Goal: Task Accomplishment & Management: Manage account settings

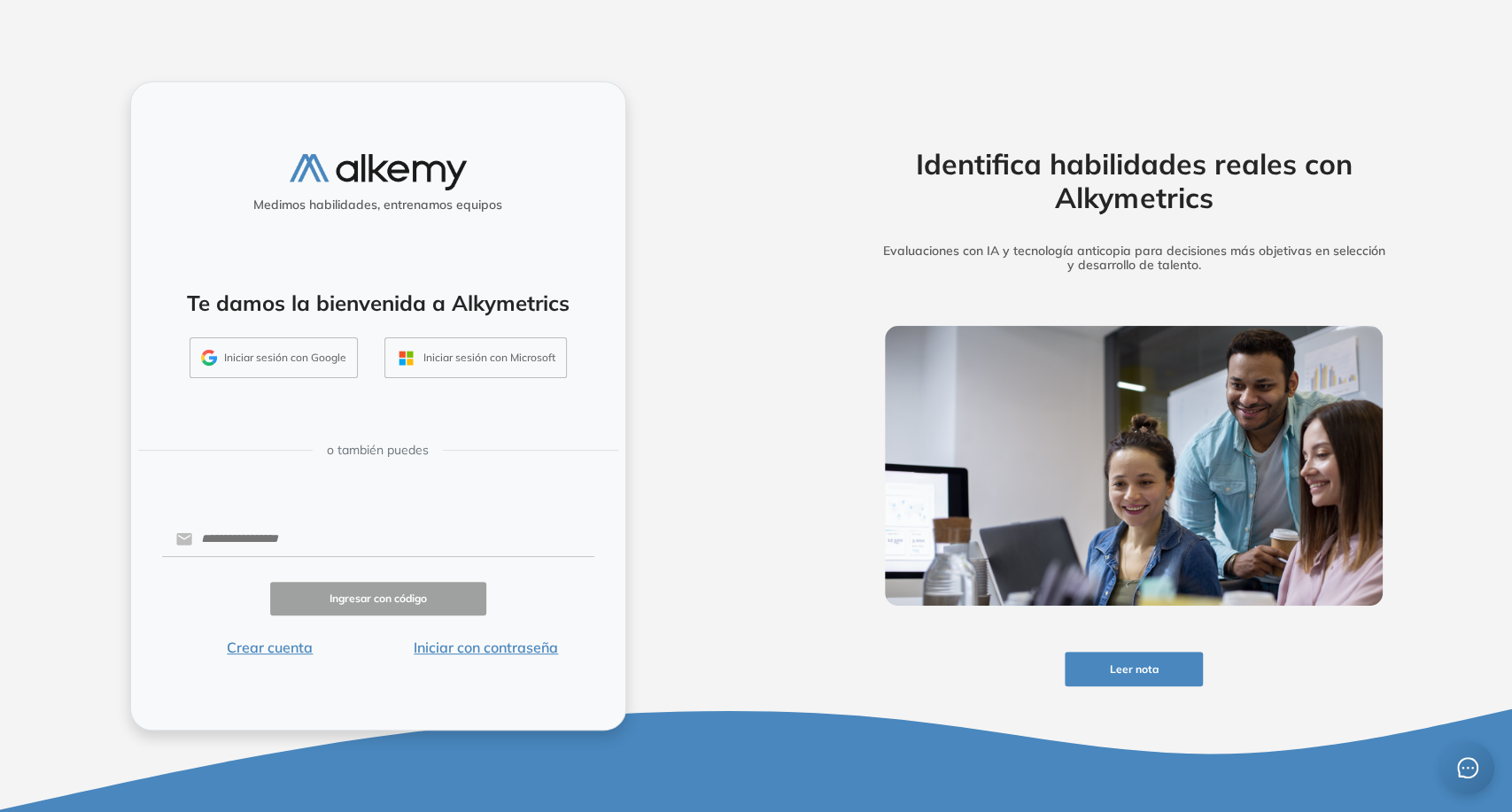
click at [241, 365] on button "Iniciar sesión con Google" at bounding box center [273, 358] width 168 height 41
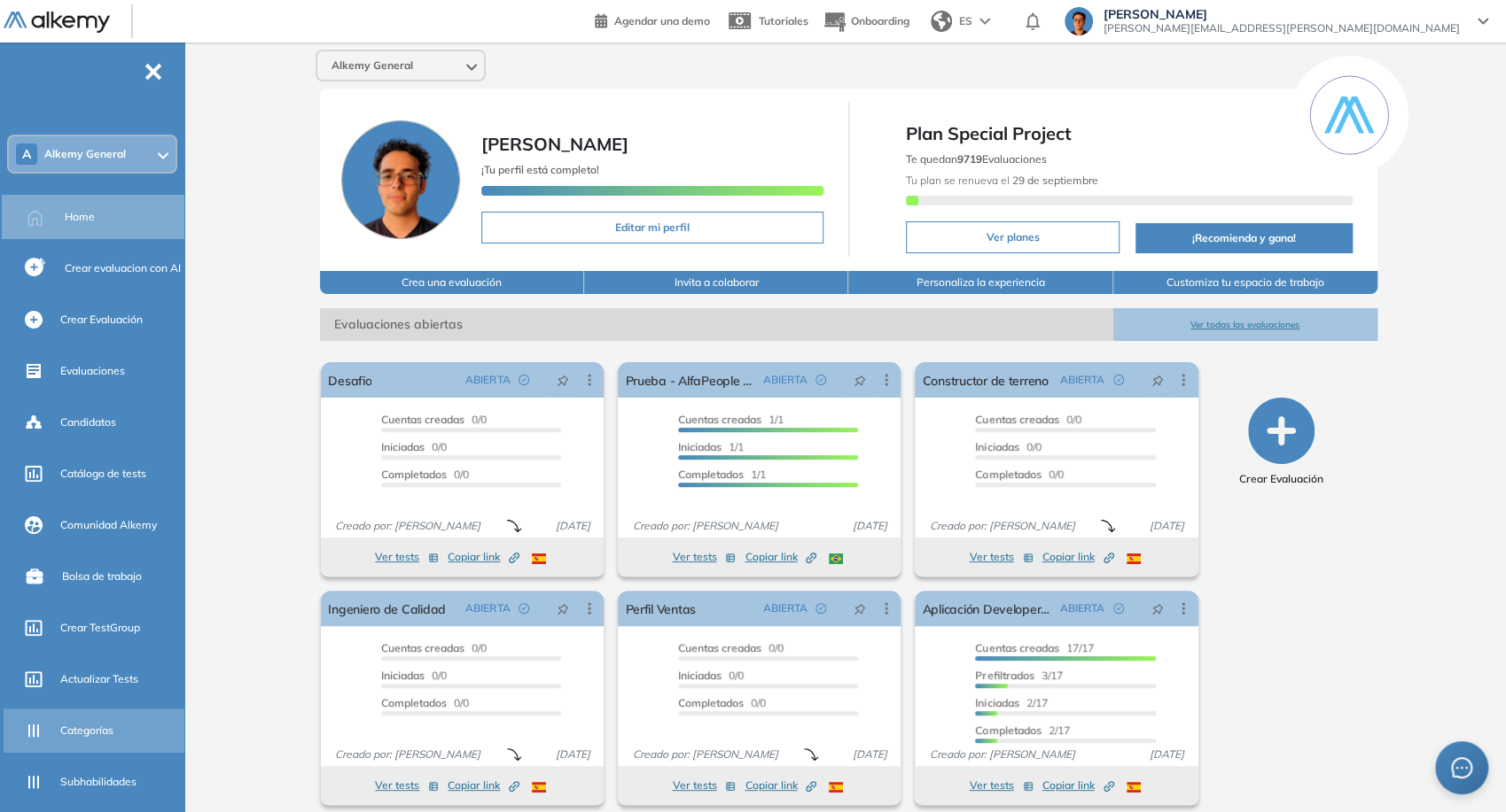
scroll to position [98, 0]
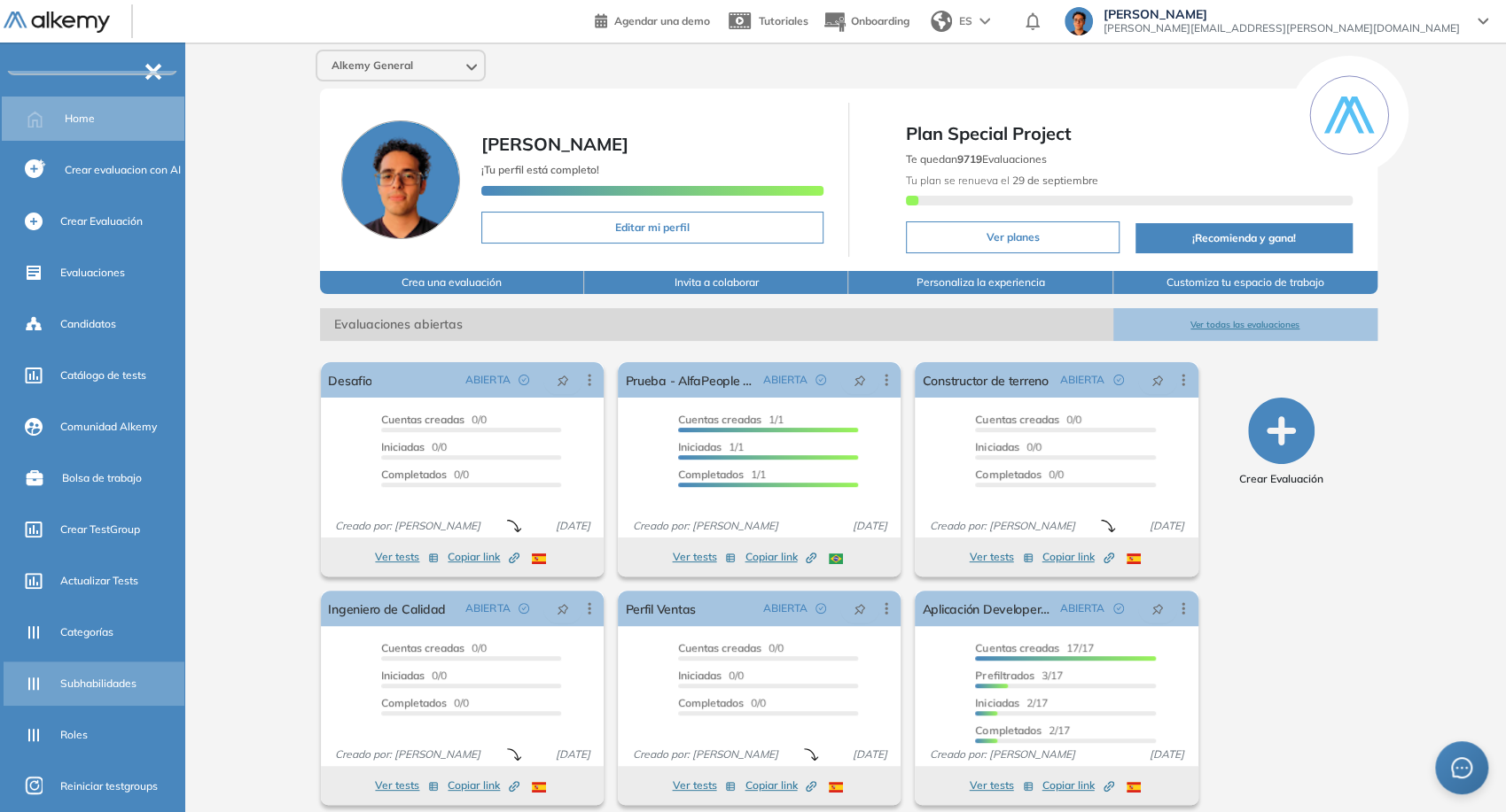
click at [81, 680] on span "Subhabilidades" at bounding box center [98, 684] width 77 height 16
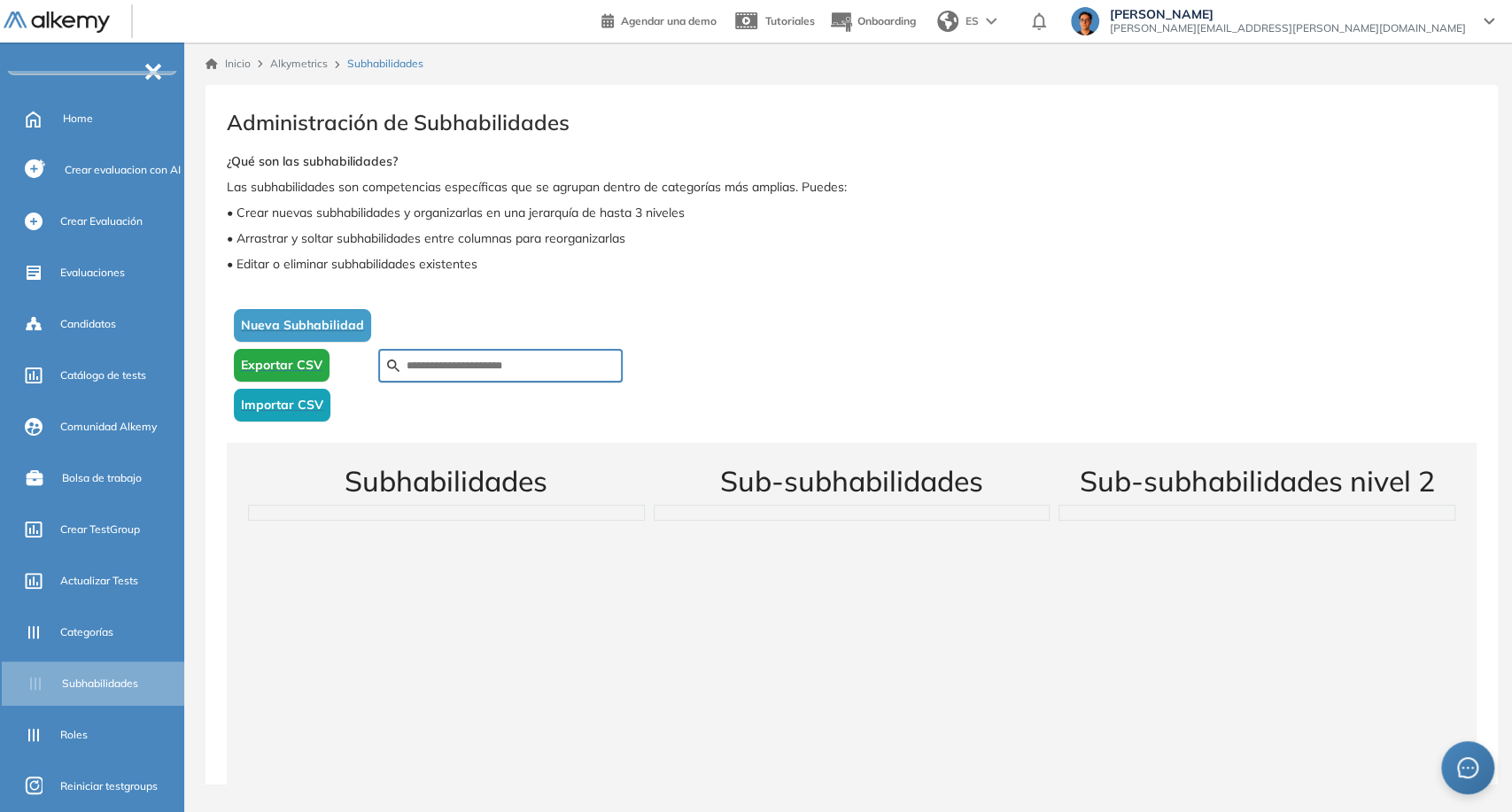
click at [466, 356] on div at bounding box center [500, 366] width 244 height 33
click at [469, 367] on input "text" at bounding box center [510, 366] width 207 height 16
click at [459, 320] on div at bounding box center [511, 365] width 266 height 127
click at [440, 379] on div at bounding box center [500, 366] width 244 height 33
click at [430, 368] on input "text" at bounding box center [510, 366] width 207 height 16
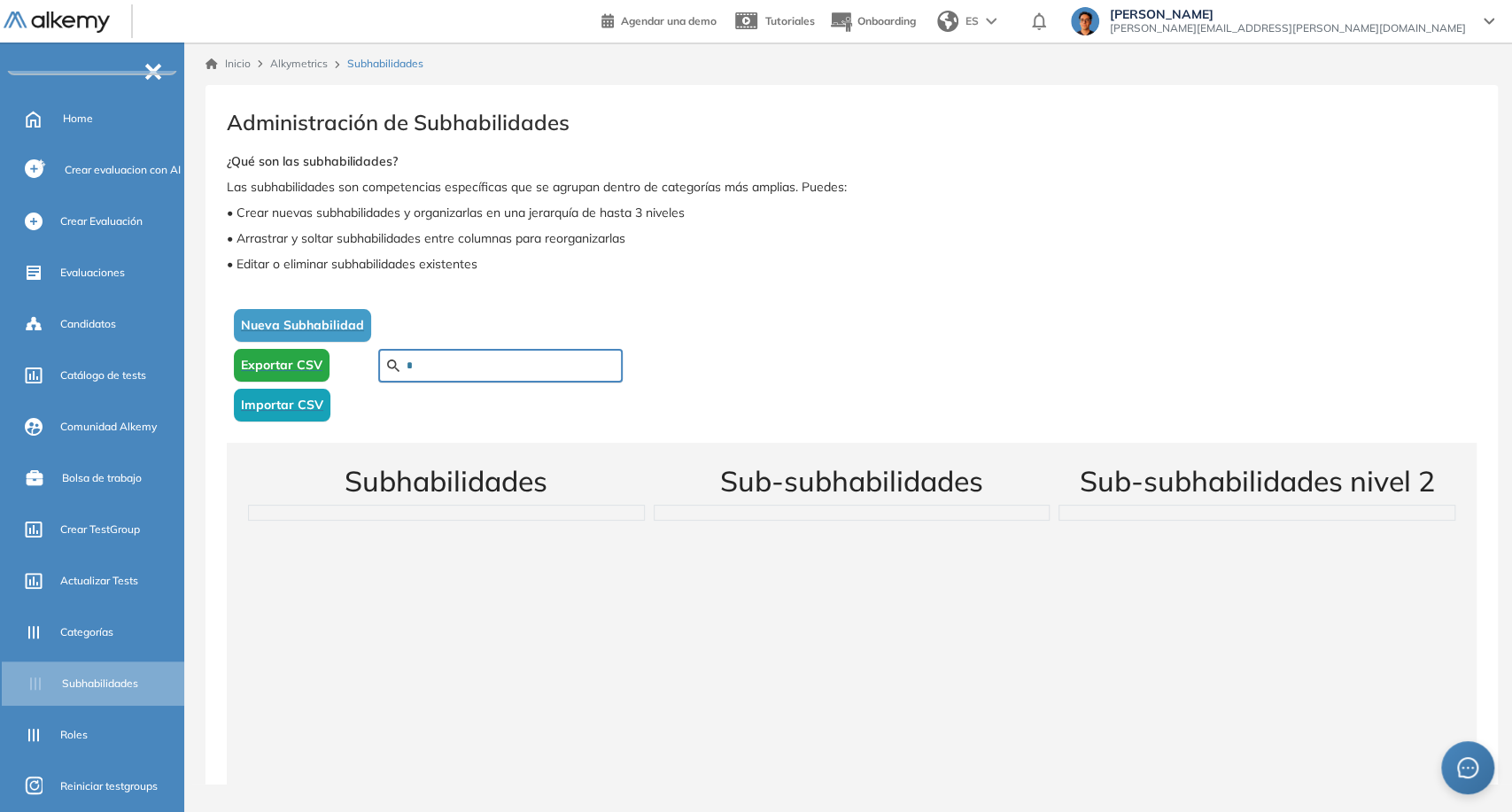
click at [424, 361] on input "text" at bounding box center [510, 366] width 207 height 16
click at [422, 323] on div at bounding box center [511, 365] width 266 height 127
click at [425, 363] on input "text" at bounding box center [510, 366] width 207 height 16
type input "*"
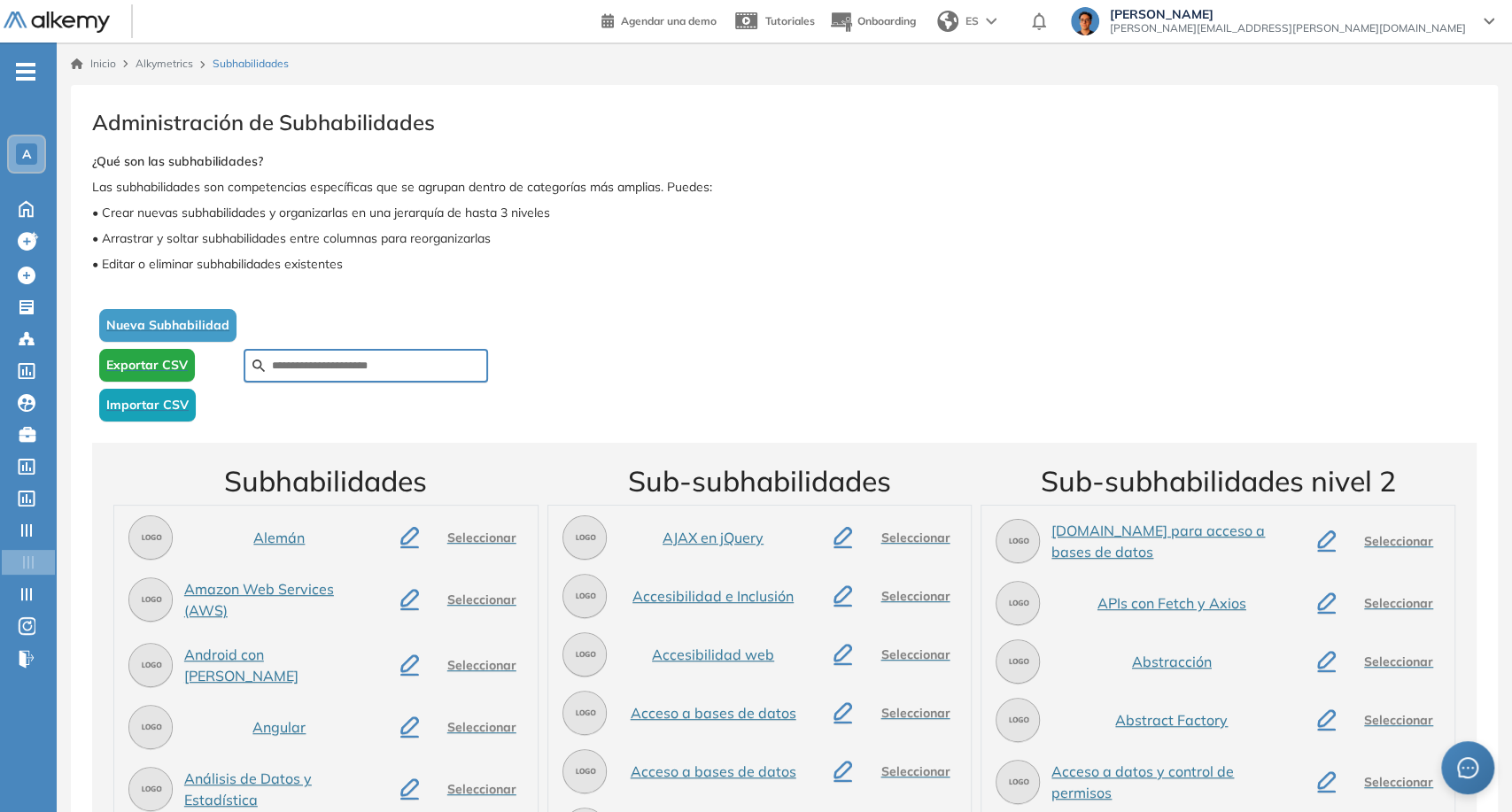
click at [348, 304] on div at bounding box center [376, 365] width 266 height 127
click at [172, 402] on span "Importar CSV" at bounding box center [147, 405] width 82 height 19
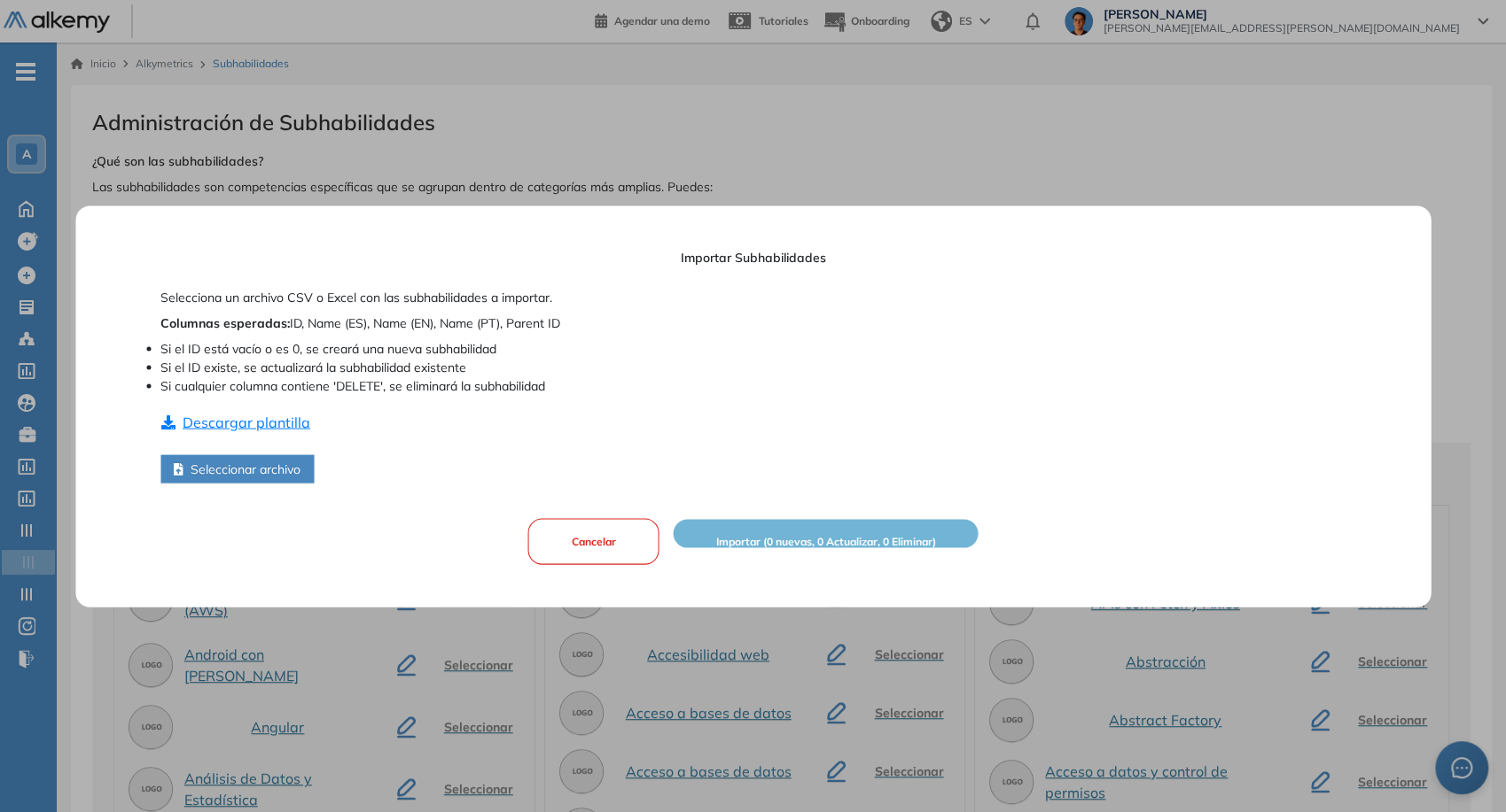
click at [192, 422] on button "Descargar plantilla" at bounding box center [235, 421] width 150 height 23
drag, startPoint x: 758, startPoint y: 158, endPoint x: 1244, endPoint y: 9, distance: 508.3
click at [758, 157] on div at bounding box center [753, 406] width 1506 height 812
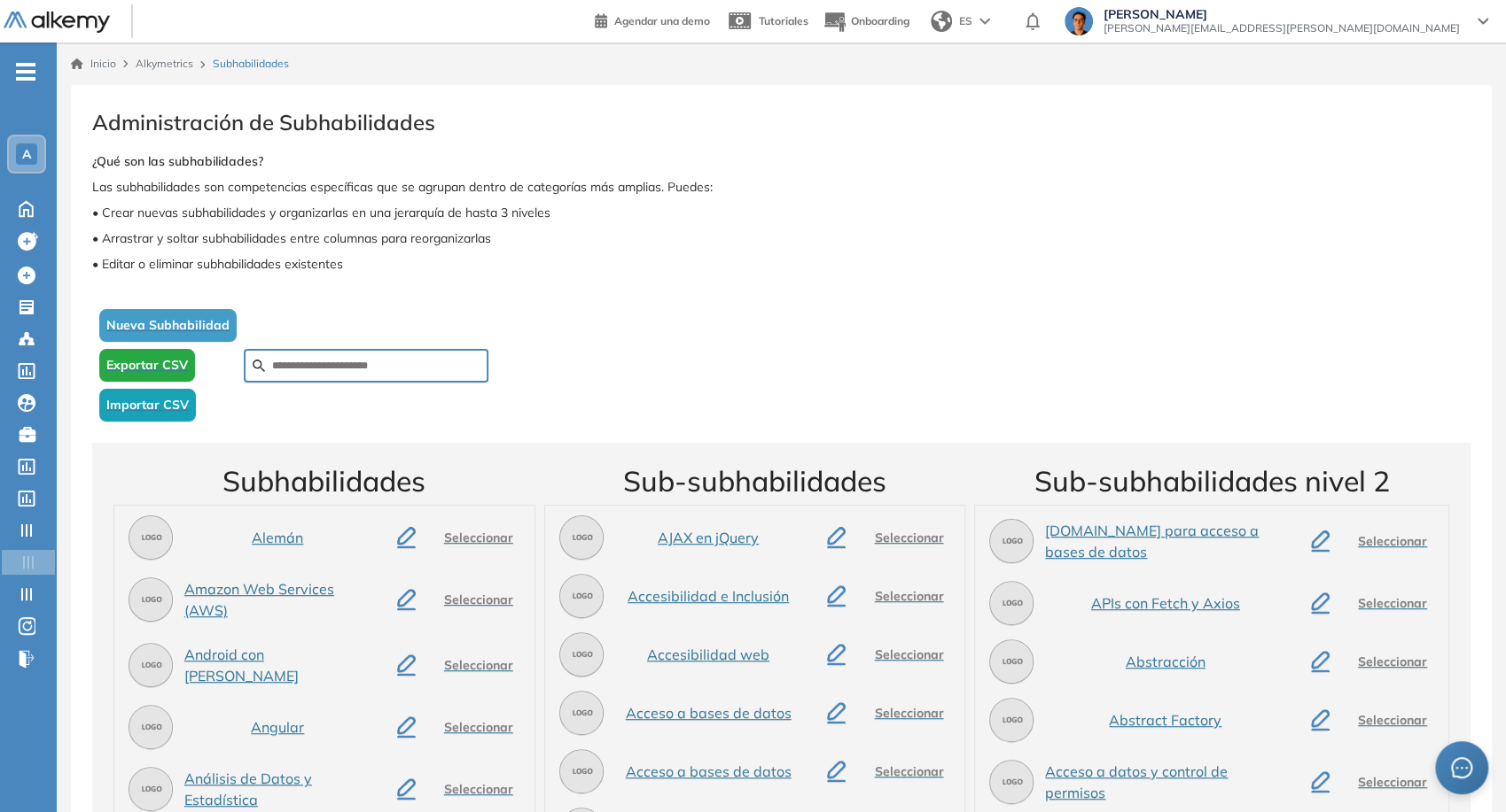
click at [176, 403] on span "Importar CSV" at bounding box center [147, 405] width 83 height 19
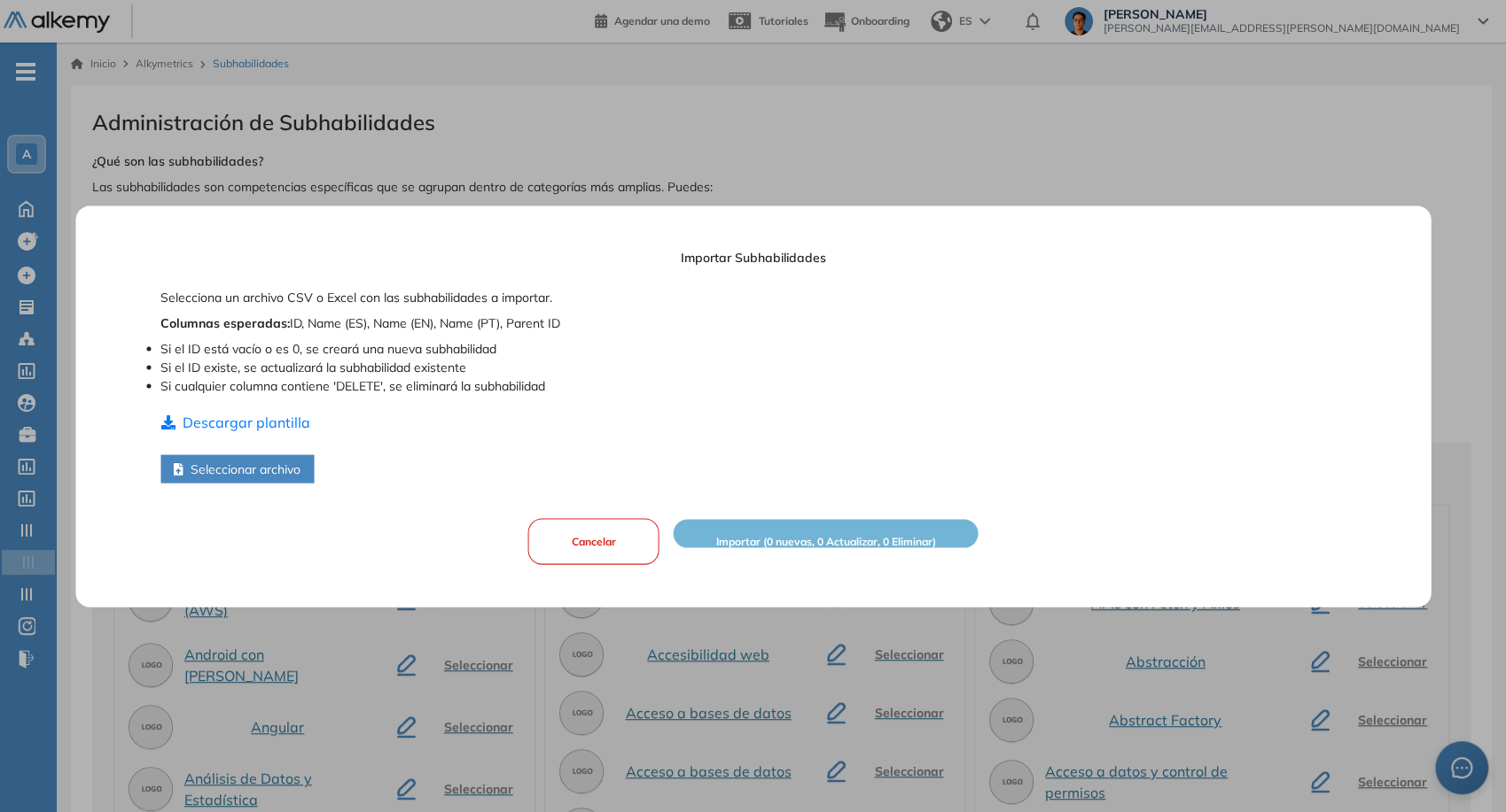
click at [529, 535] on button "Cancelar" at bounding box center [594, 541] width 132 height 46
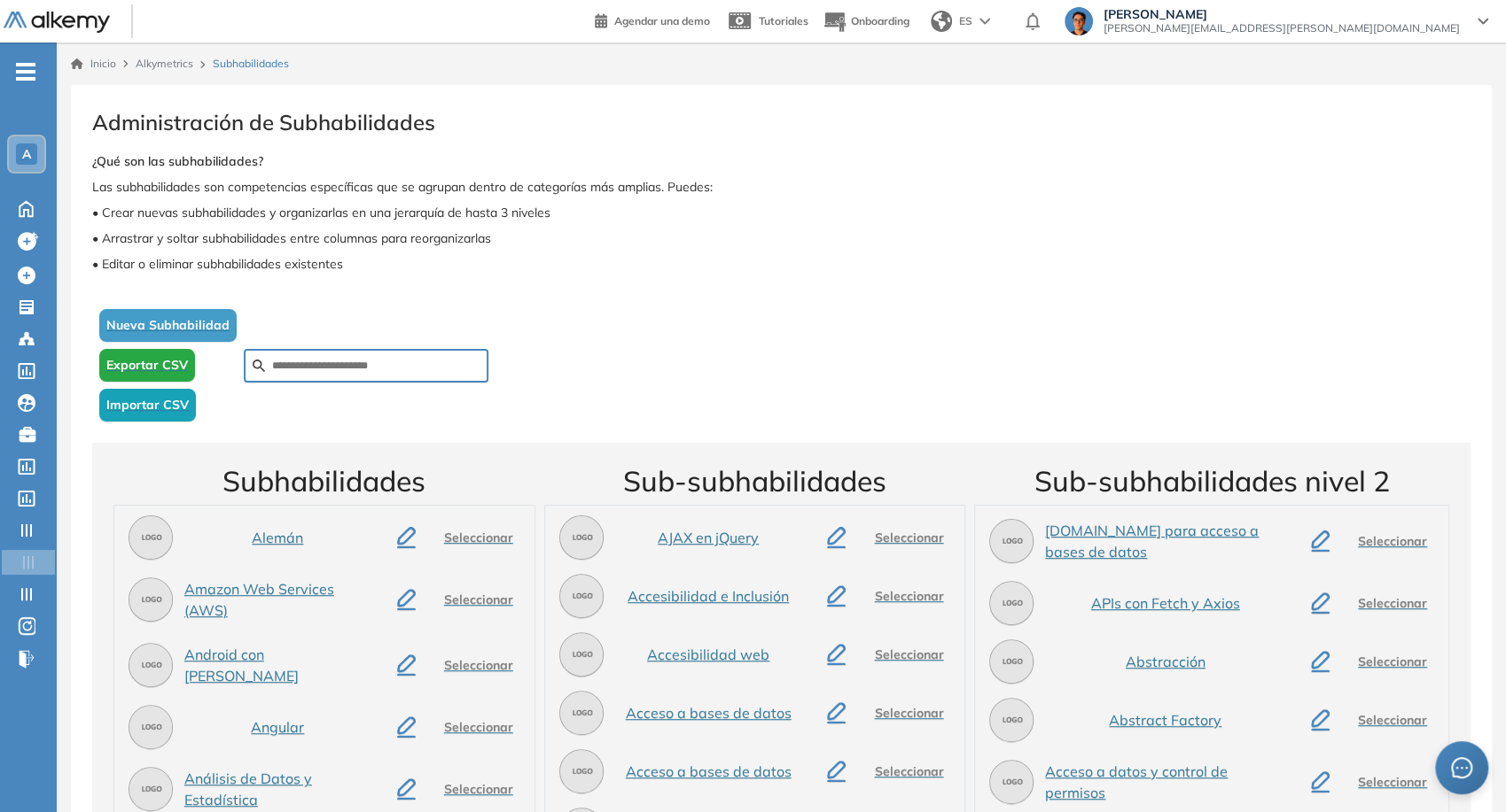
click at [586, 129] on span "Administración de Subhabilidades" at bounding box center [781, 122] width 1378 height 31
click at [222, 314] on button "Nueva Subhabilidad" at bounding box center [168, 325] width 138 height 32
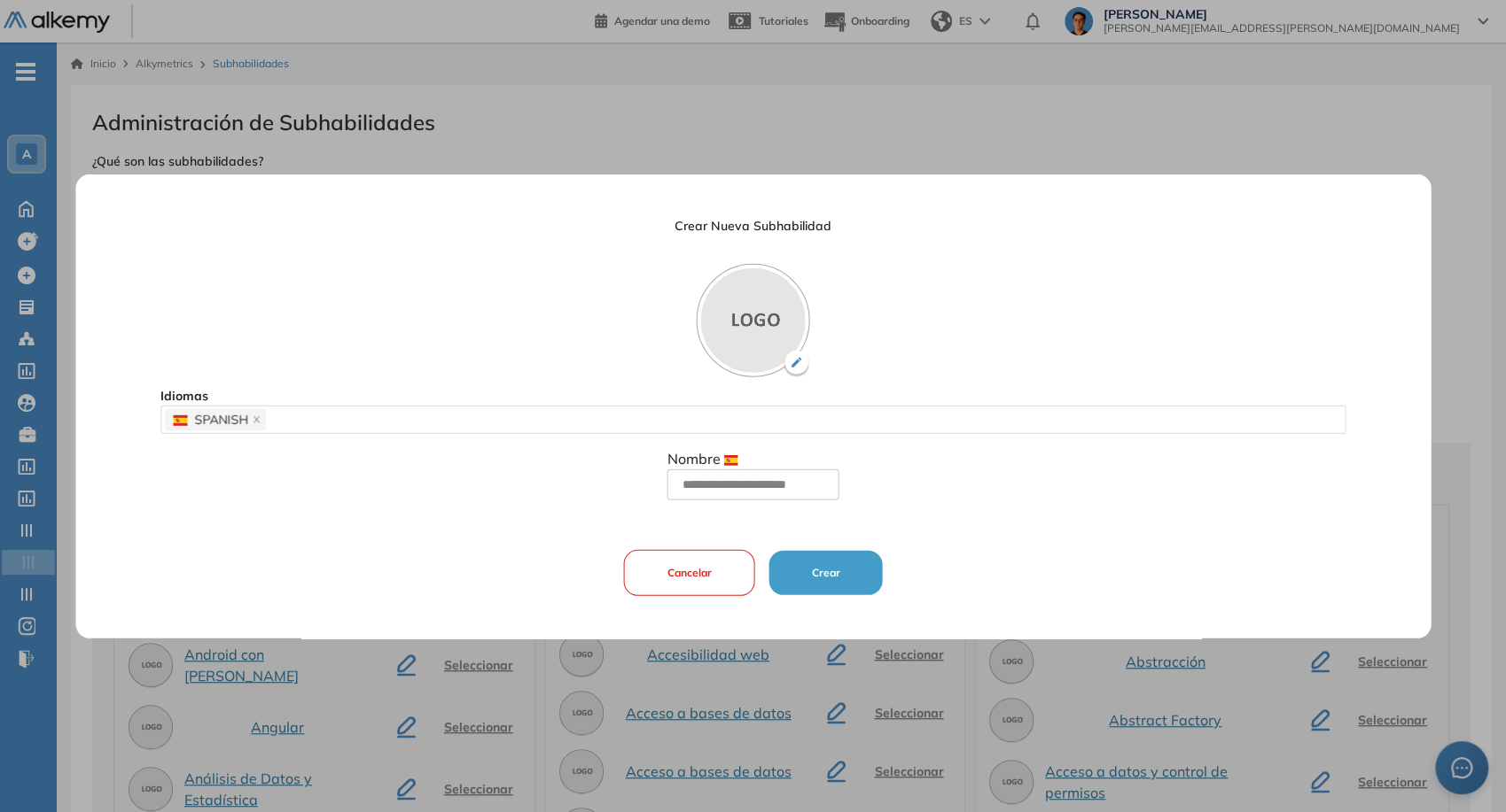
scroll to position [98, 0]
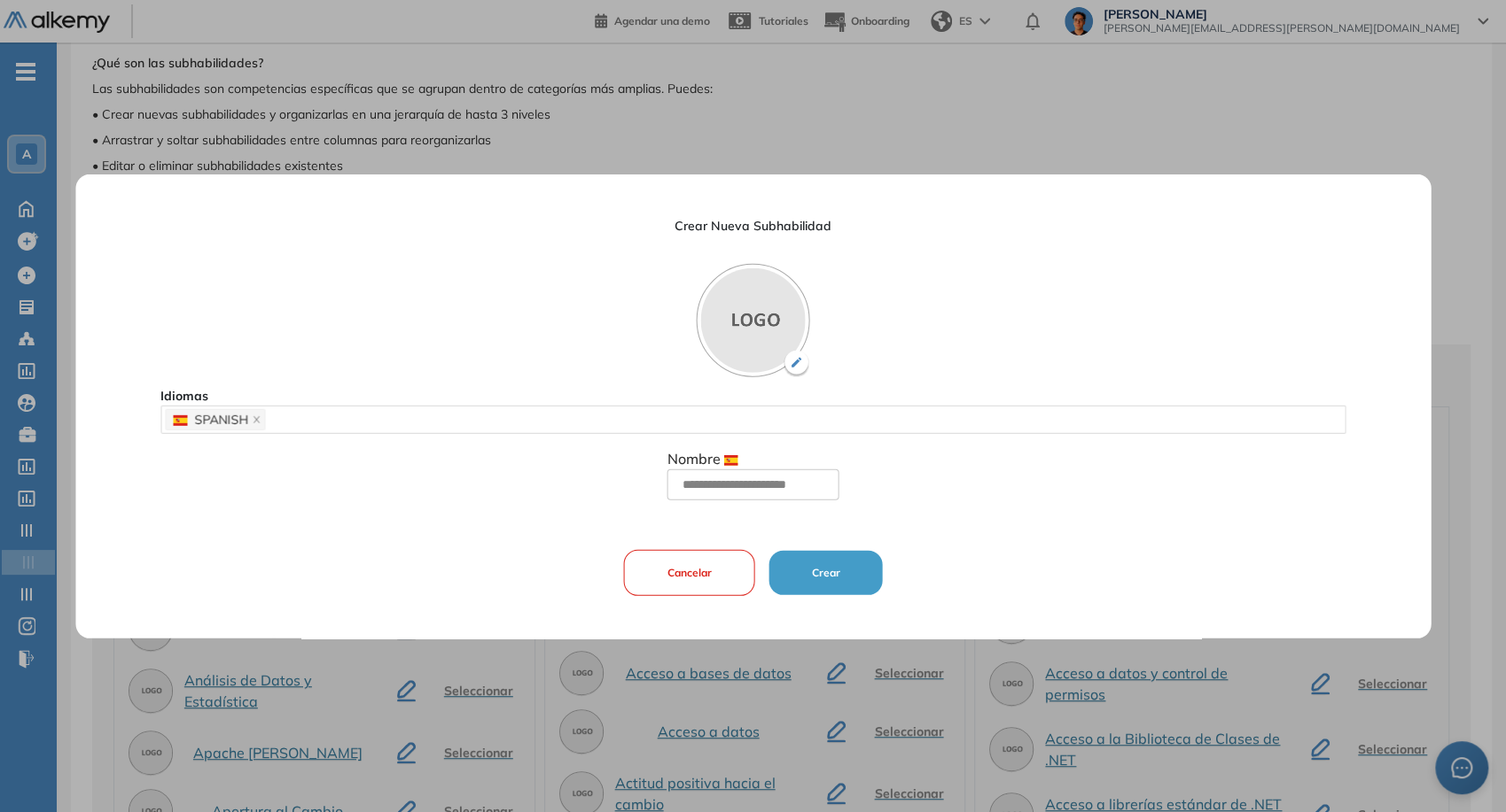
click at [659, 584] on button "Cancelar" at bounding box center [690, 572] width 132 height 46
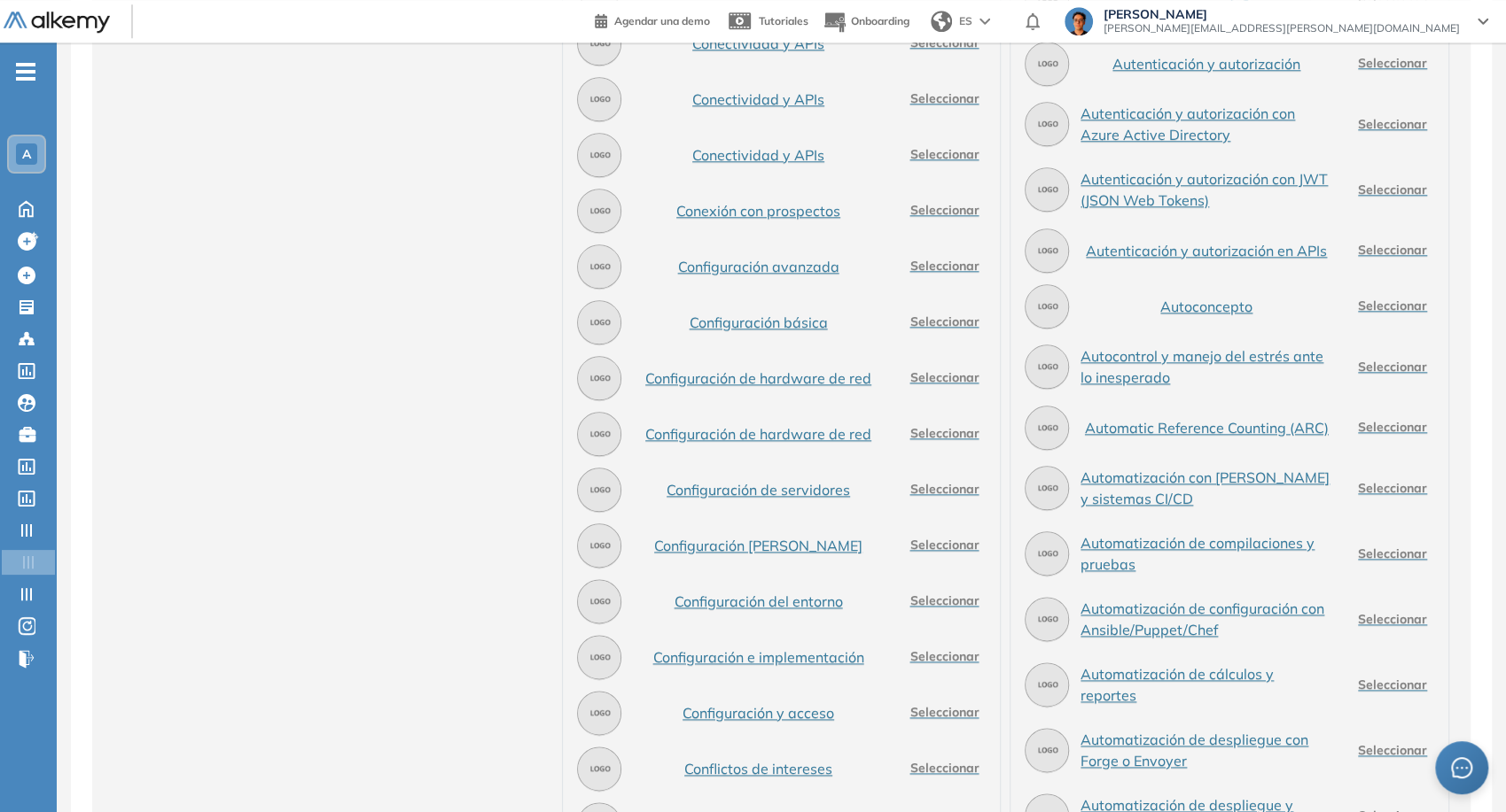
scroll to position [0, 0]
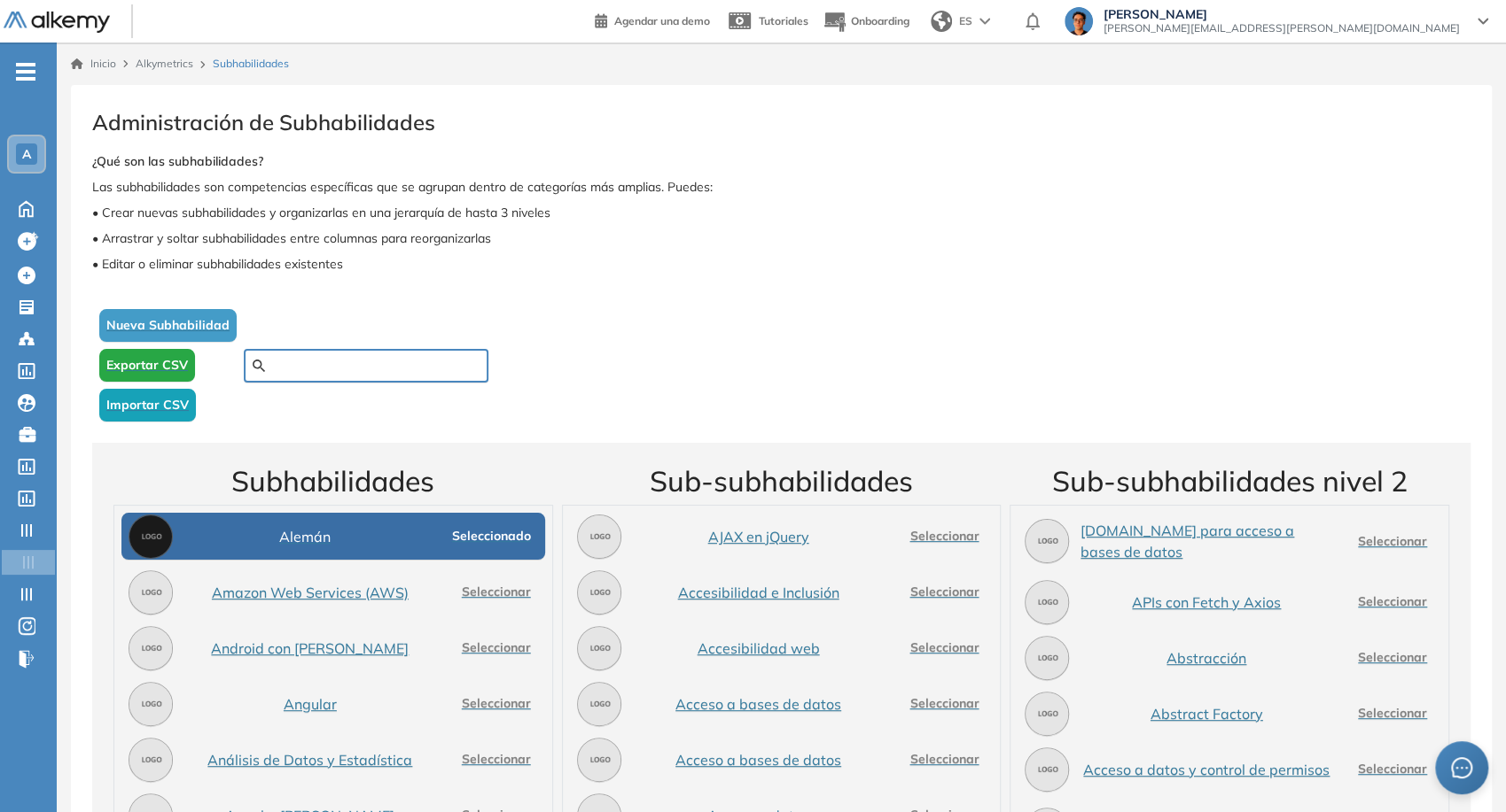
click at [336, 367] on input "text" at bounding box center [375, 366] width 207 height 16
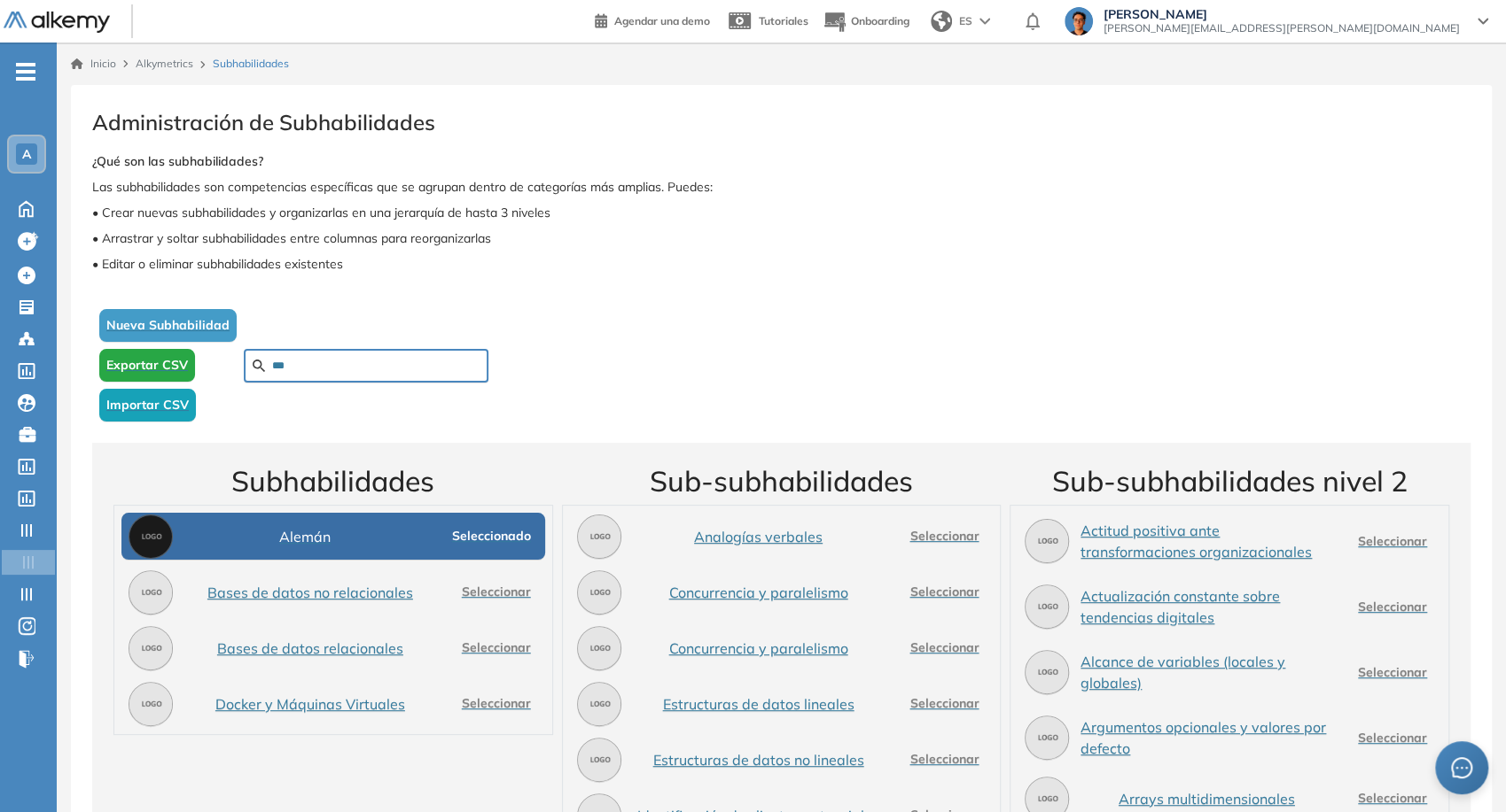
type input "***"
click at [145, 363] on span "Exportar CSV" at bounding box center [146, 365] width 82 height 19
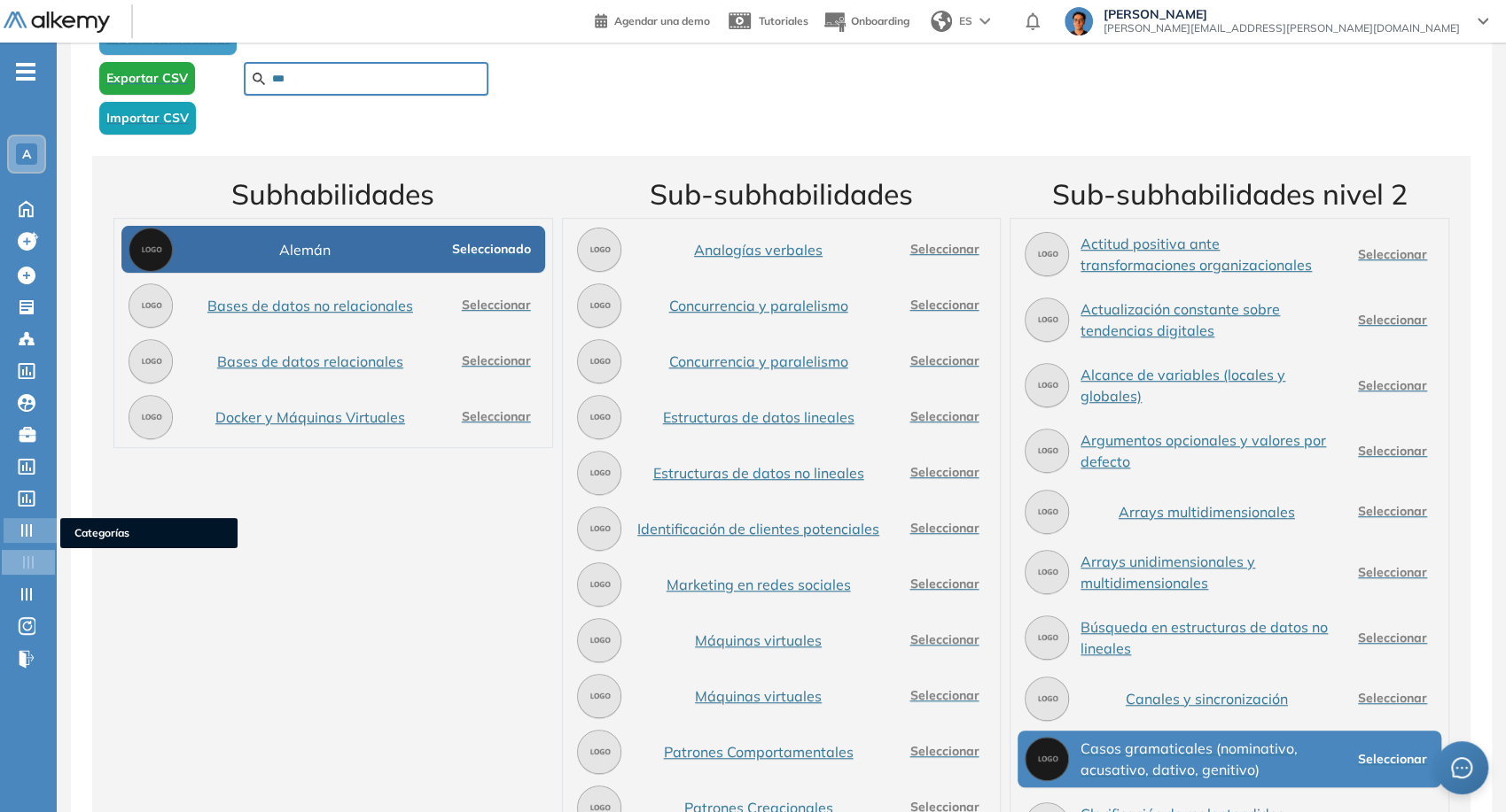
click at [31, 528] on icon at bounding box center [27, 530] width 11 height 13
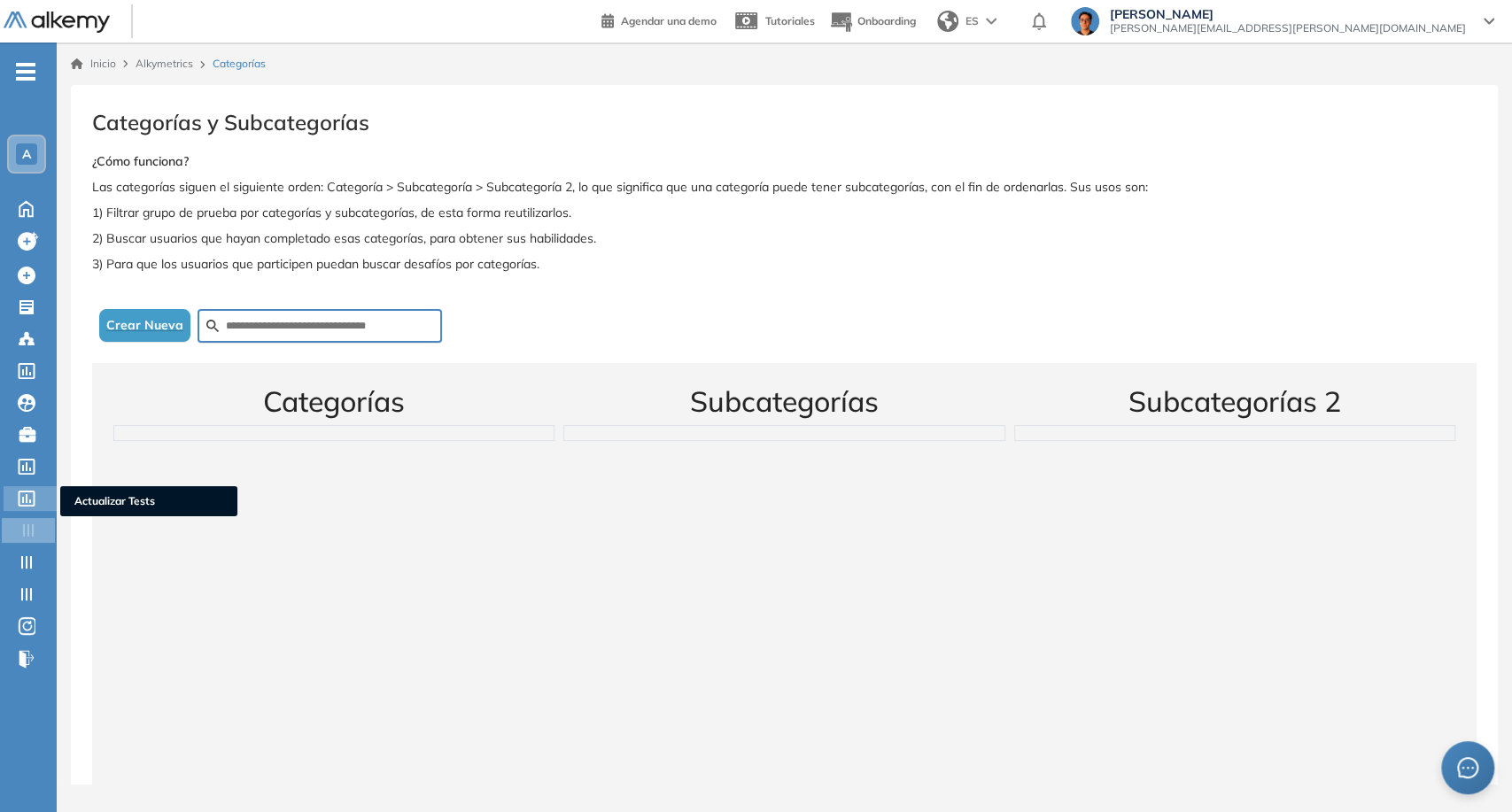
click at [28, 507] on div "Actualizar Tests Actualizar Tests" at bounding box center [30, 498] width 53 height 25
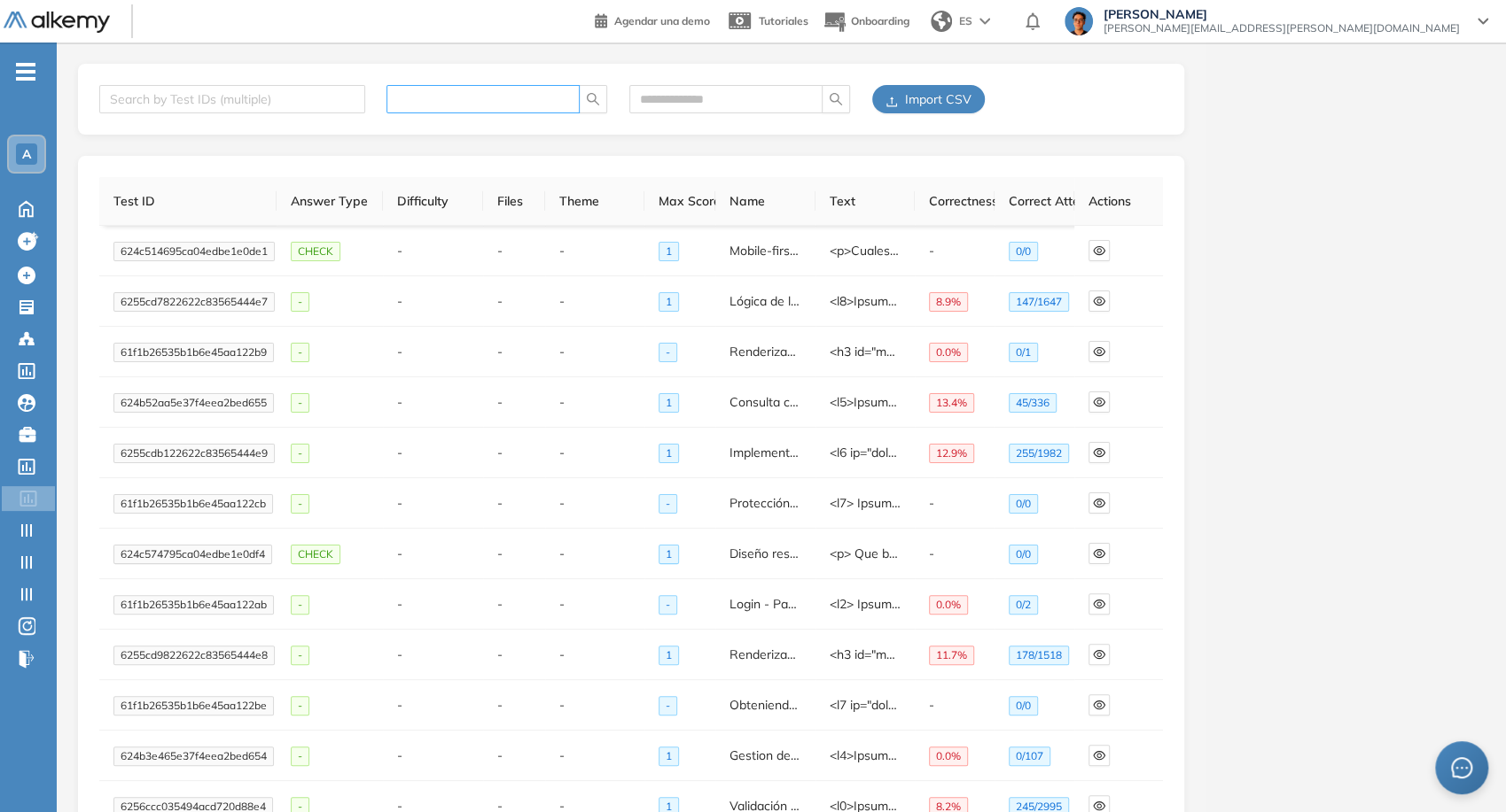
click at [453, 101] on input "text" at bounding box center [475, 99] width 158 height 20
paste input "**********"
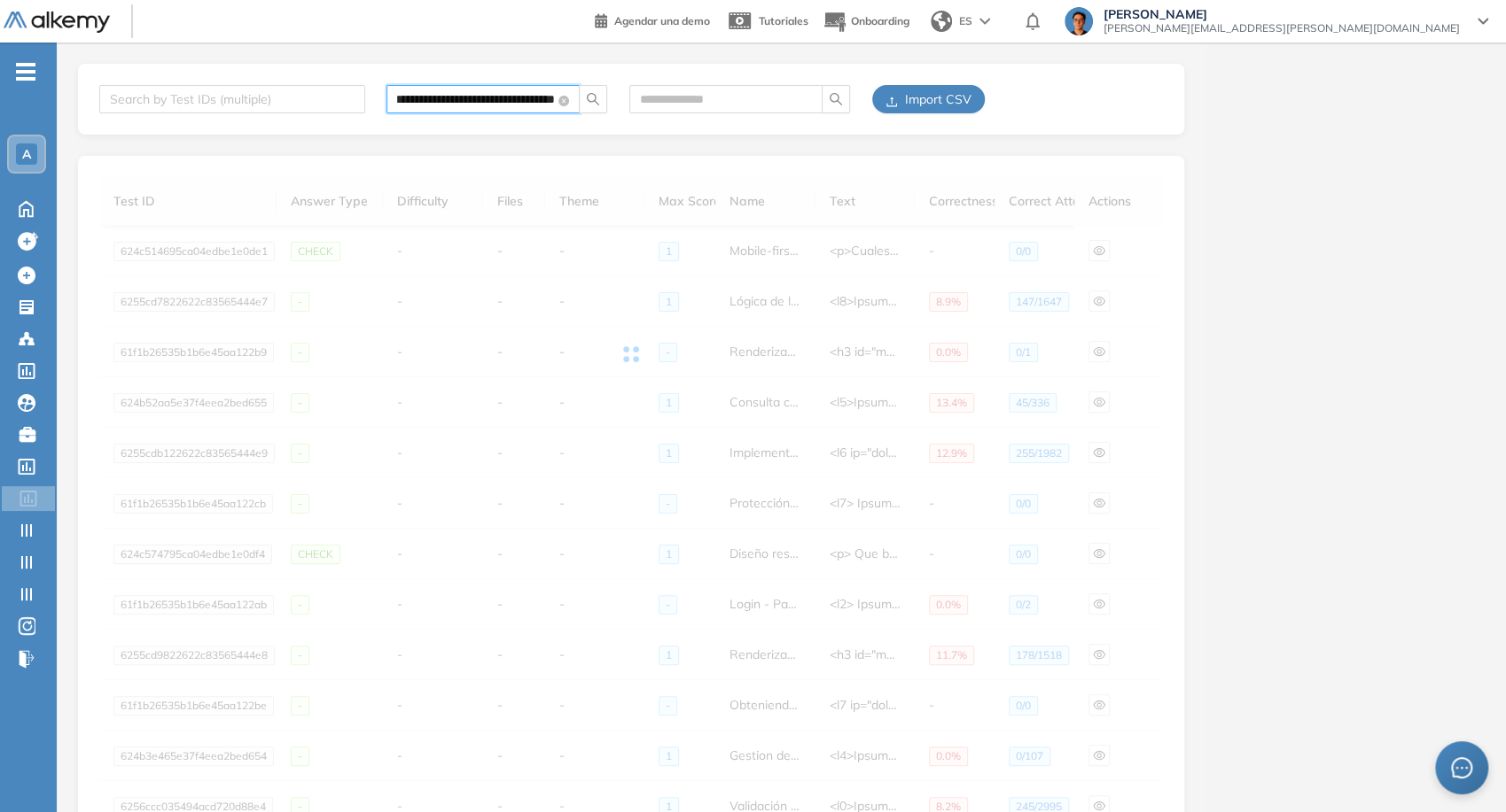
click at [583, 99] on span "search" at bounding box center [592, 99] width 27 height 14
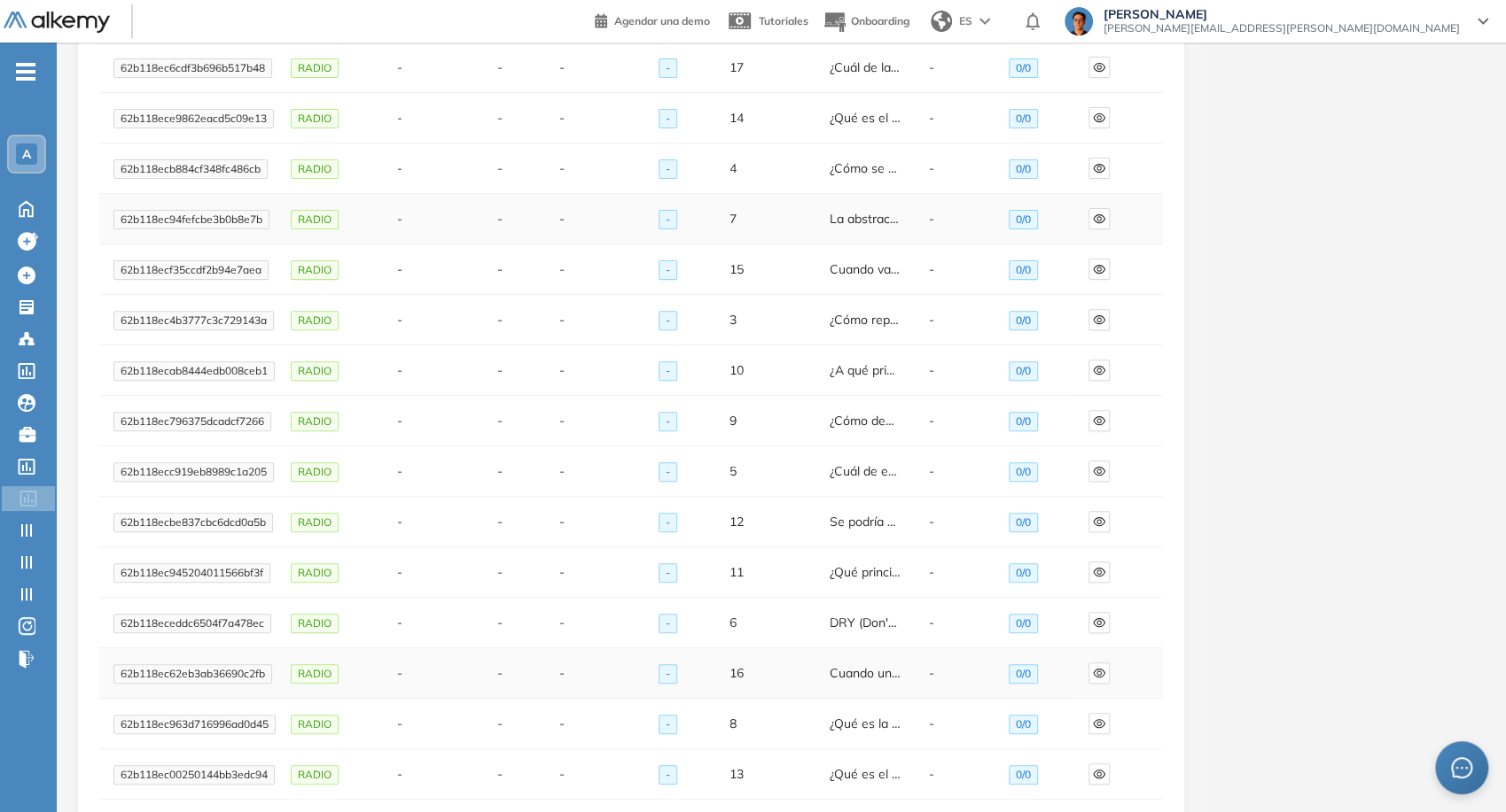
scroll to position [22, 0]
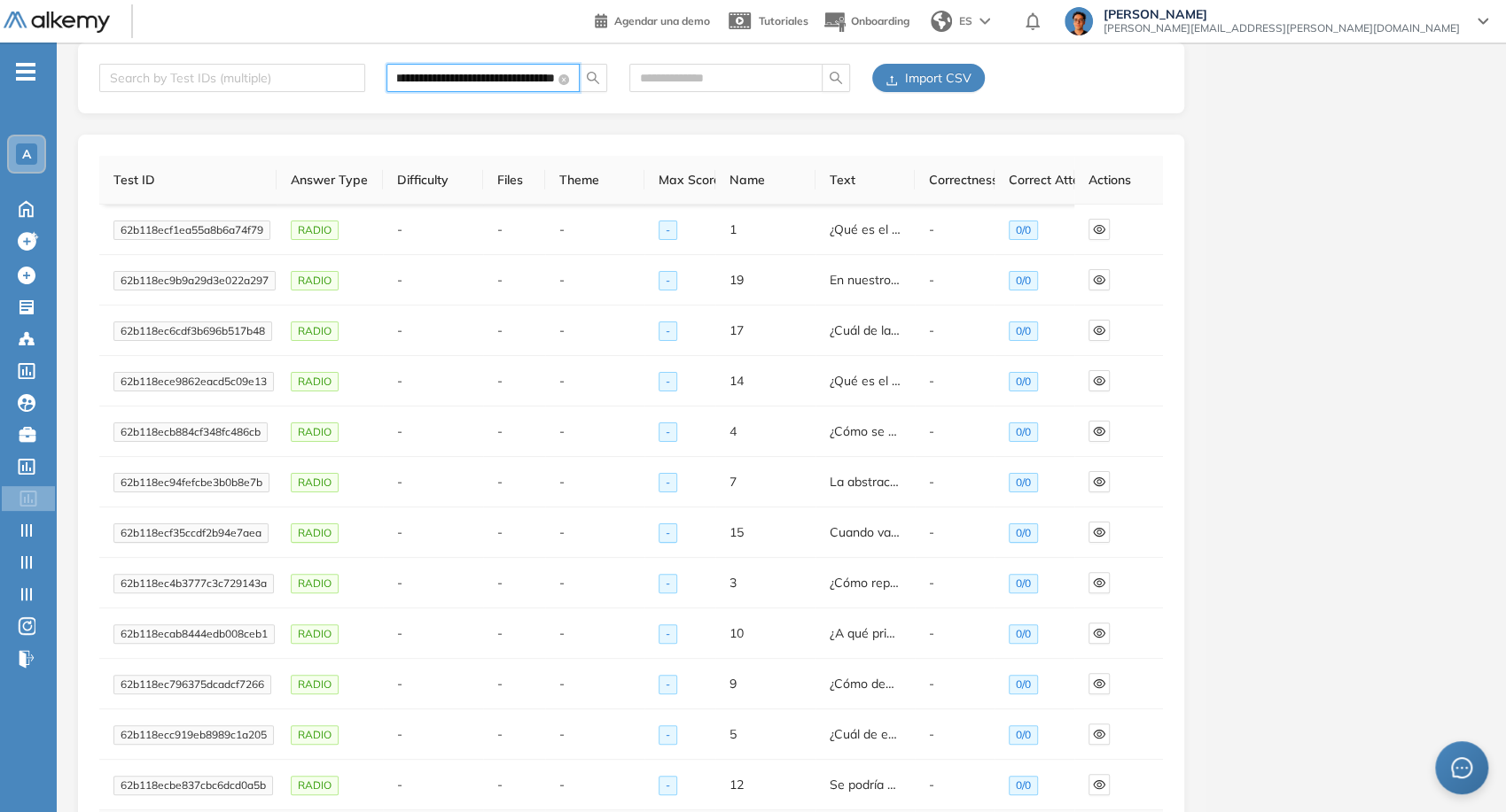
type input "**********"
click at [43, 68] on div "- A Home Home Crear evaluacion con AI Crear evaluacion con AI Crear Evaluación …" at bounding box center [28, 448] width 57 height 812
click at [33, 68] on span "-" at bounding box center [26, 70] width 20 height 14
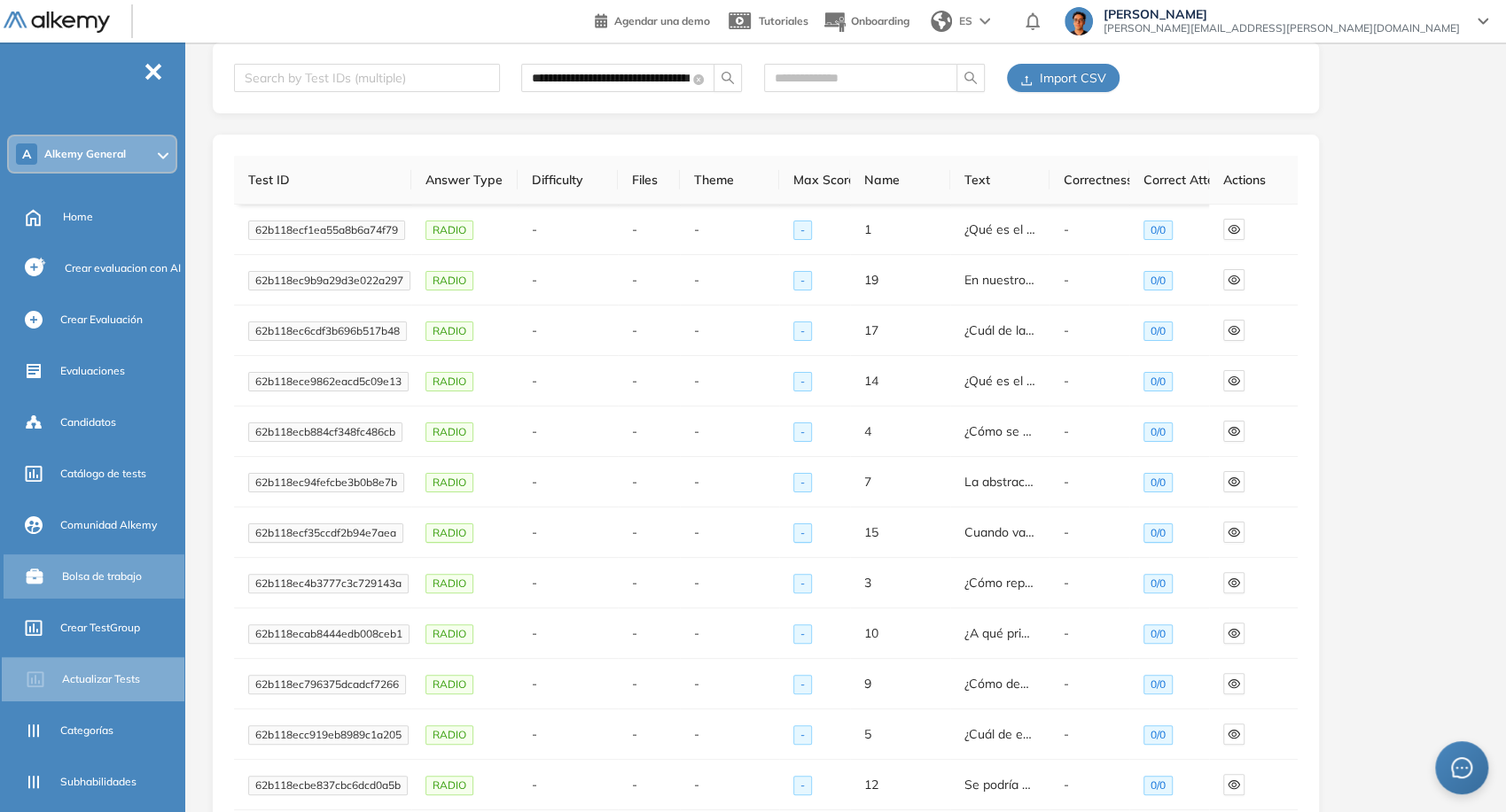
scroll to position [221, 0]
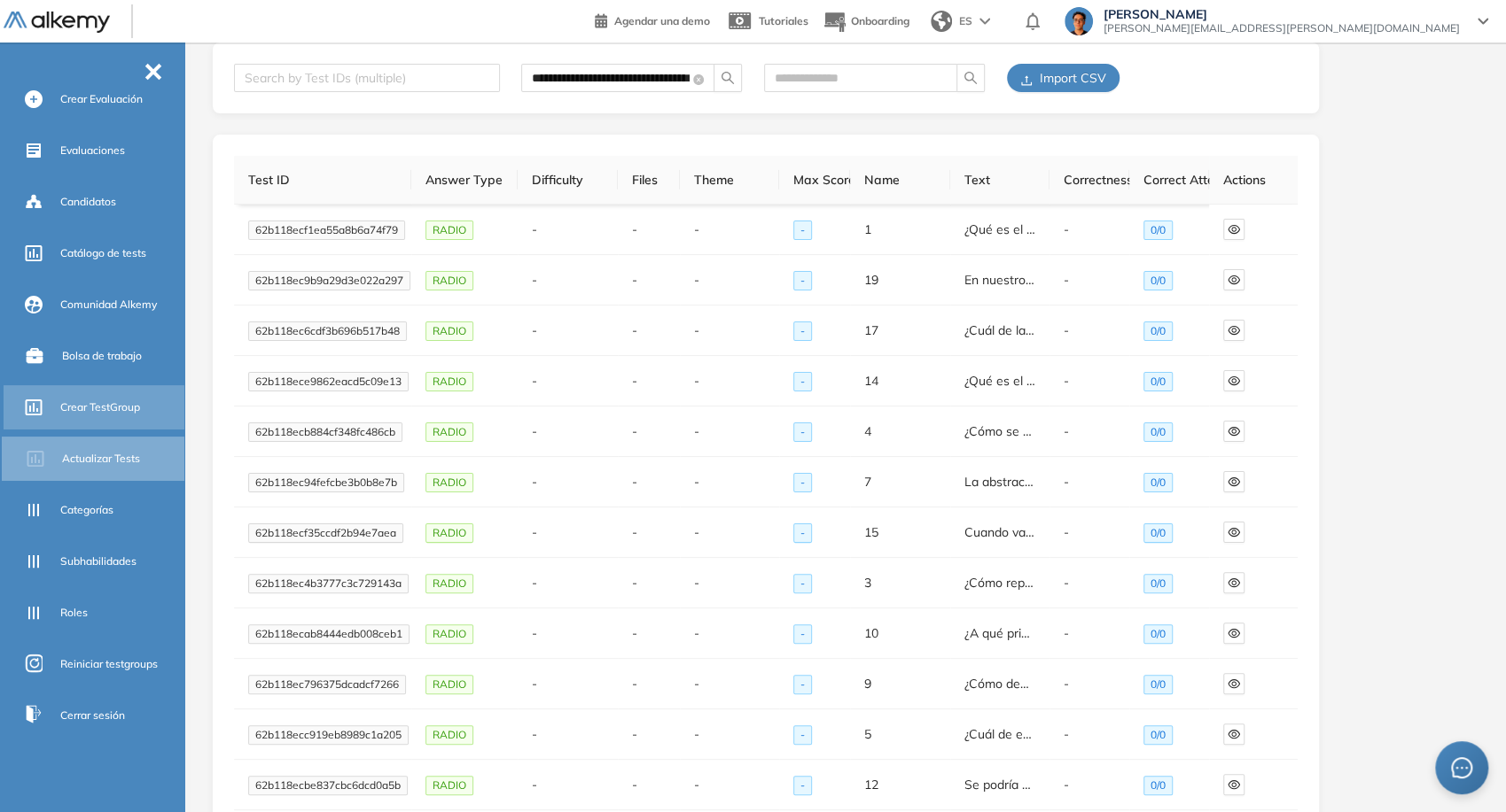
click at [108, 393] on div "Crear TestGroup" at bounding box center [120, 407] width 121 height 30
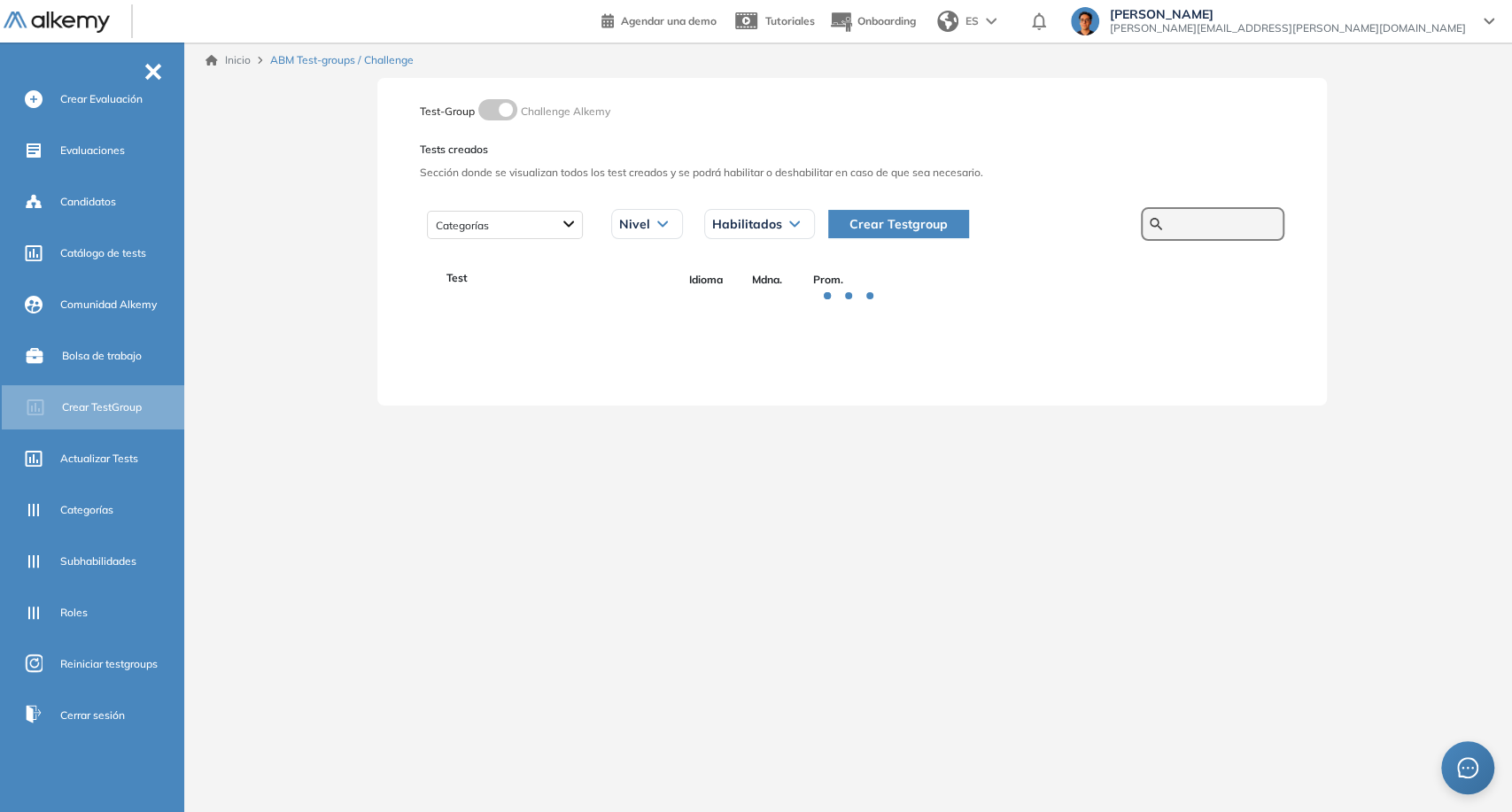
click at [1184, 227] on input "text" at bounding box center [1222, 224] width 106 height 16
paste input "**********"
type input "**********"
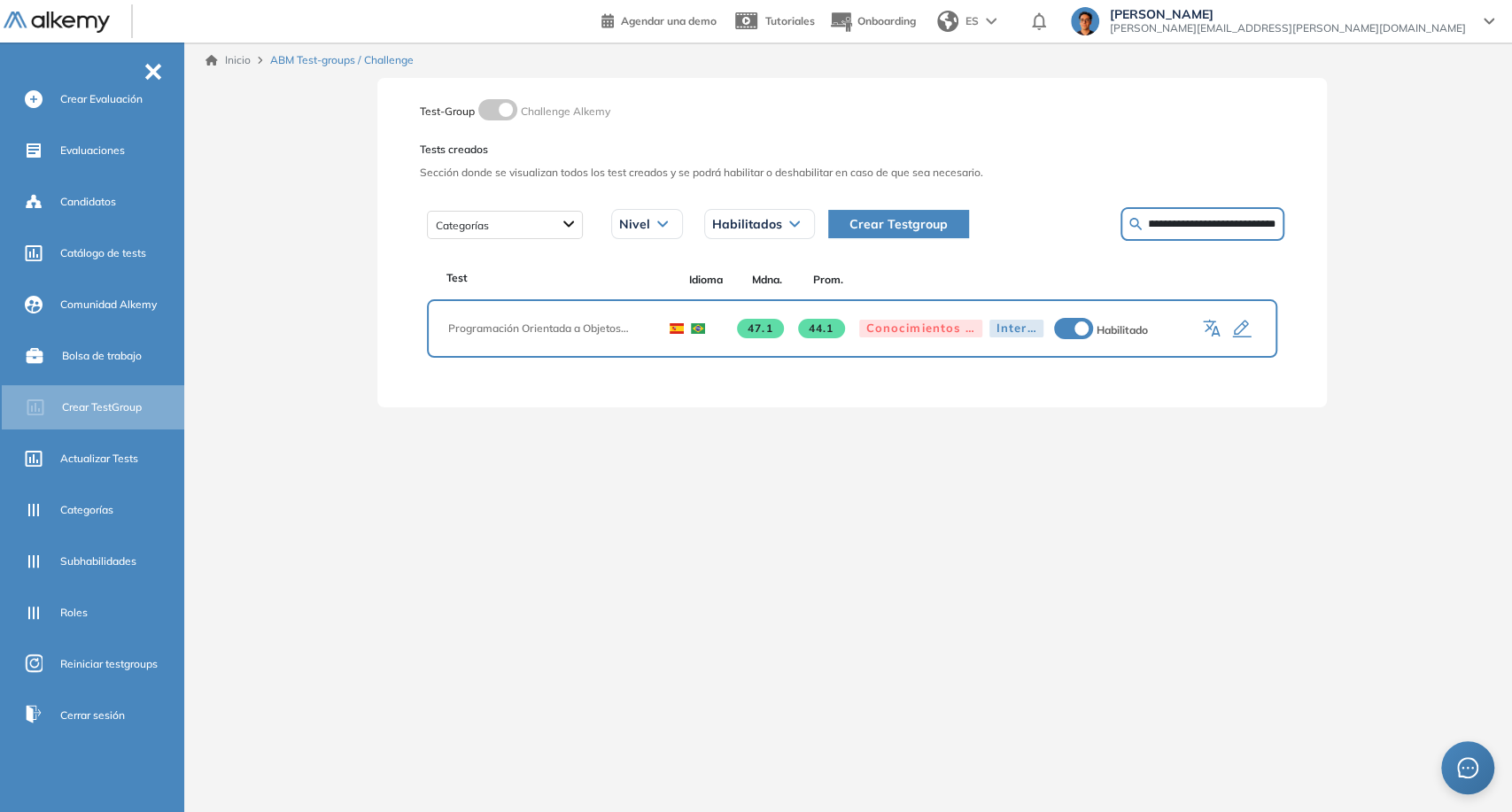
scroll to position [0, 0]
click at [320, 268] on div "**********" at bounding box center [851, 412] width 1321 height 741
click at [1207, 333] on icon "button" at bounding box center [1214, 330] width 22 height 22
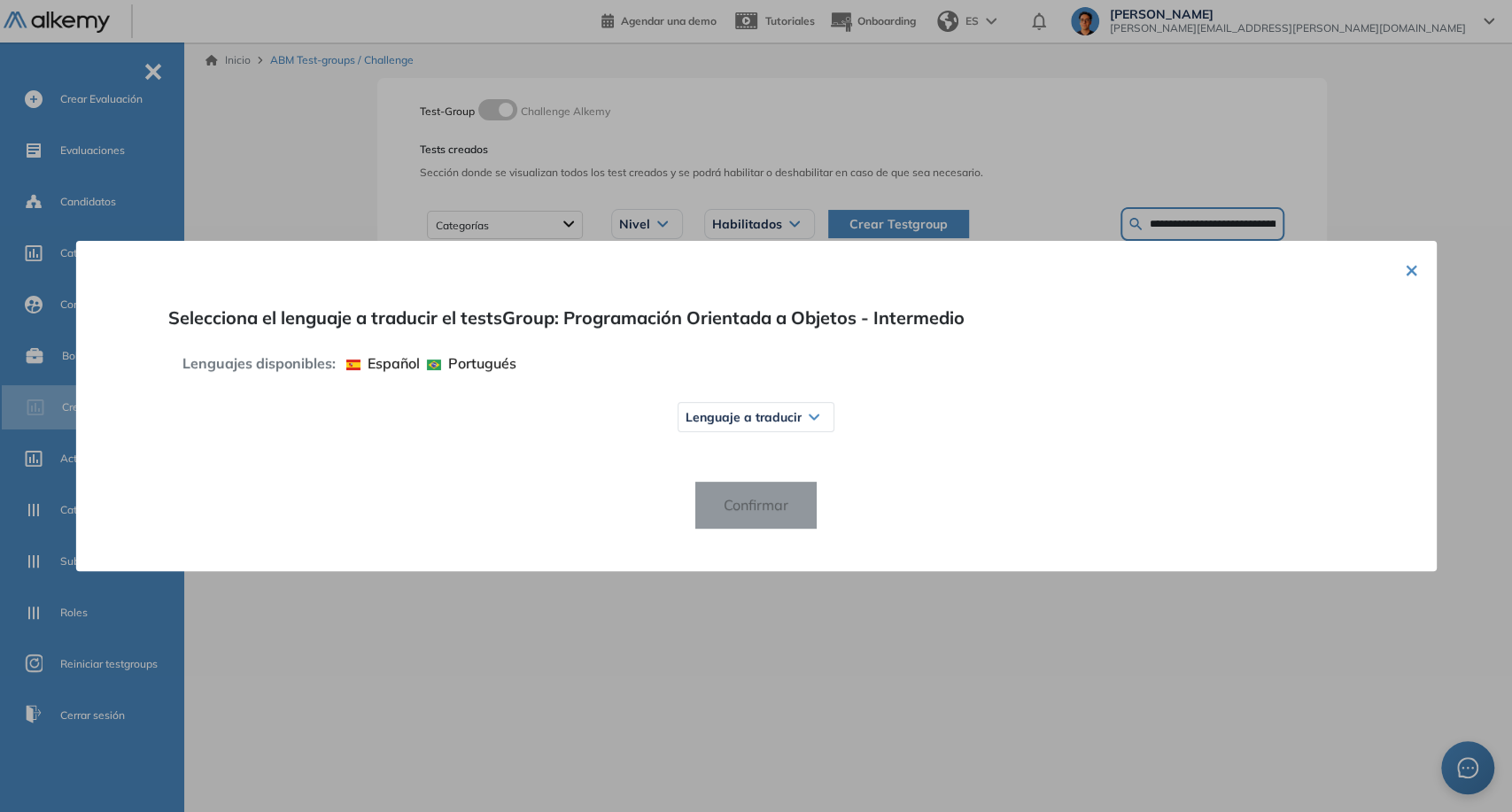
click at [736, 415] on span "Lenguaje a traducir" at bounding box center [743, 417] width 116 height 14
click at [742, 485] on div "Inglés" at bounding box center [756, 487] width 153 height 31
click at [728, 488] on span "Inglés" at bounding box center [718, 487] width 48 height 14
click at [777, 502] on span "Confirmar" at bounding box center [756, 506] width 93 height 28
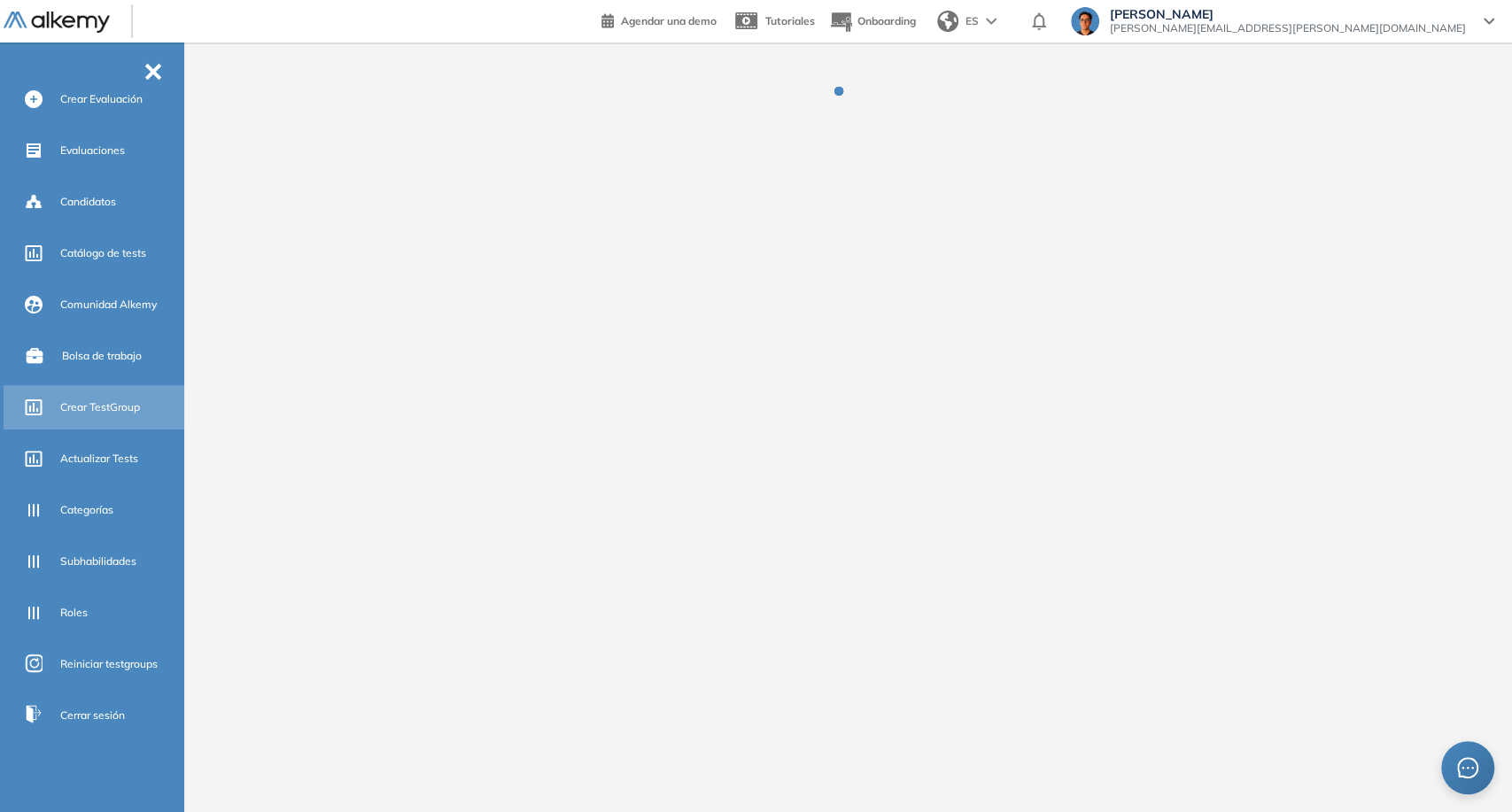
click at [113, 407] on span "Crear TestGroup" at bounding box center [99, 407] width 80 height 16
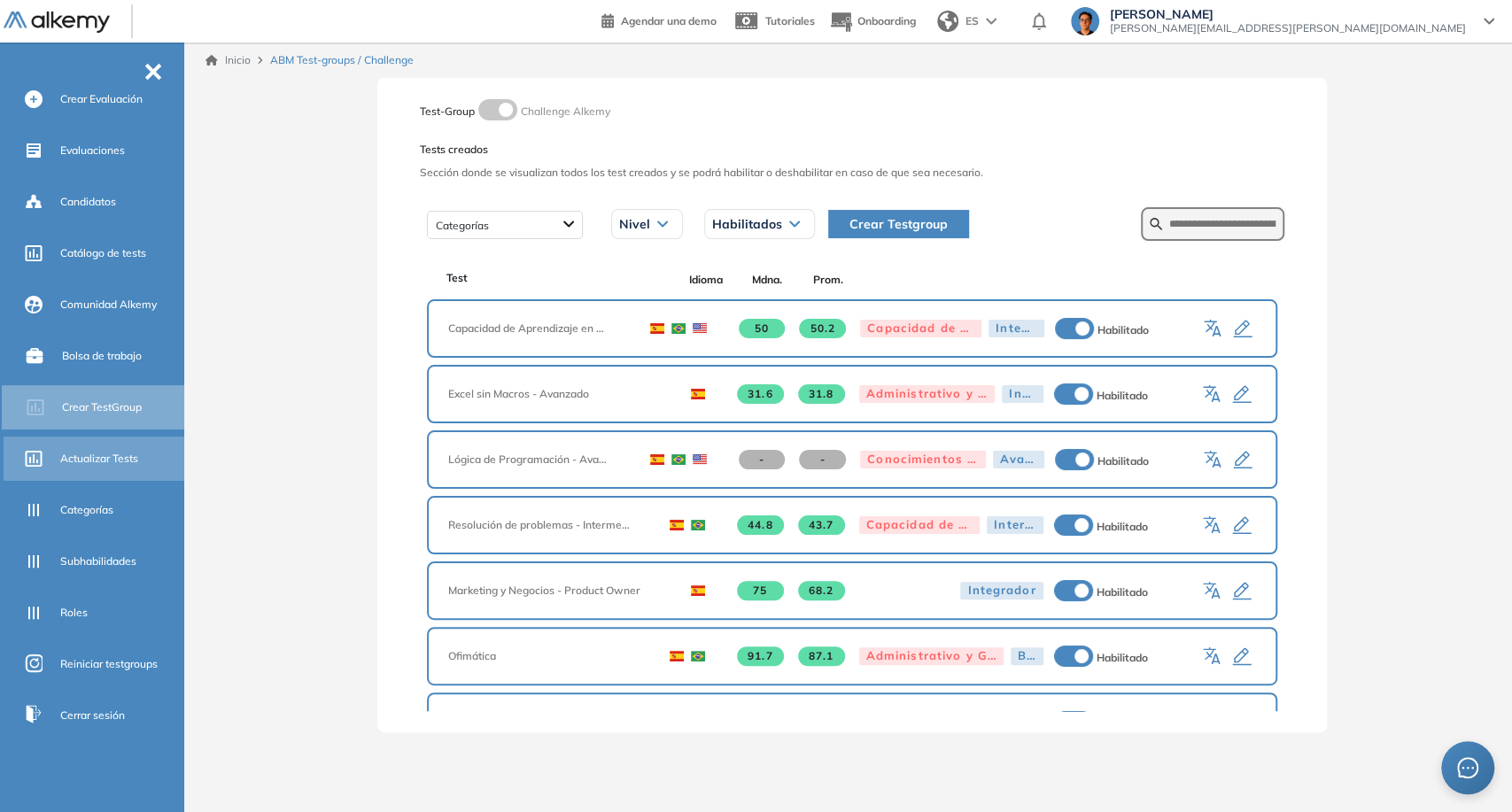
click at [99, 456] on span "Actualizar Tests" at bounding box center [98, 459] width 78 height 16
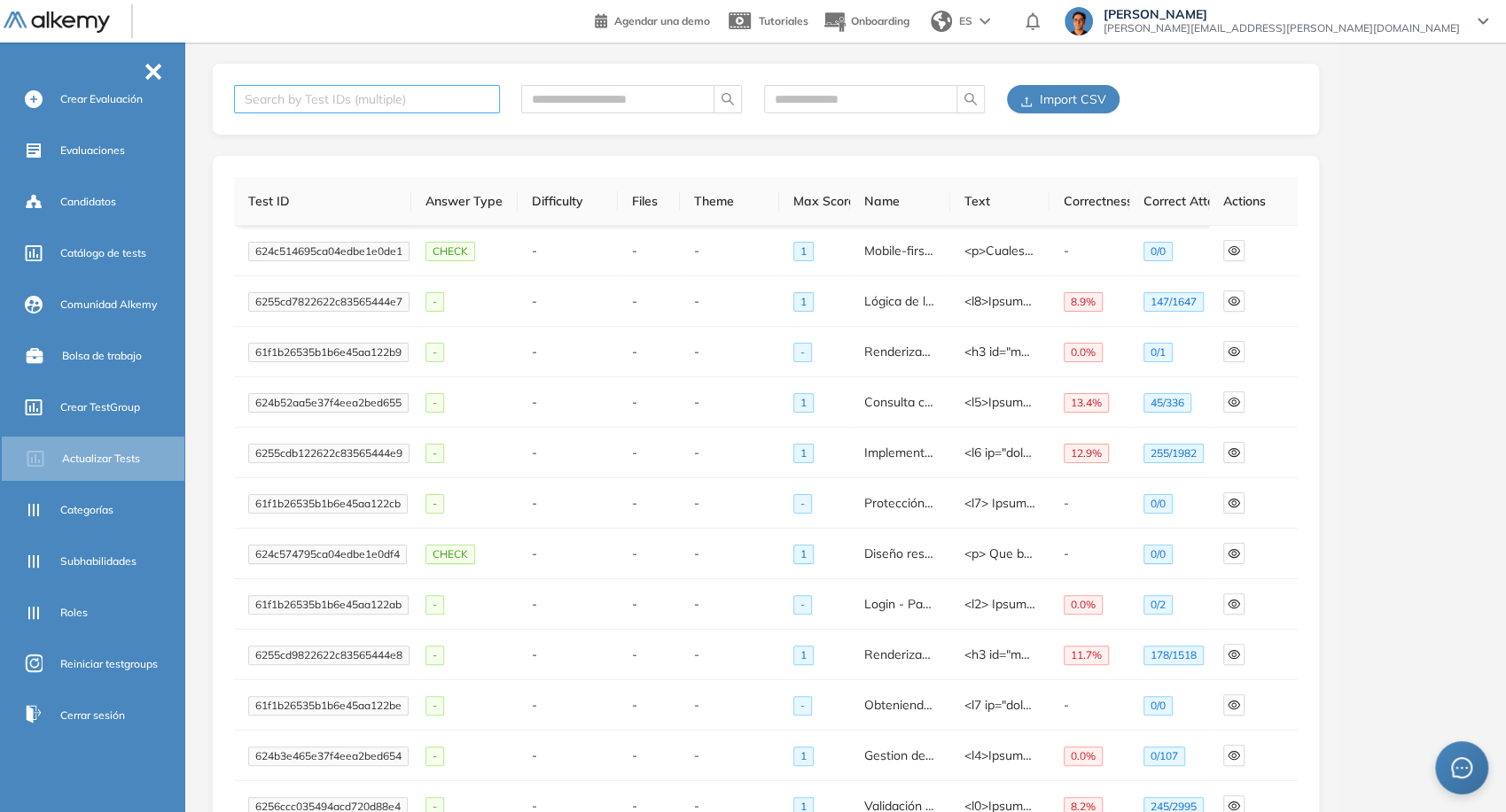
click at [470, 101] on div at bounding box center [359, 99] width 240 height 22
paste input "**********"
type input "**********"
click at [453, 130] on div "65174e1df010a670cc7c9012" at bounding box center [366, 134] width 245 height 20
click at [1058, 96] on span "Import CSV" at bounding box center [1073, 99] width 67 height 20
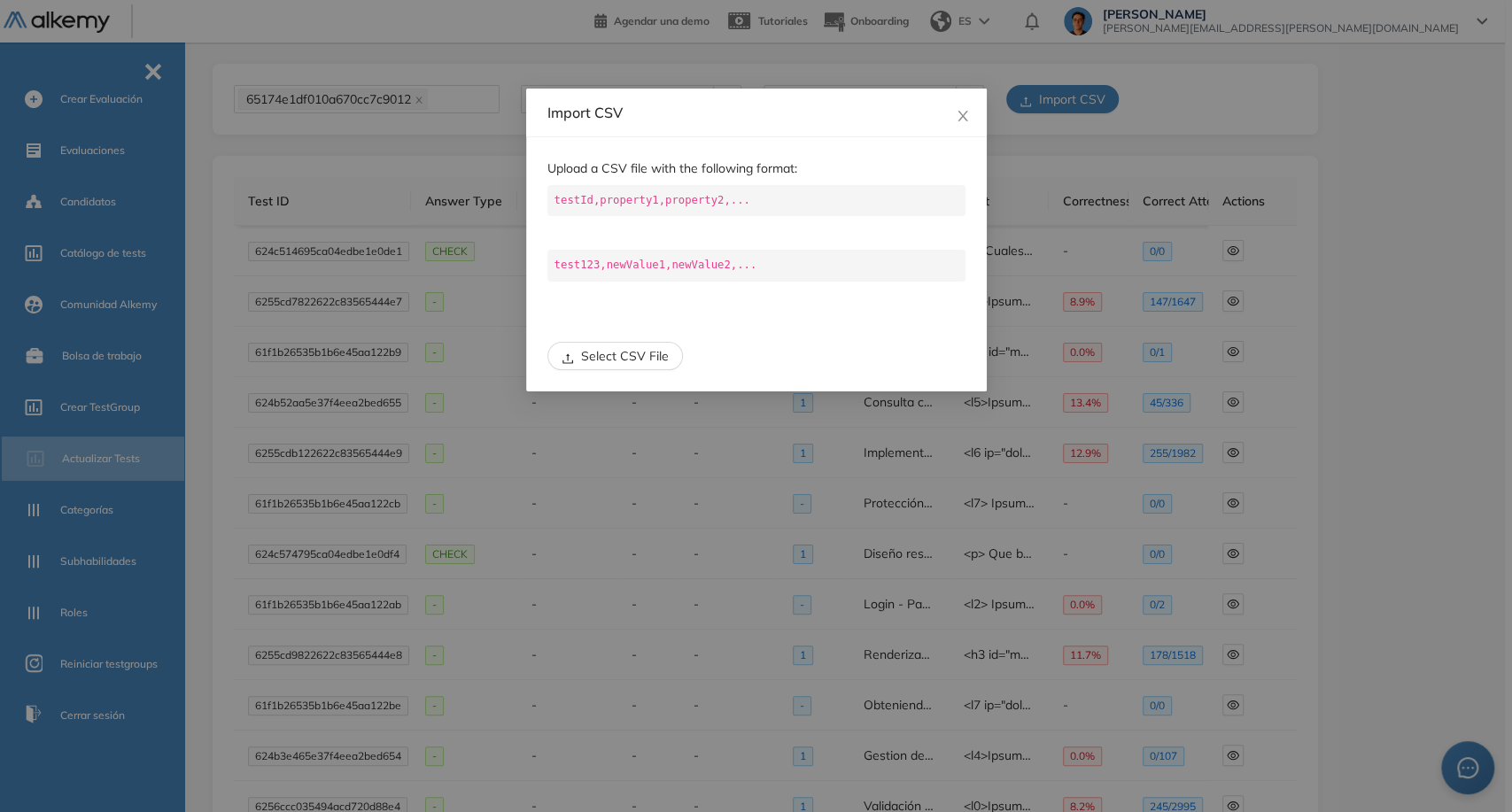
click at [621, 343] on button "Select CSV File" at bounding box center [616, 355] width 135 height 28
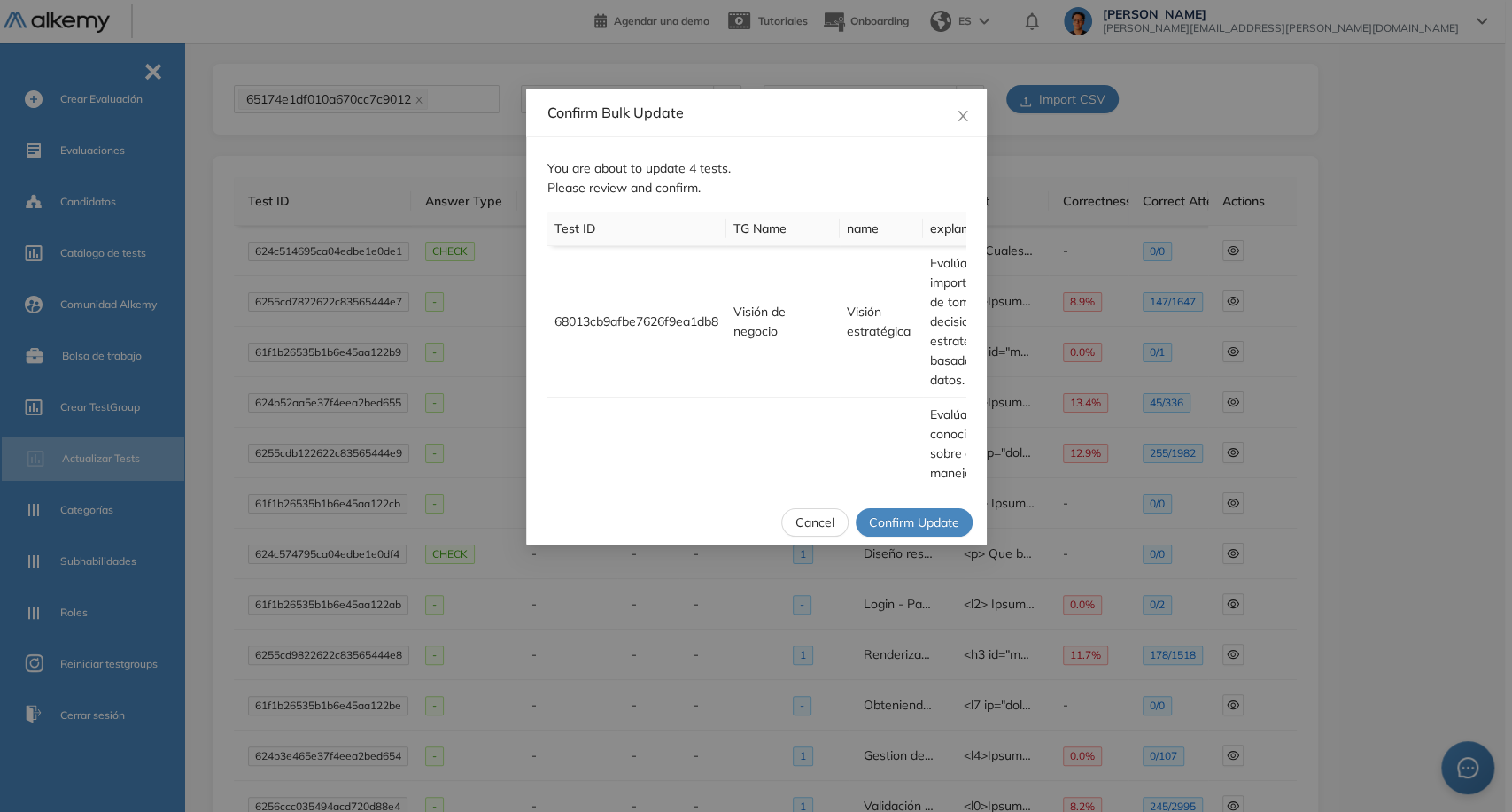
click at [891, 527] on span "Confirm Update" at bounding box center [914, 522] width 90 height 20
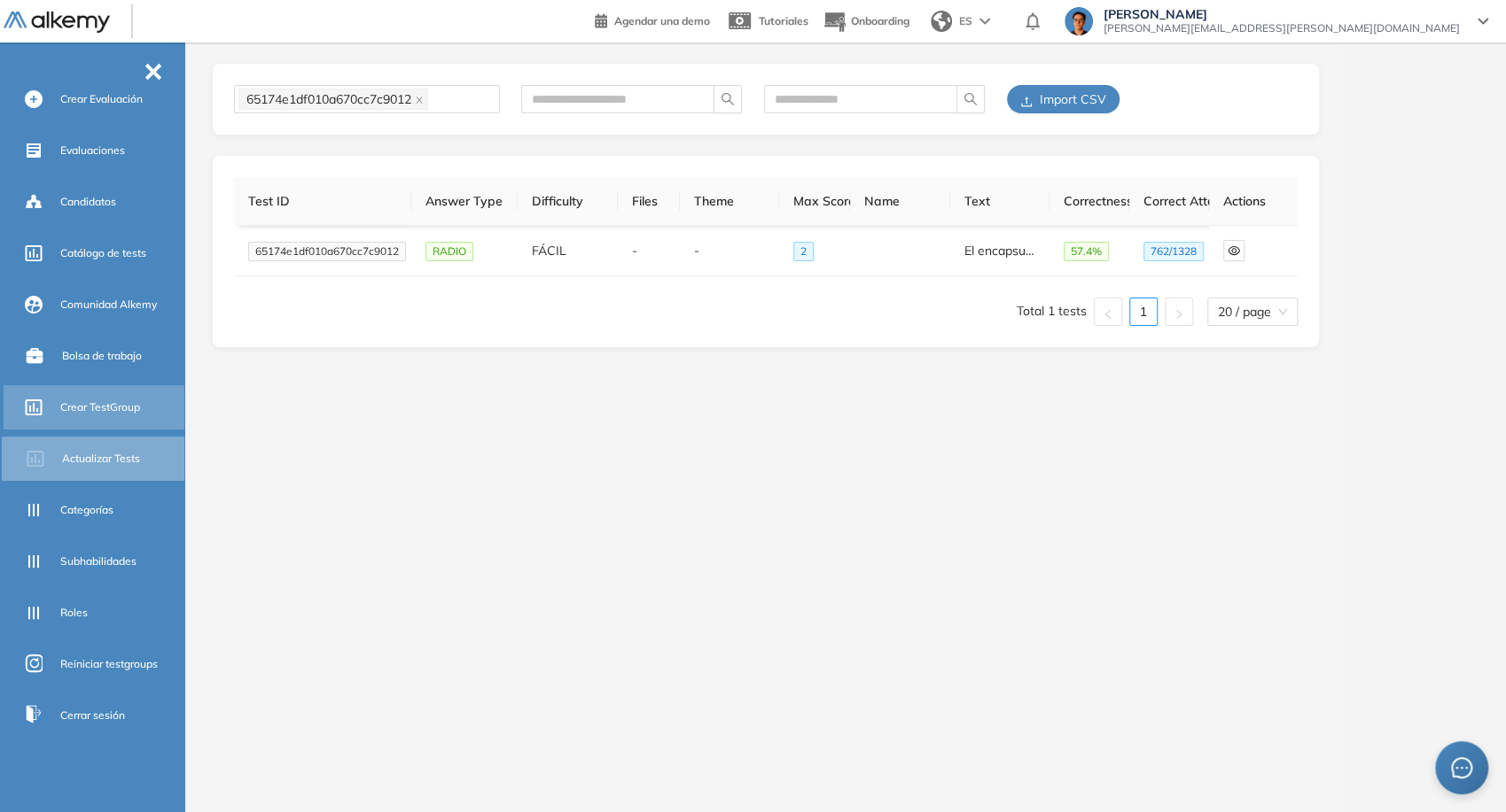
click at [106, 423] on div "Crear TestGroup" at bounding box center [96, 407] width 185 height 44
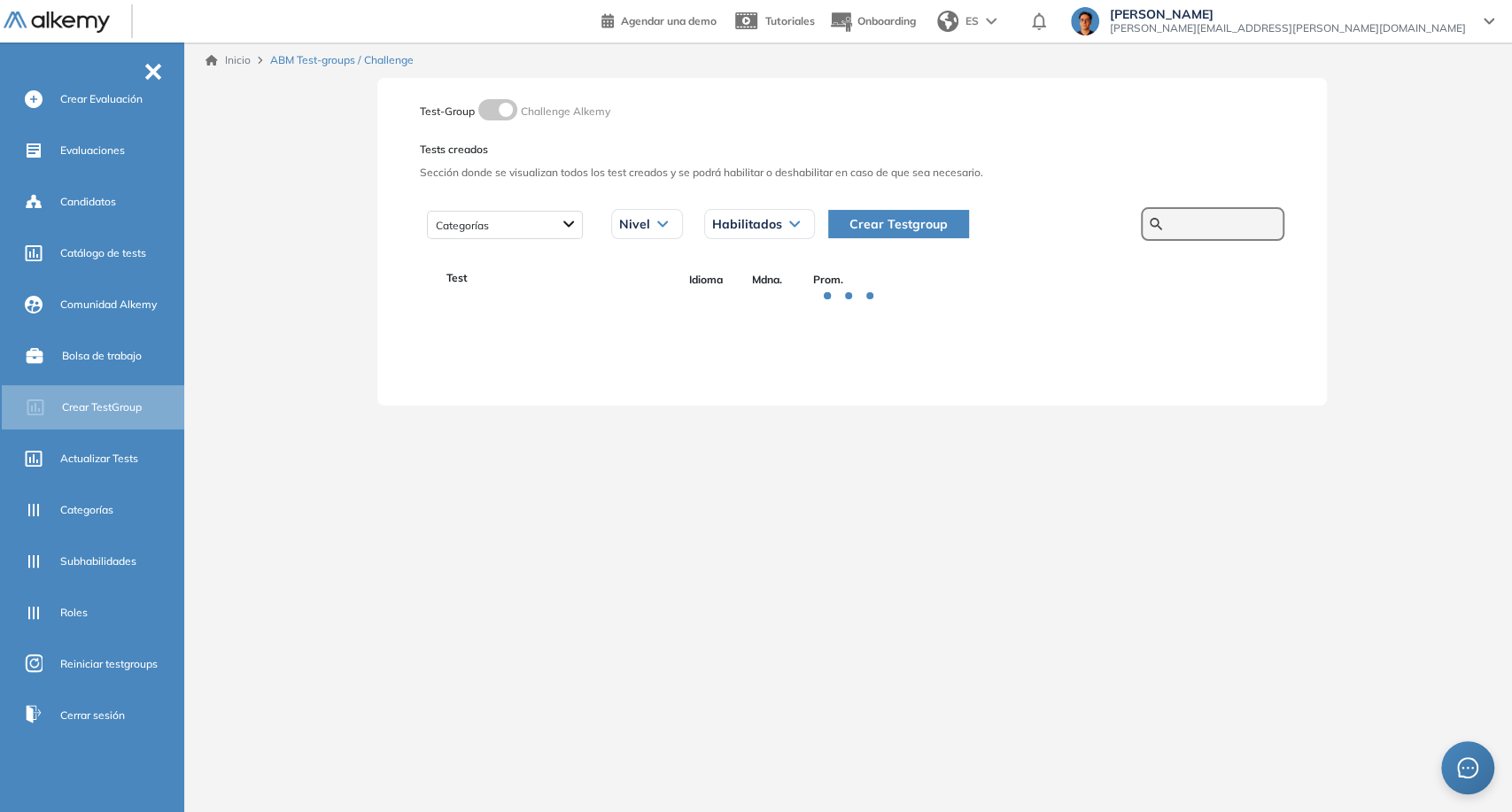
click at [1170, 226] on input "text" at bounding box center [1222, 224] width 106 height 16
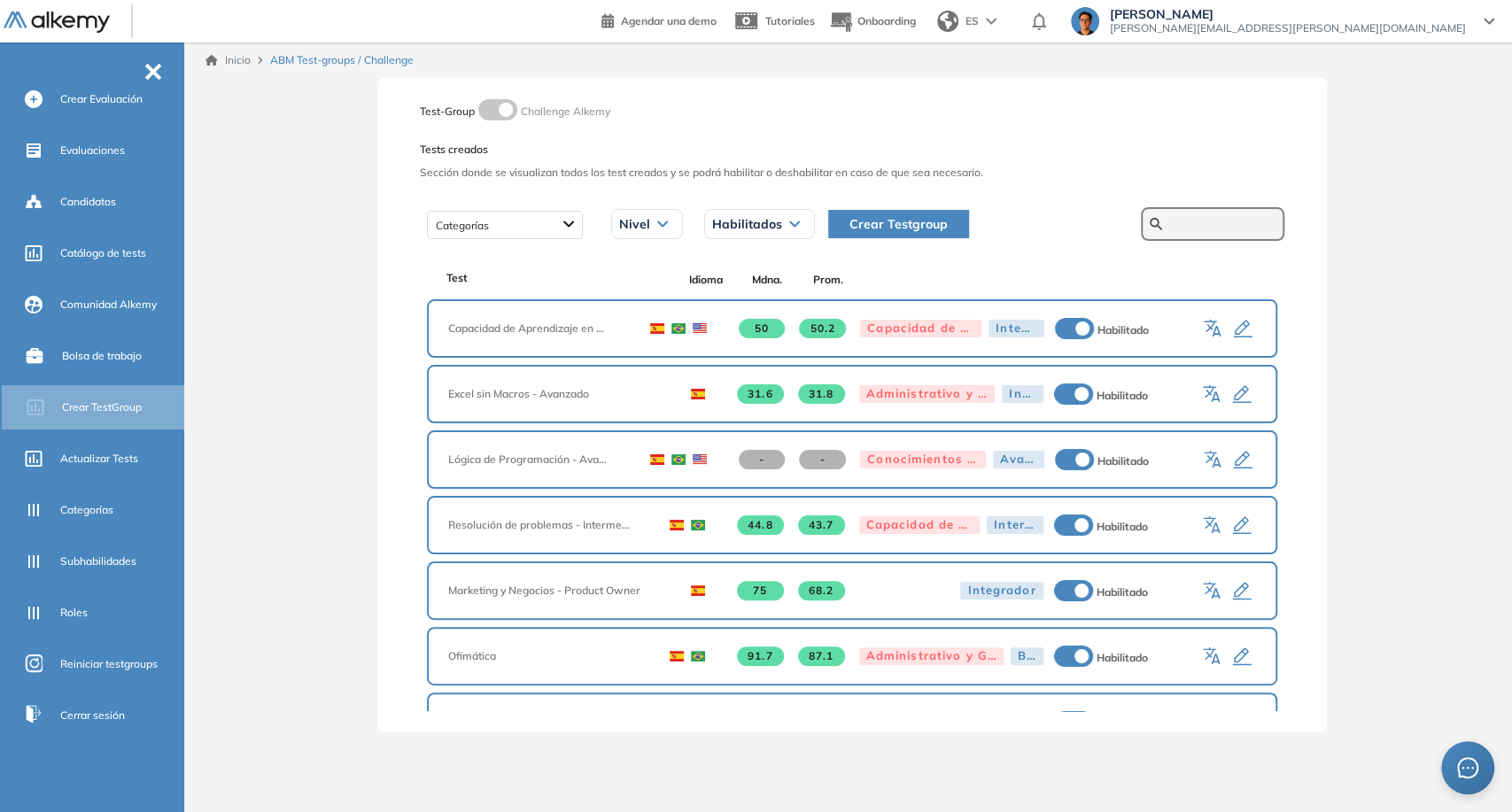
paste input "**********"
type input "**********"
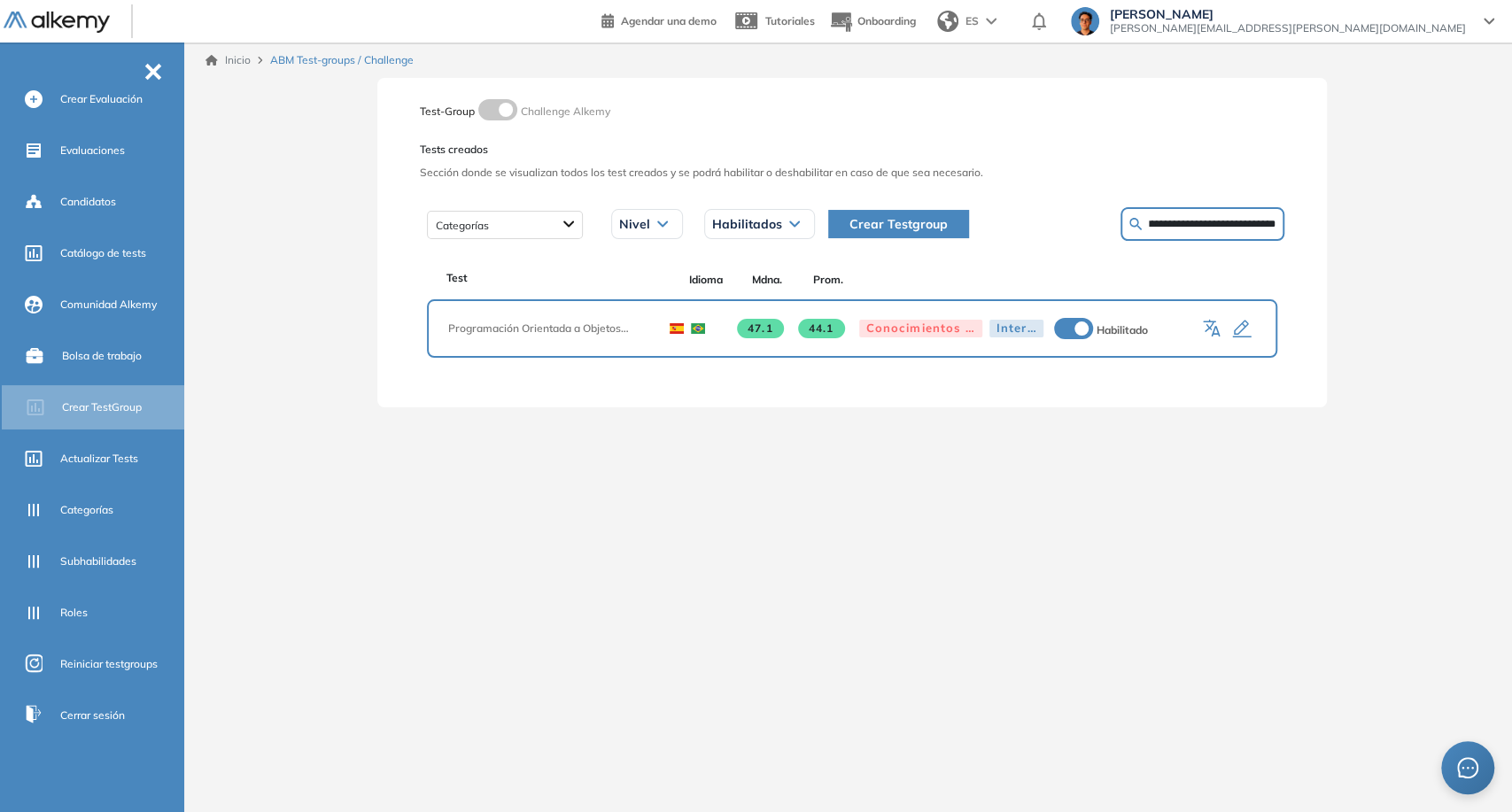
click at [1219, 332] on icon "button" at bounding box center [1214, 330] width 22 height 22
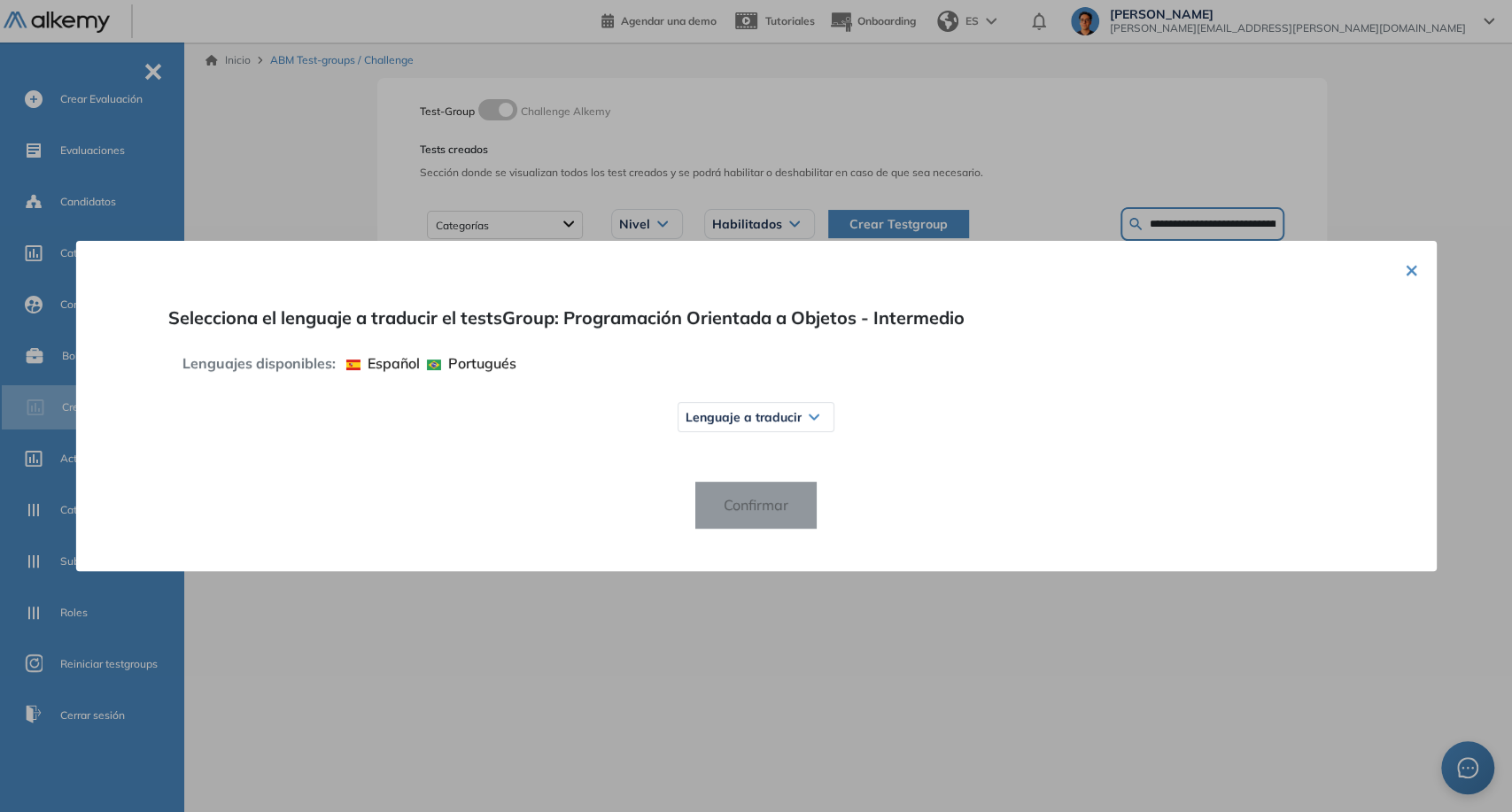
click at [723, 441] on div "Lenguaje a traducir Español Inglés Portugués" at bounding box center [755, 417] width 1191 height 86
click at [737, 422] on span "Lenguaje a traducir" at bounding box center [743, 417] width 116 height 14
click at [729, 485] on span "Inglés" at bounding box center [718, 487] width 48 height 14
click at [747, 508] on span "Confirmar" at bounding box center [756, 506] width 93 height 28
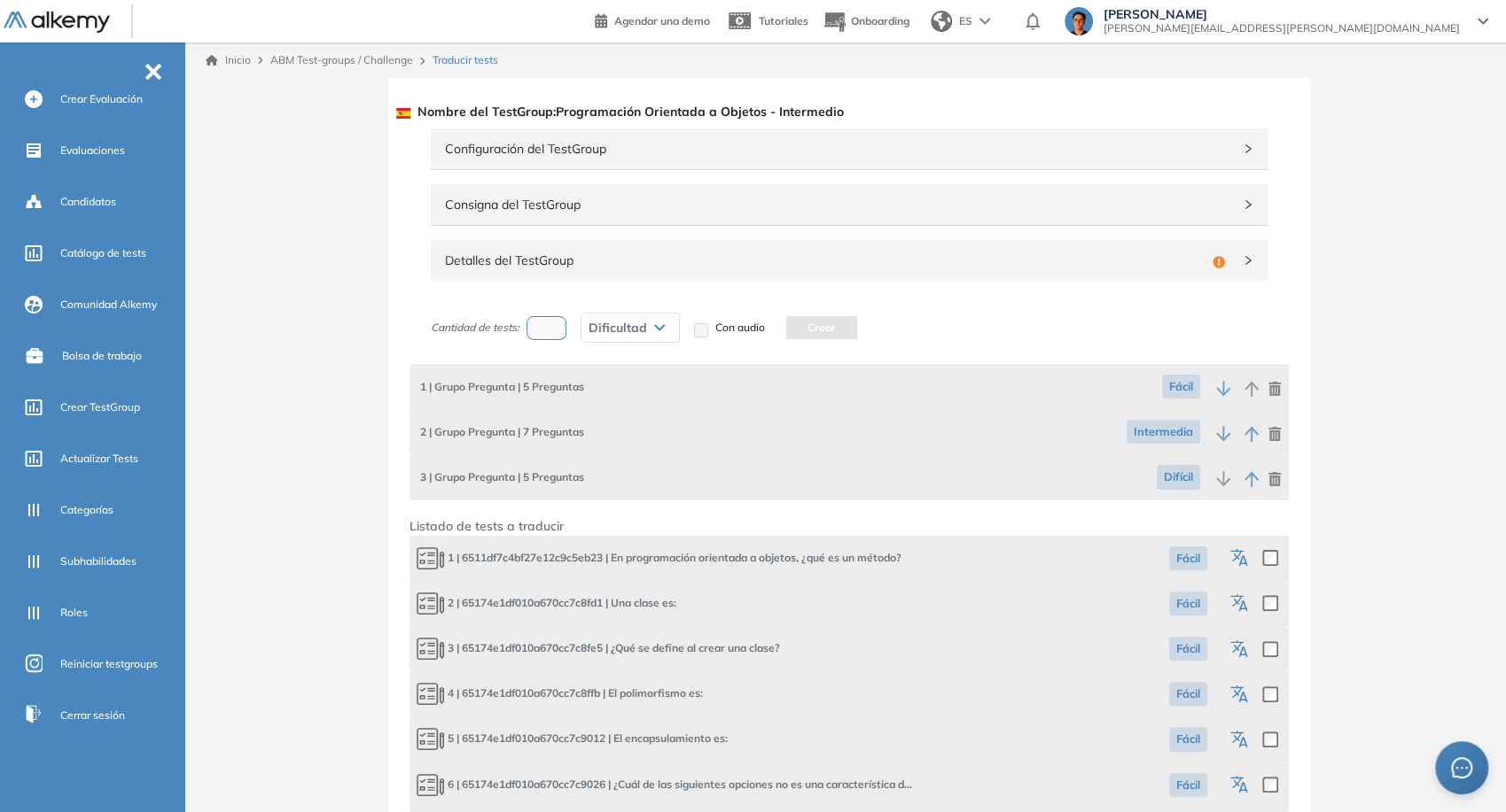
click at [78, 30] on img at bounding box center [57, 23] width 106 height 23
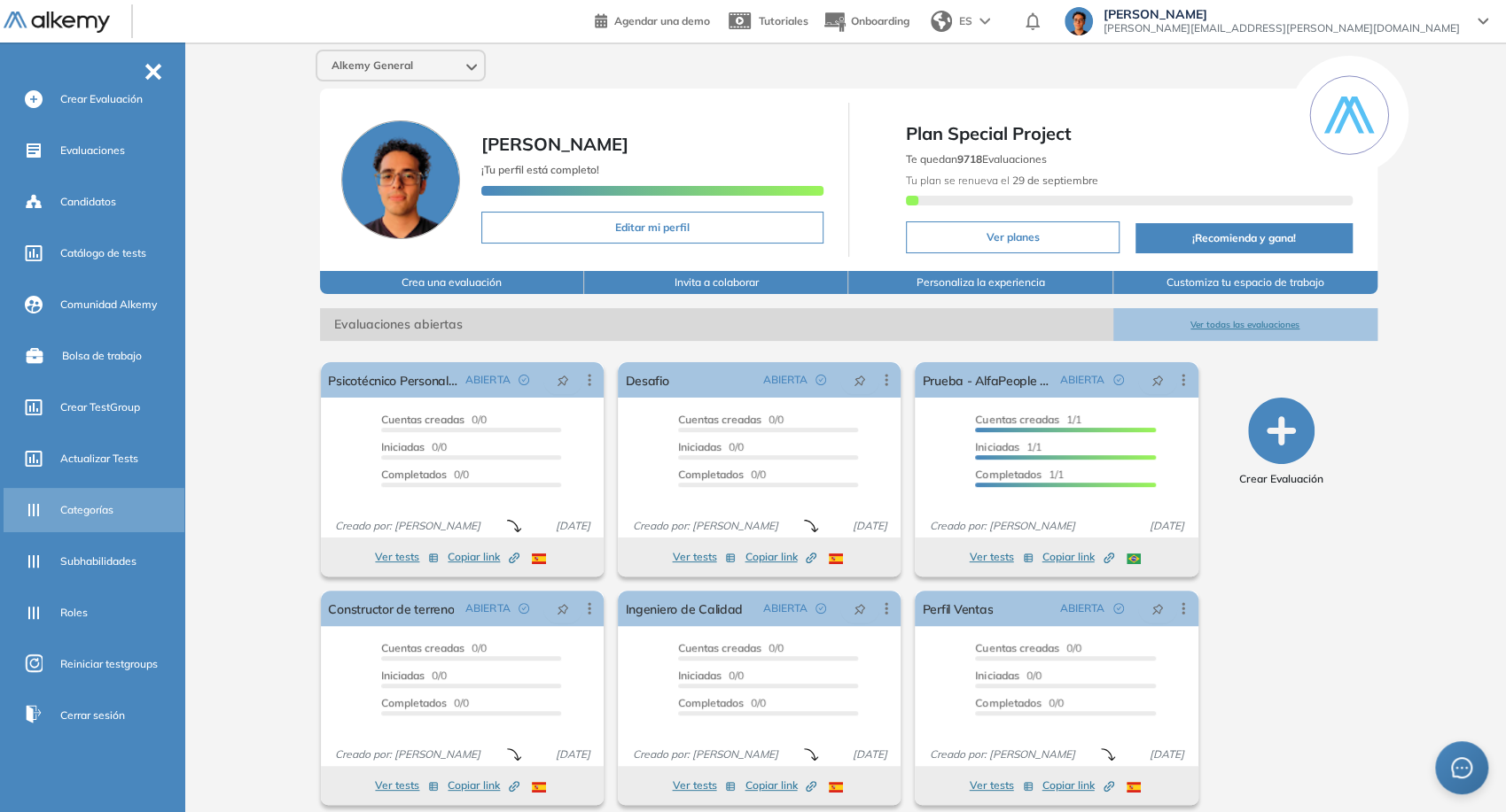
click at [93, 517] on div "Categorías" at bounding box center [120, 510] width 121 height 30
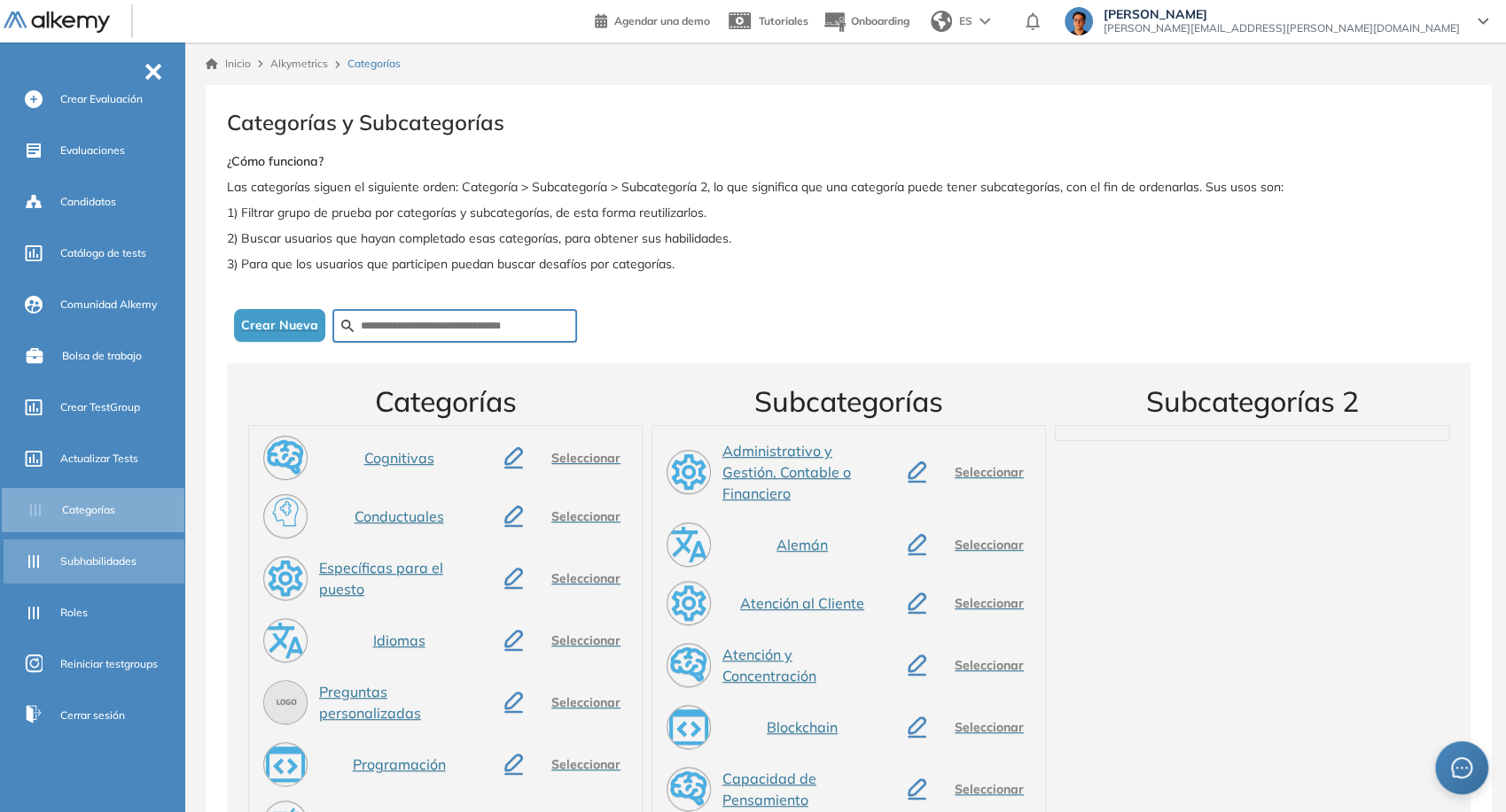
click at [120, 570] on div "Subhabilidades" at bounding box center [120, 562] width 121 height 30
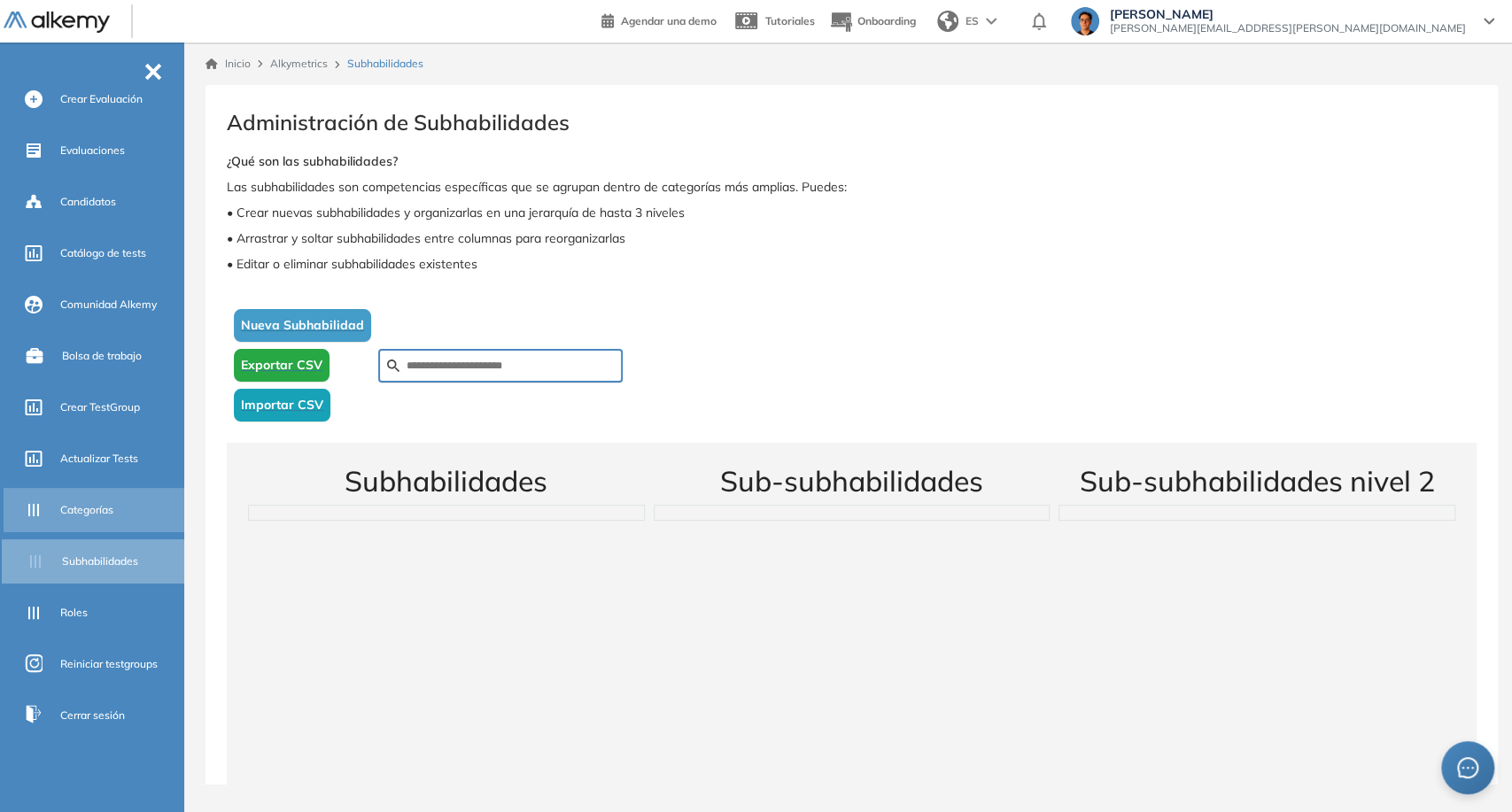
click at [104, 520] on div "Categorías" at bounding box center [120, 510] width 121 height 30
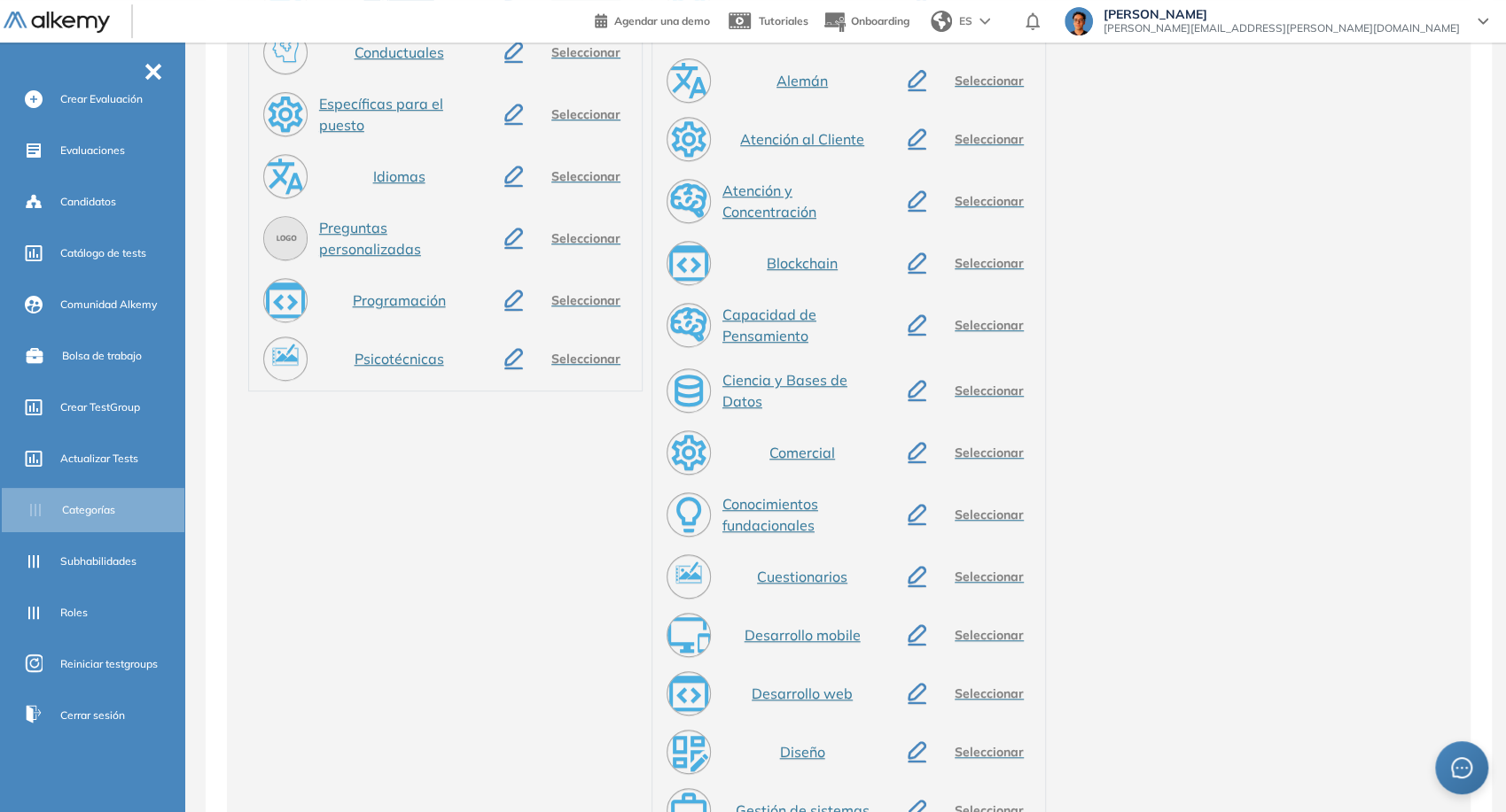
scroll to position [196, 0]
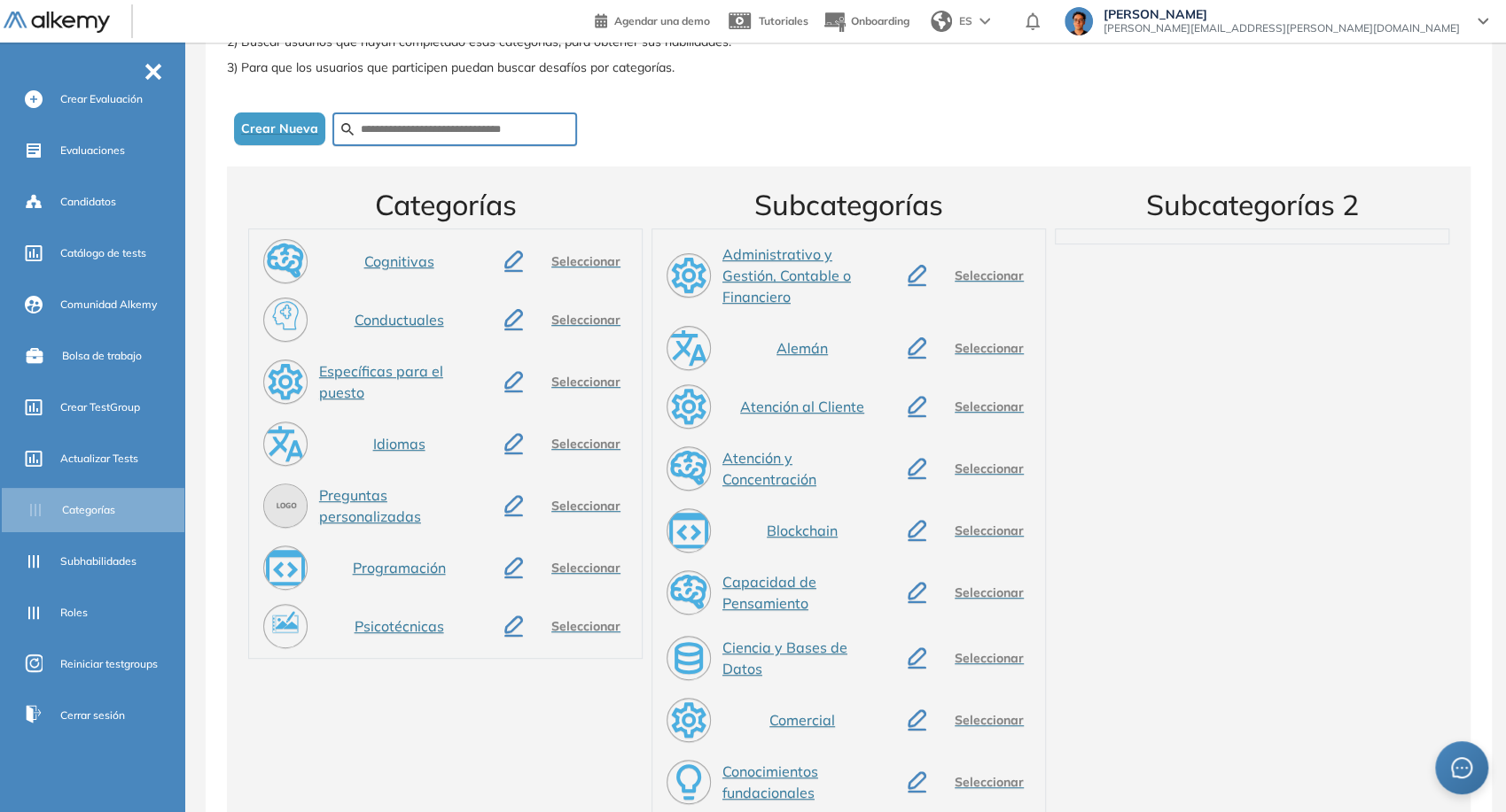
click at [409, 321] on span "Conductuales" at bounding box center [399, 320] width 89 height 22
click at [461, 264] on div "Cognitivas Seleccionar" at bounding box center [445, 261] width 378 height 50
click at [121, 540] on div "Subhabilidades" at bounding box center [96, 562] width 185 height 44
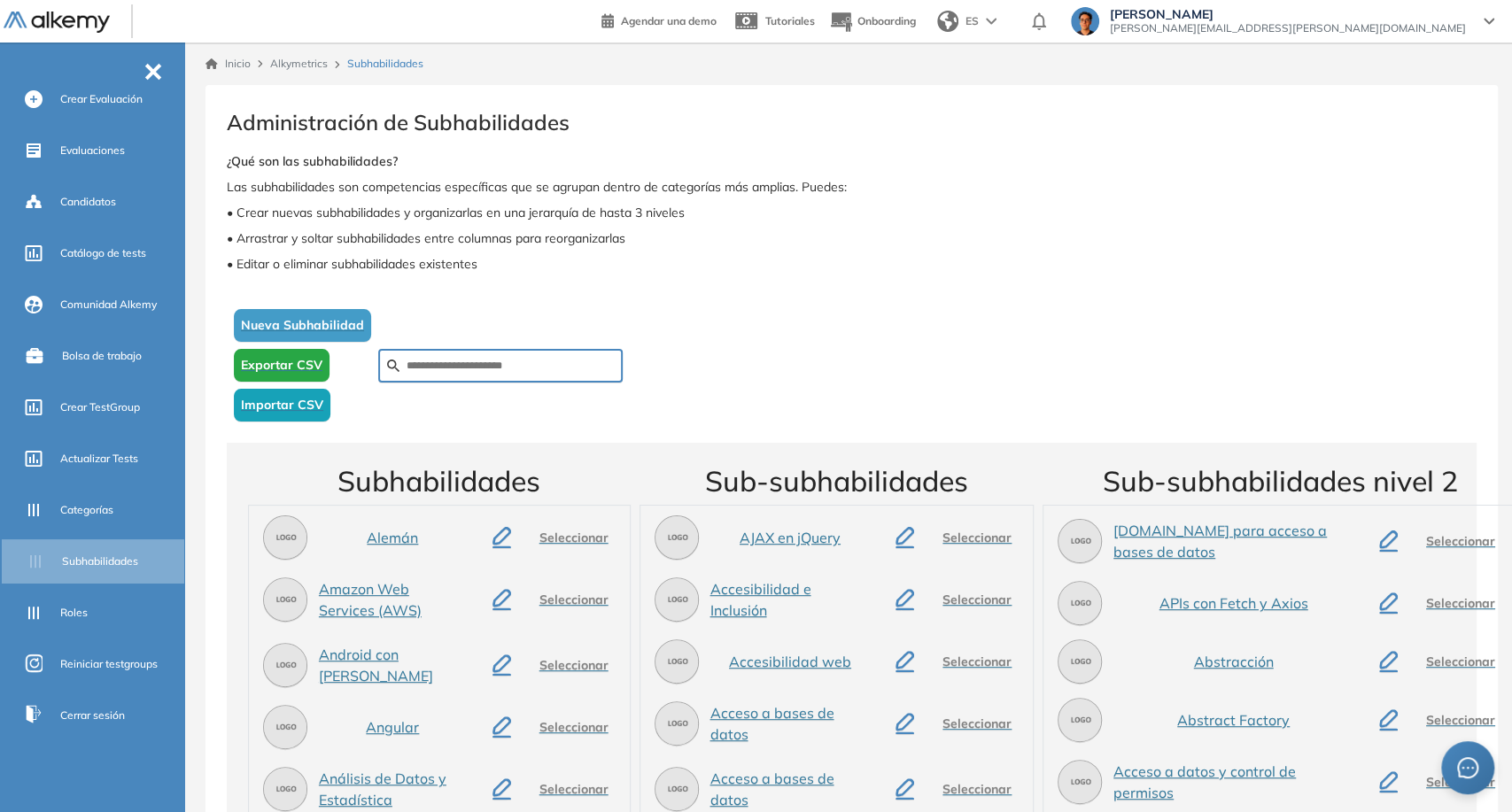
click at [345, 321] on span "Nueva Subhabilidad" at bounding box center [301, 325] width 123 height 19
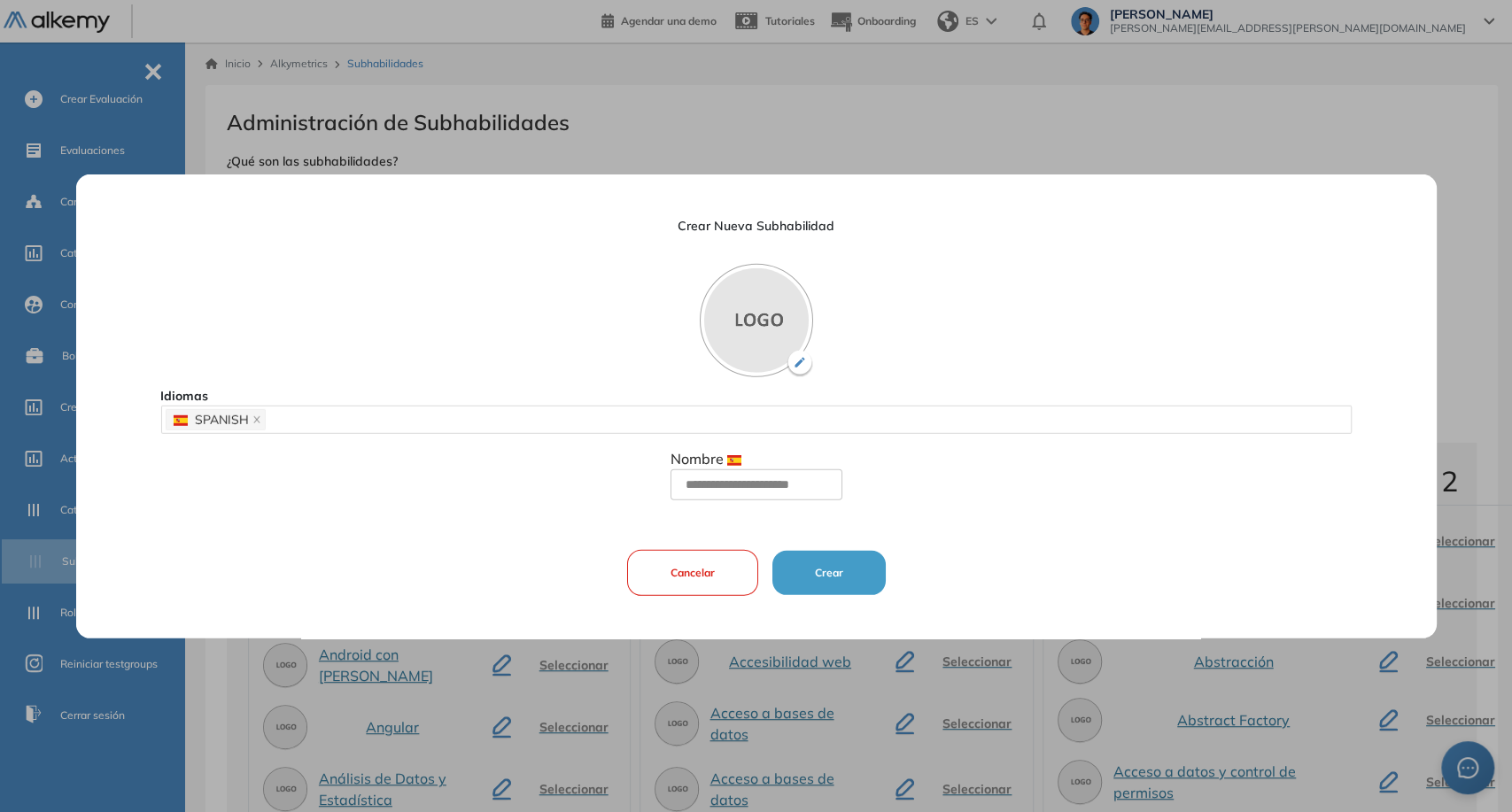
click at [364, 417] on div "SPANISH" at bounding box center [756, 418] width 1182 height 25
type input "*"
click at [364, 417] on div "SPANISH *" at bounding box center [756, 418] width 1182 height 25
click at [481, 431] on div "SPANISH *" at bounding box center [756, 418] width 1182 height 25
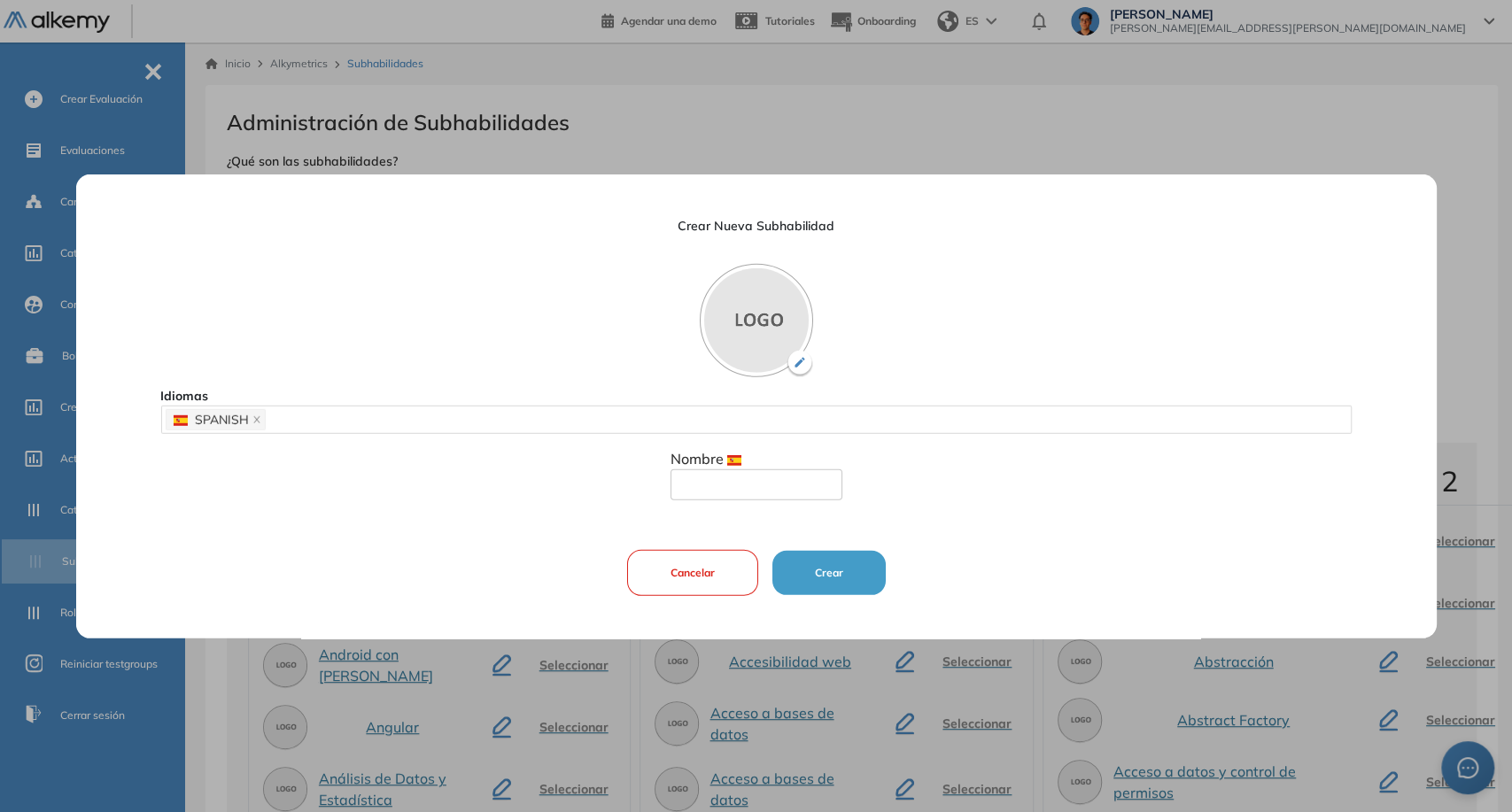
click at [711, 490] on input "text" at bounding box center [755, 484] width 172 height 31
drag, startPoint x: 711, startPoint y: 490, endPoint x: 437, endPoint y: 499, distance: 274.1
click at [711, 490] on input "*" at bounding box center [755, 484] width 172 height 31
click at [711, 490] on input "**" at bounding box center [755, 484] width 172 height 31
click at [649, 420] on div "SPANISH" at bounding box center [756, 418] width 1182 height 25
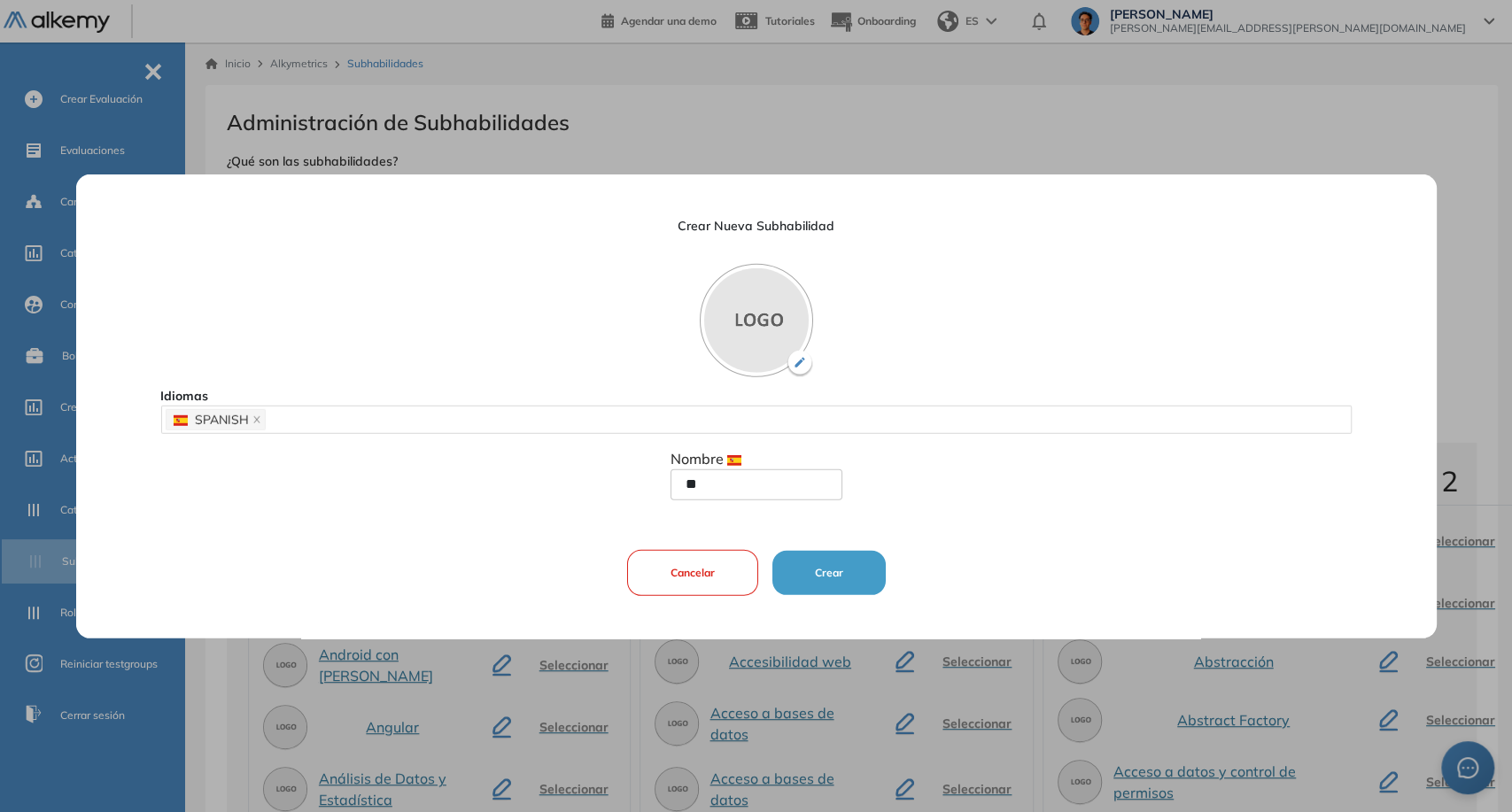
click at [692, 482] on input "**" at bounding box center [755, 484] width 172 height 31
click at [612, 502] on div "Crear Nueva Subhabilidad Idiomas SPANISH Nombre ** Cancelar Crear" at bounding box center [755, 406] width 1191 height 465
click at [427, 472] on div "Crear Nueva Subhabilidad Idiomas SPANISH Nombre ** Cancelar Crear" at bounding box center [755, 406] width 1191 height 465
click at [313, 417] on div "SPANISH" at bounding box center [752, 418] width 1175 height 25
click at [705, 572] on button "Cancelar" at bounding box center [689, 572] width 132 height 46
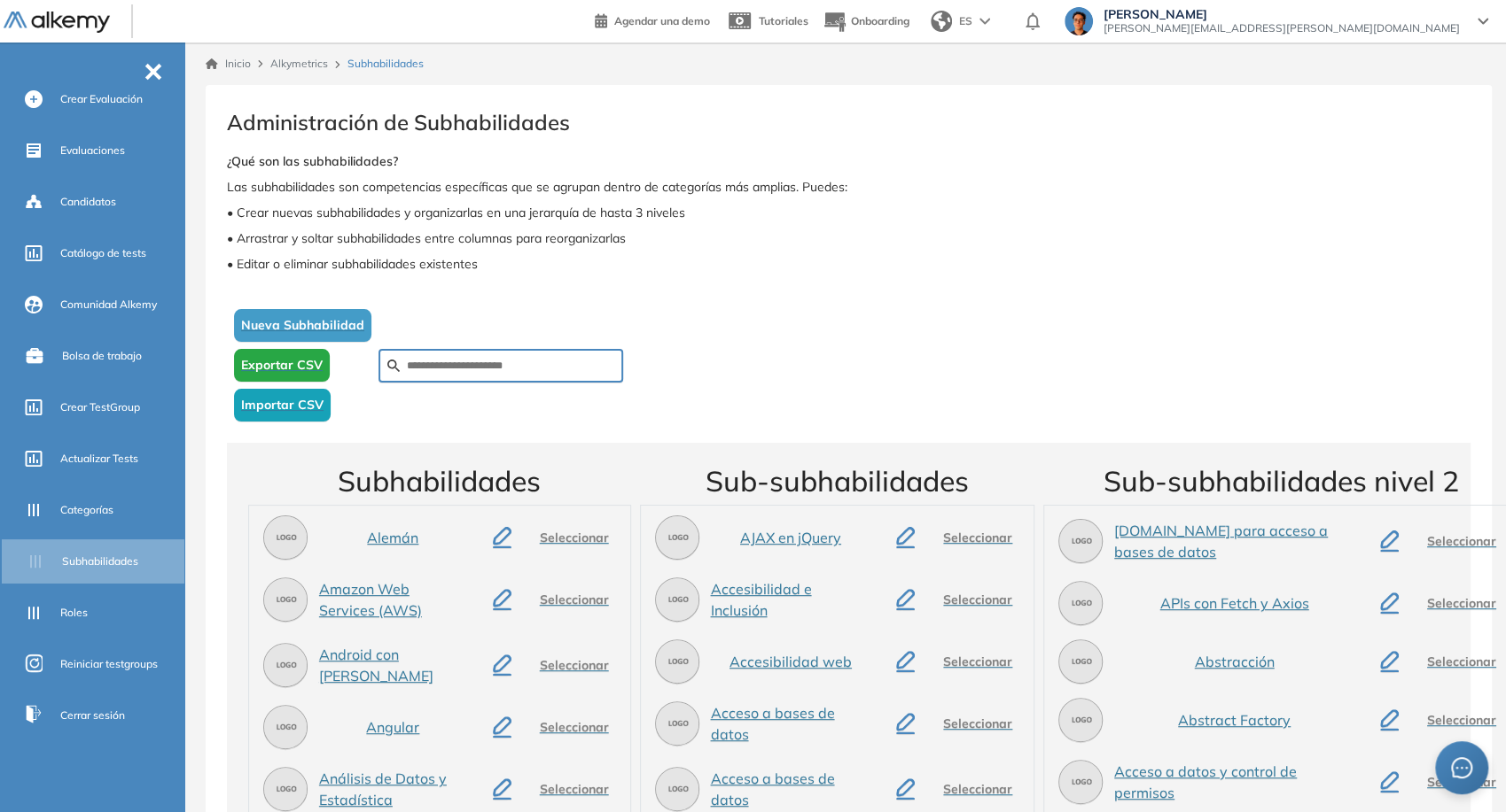
click at [334, 313] on button "Nueva Subhabilidad" at bounding box center [303, 325] width 138 height 32
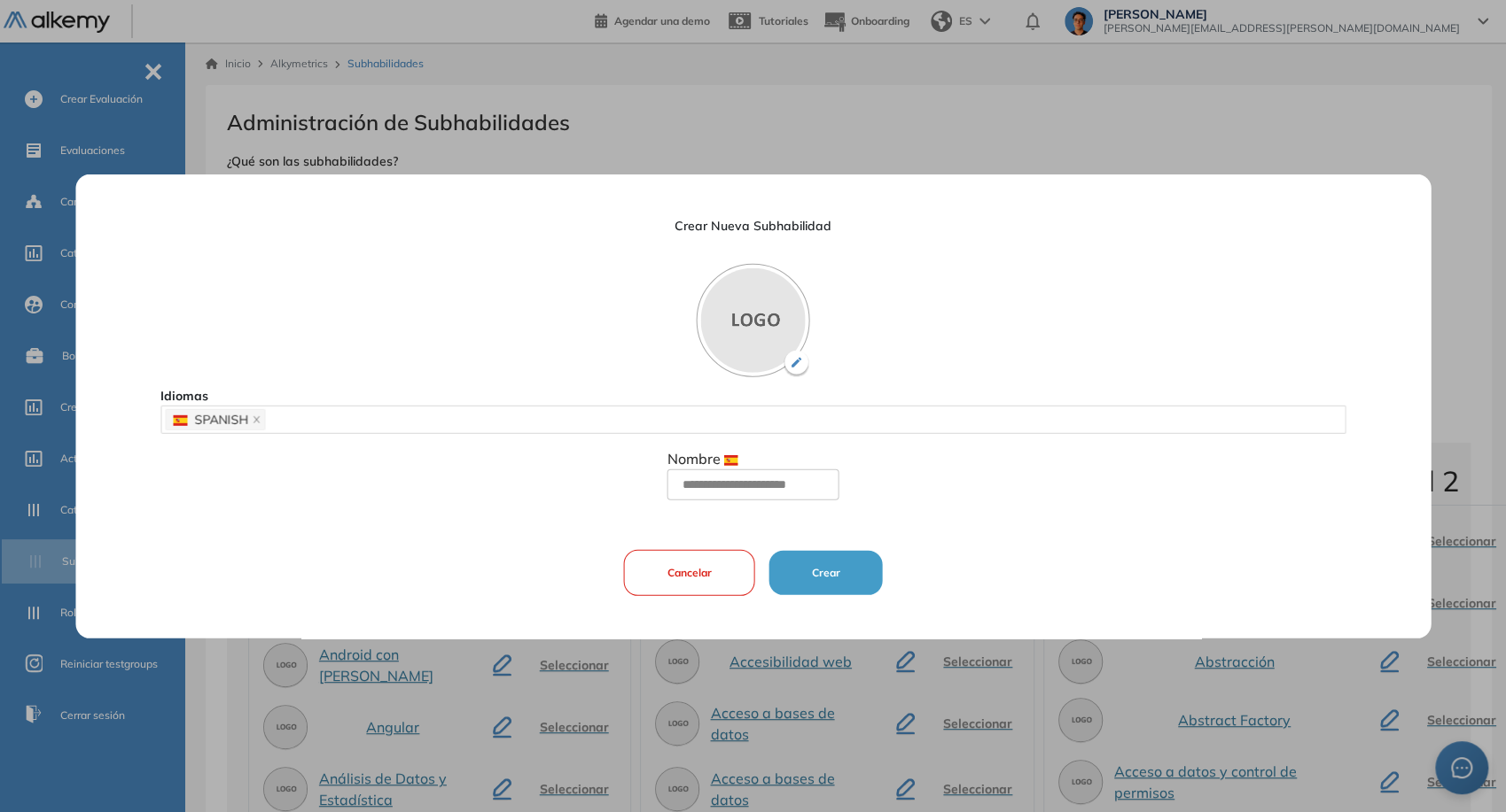
click at [376, 427] on div "SPANISH" at bounding box center [753, 418] width 1176 height 25
click at [313, 413] on div "SPANISH" at bounding box center [753, 418] width 1176 height 25
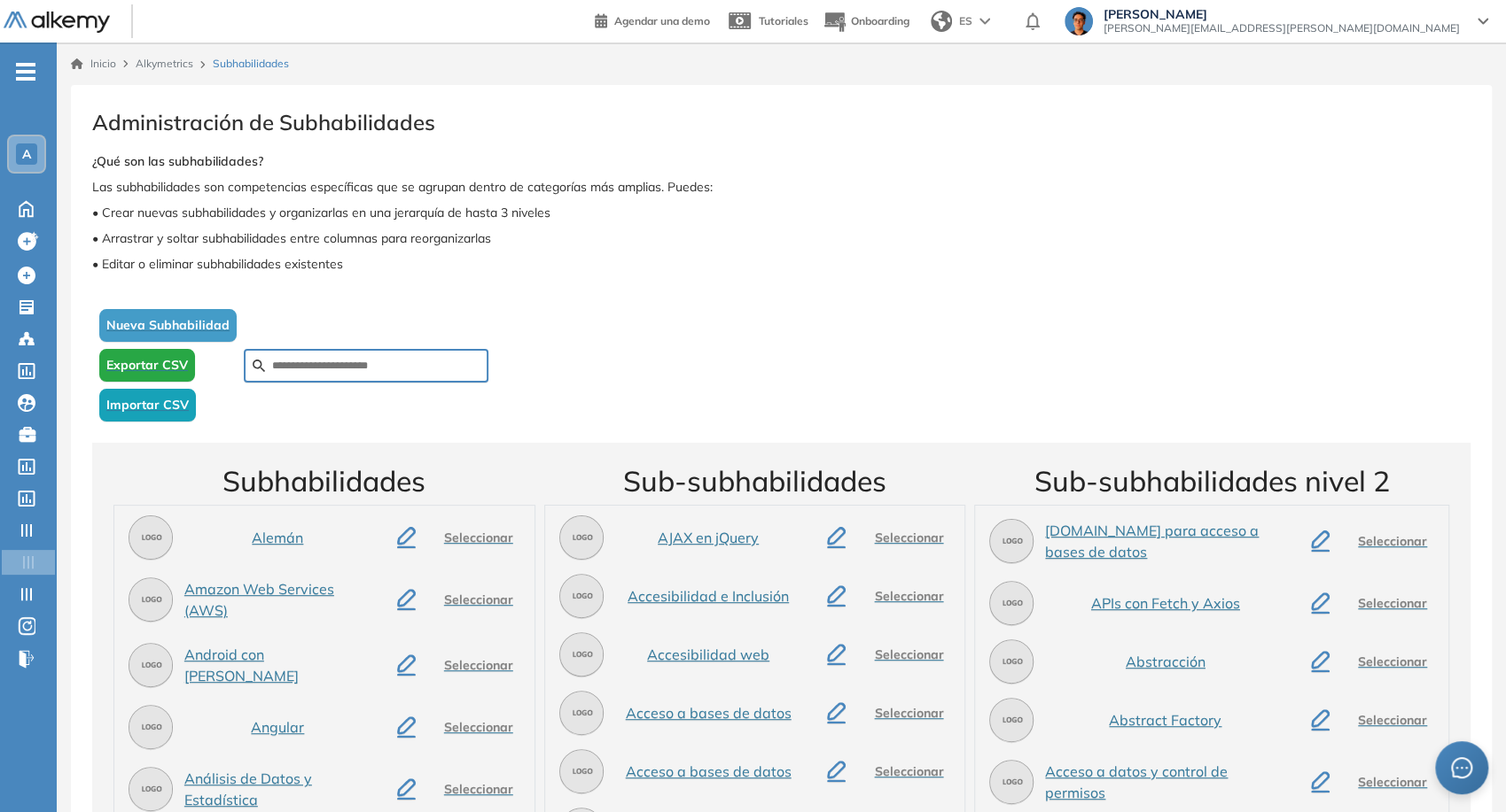
click at [151, 409] on span "Importar CSV" at bounding box center [147, 405] width 83 height 19
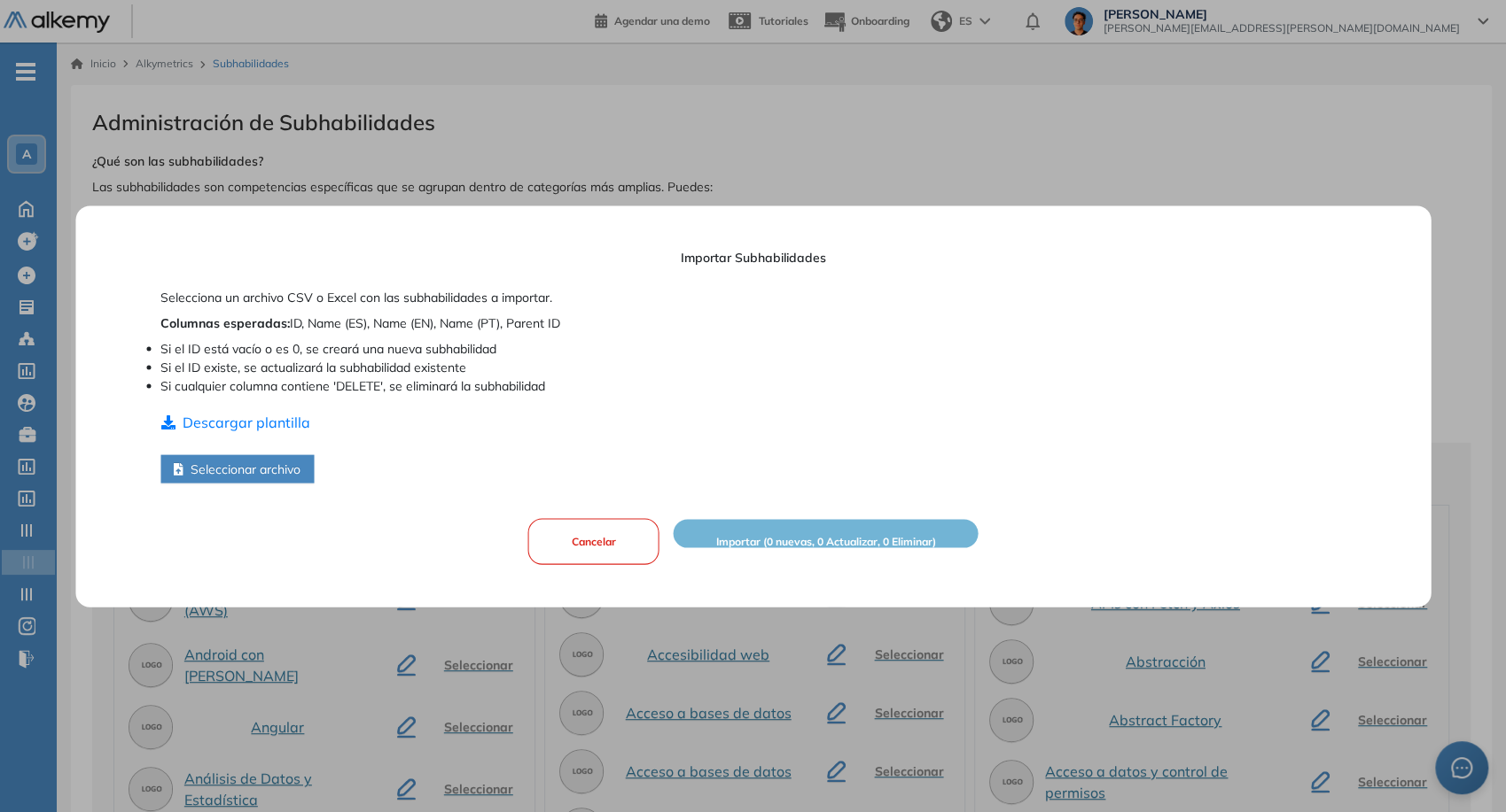
click at [246, 467] on button "Seleccionar archivo" at bounding box center [237, 468] width 153 height 28
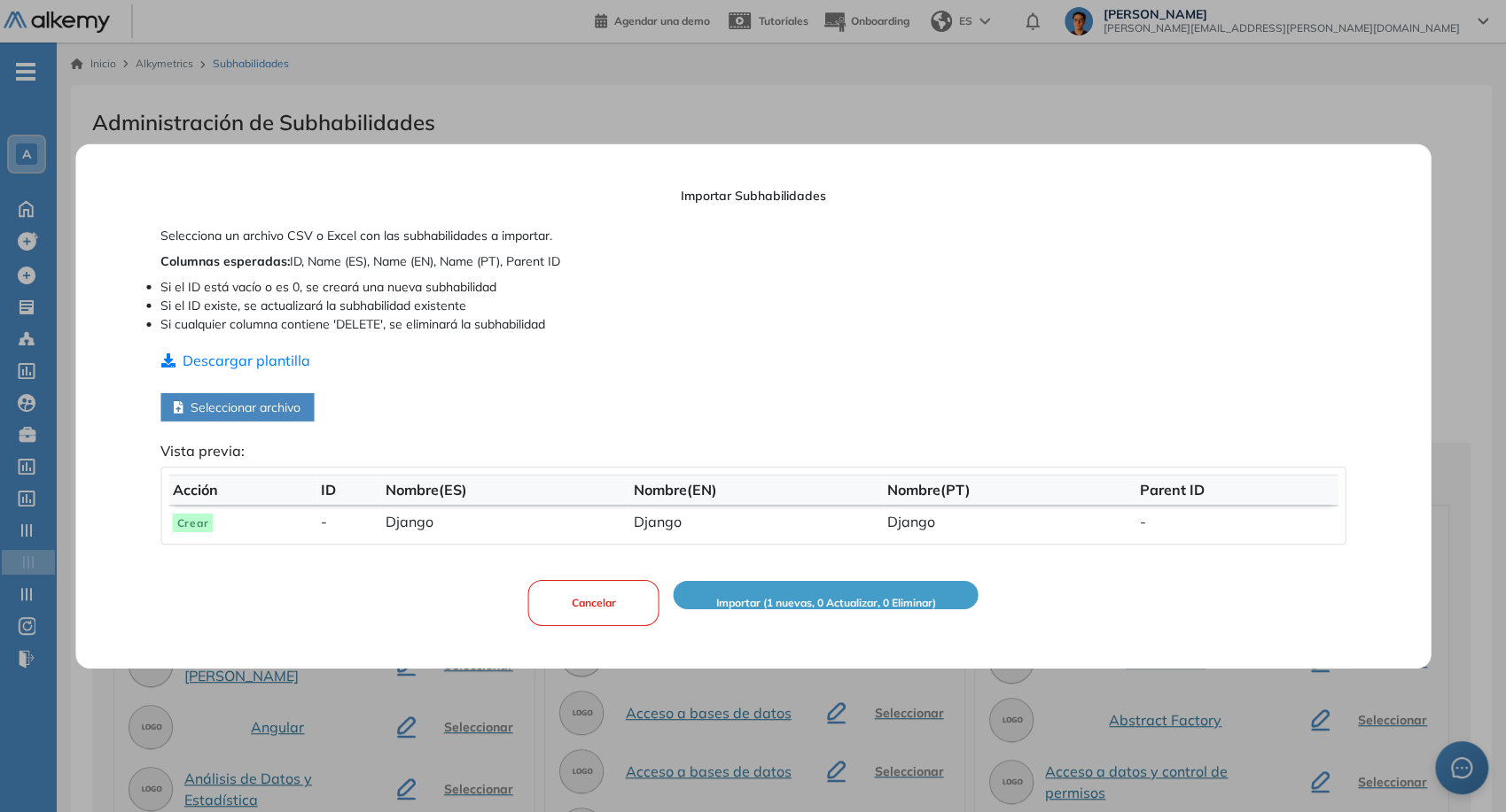
click at [877, 598] on span "Importar (1 nuevas, 0 Actualizar, 0 Eliminar)" at bounding box center [826, 603] width 220 height 17
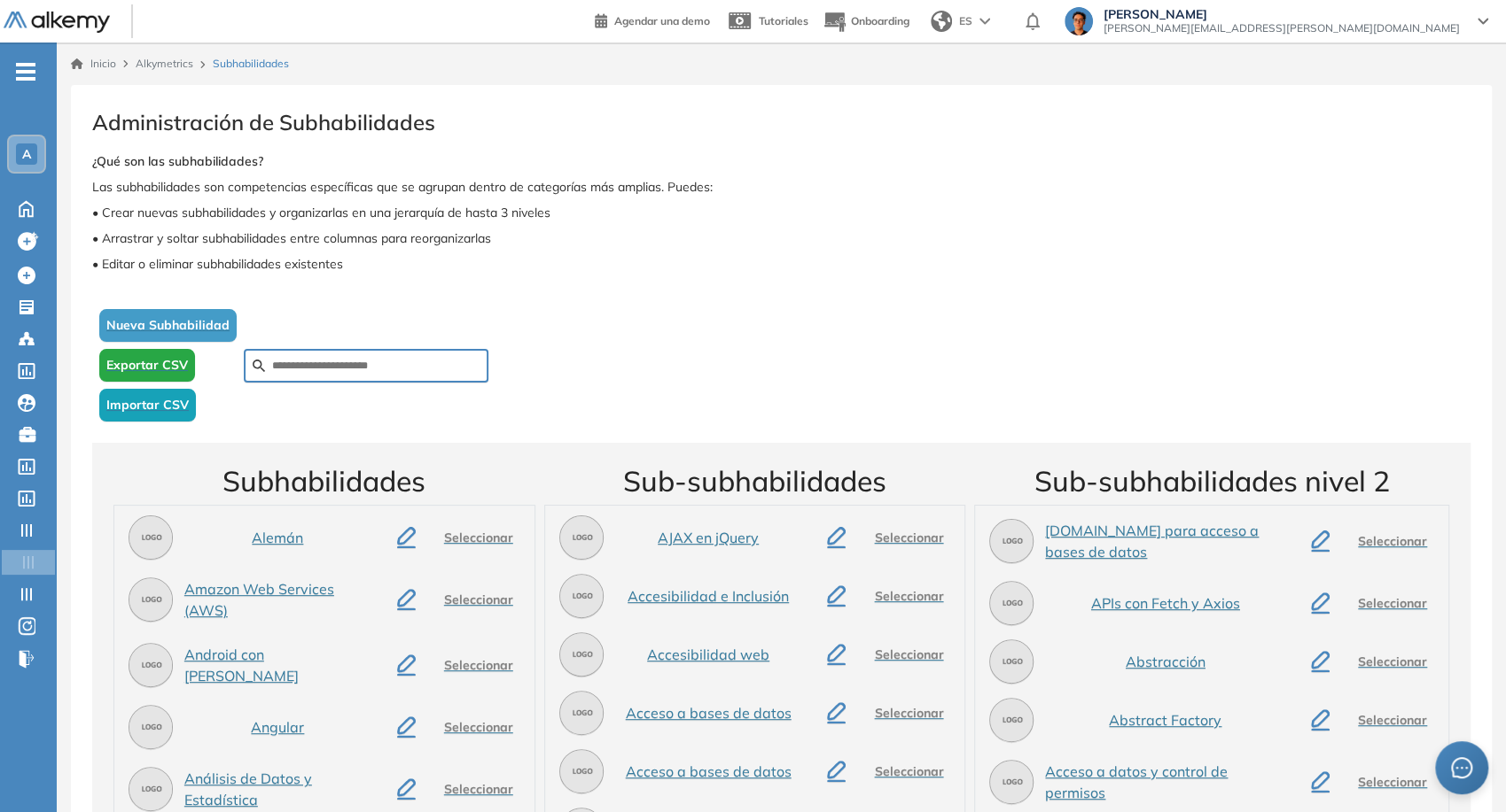
click at [333, 356] on div at bounding box center [365, 366] width 245 height 33
click at [350, 367] on input "text" at bounding box center [375, 366] width 207 height 16
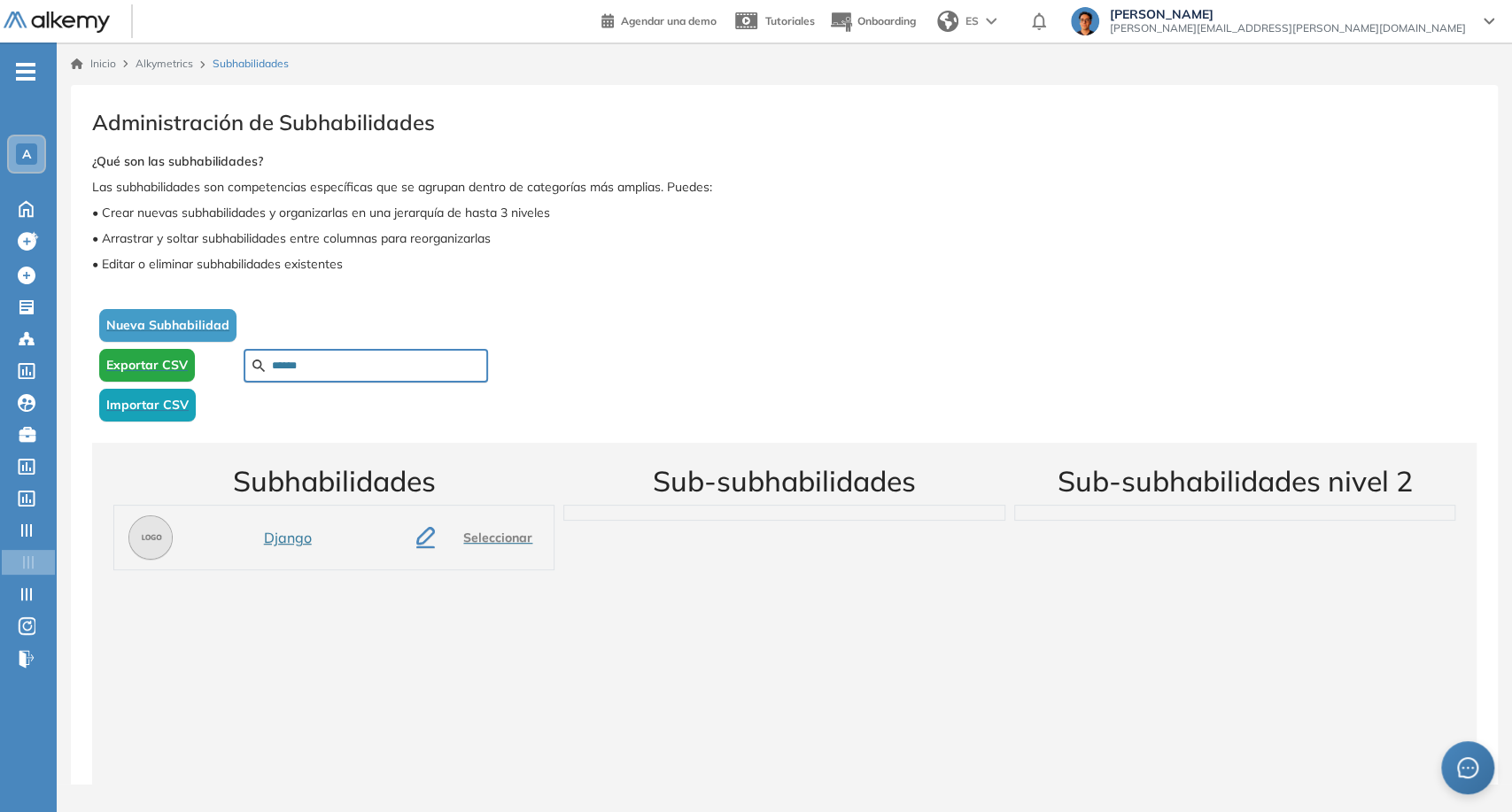
type input "******"
click at [345, 543] on div "Django Seleccionar" at bounding box center [334, 537] width 425 height 50
click at [484, 540] on span "Seleccionar" at bounding box center [498, 538] width 69 height 19
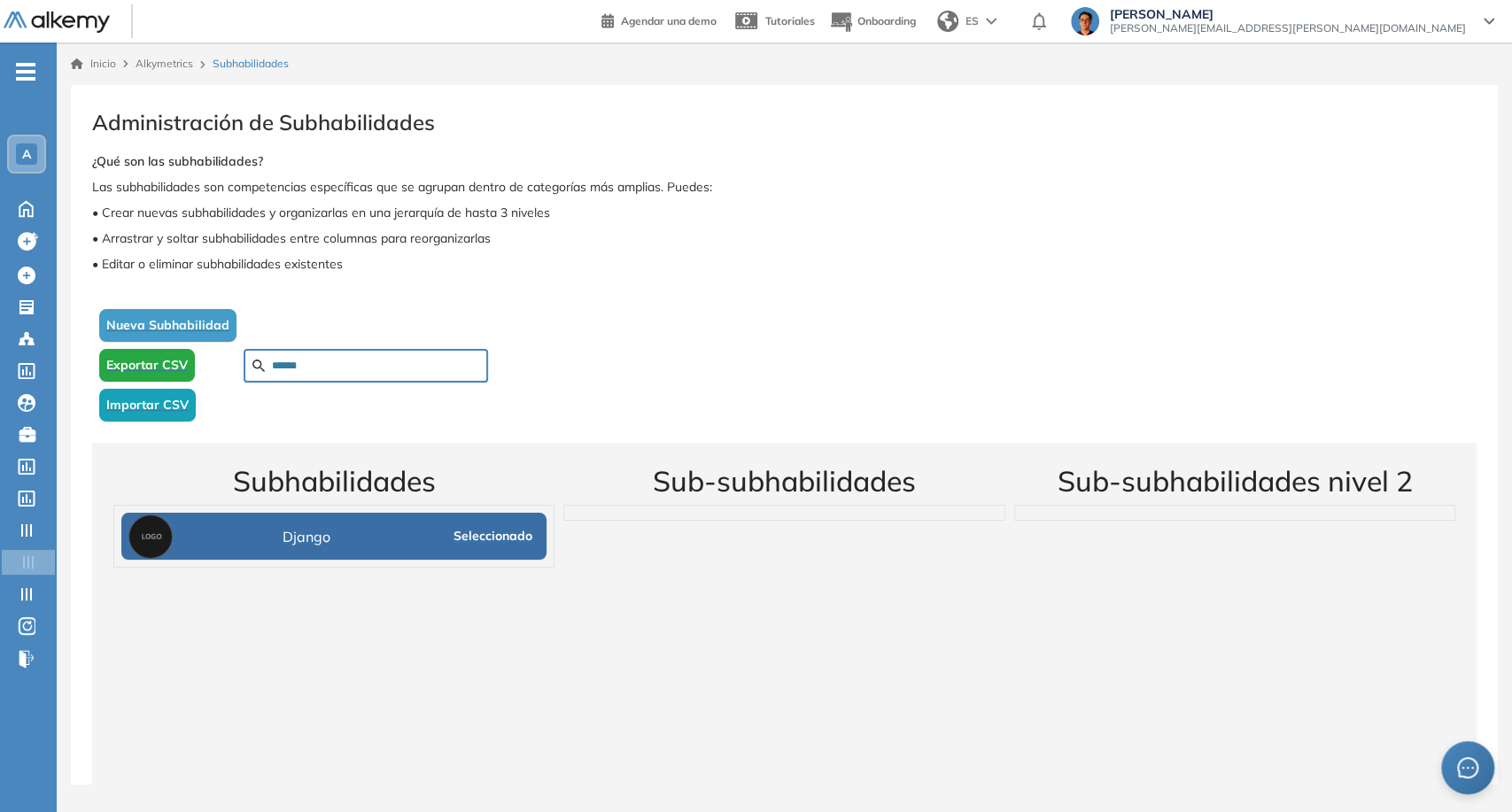
click at [428, 548] on div "Django Seleccionado" at bounding box center [334, 536] width 425 height 47
click at [475, 543] on span "Seleccionado" at bounding box center [493, 536] width 79 height 19
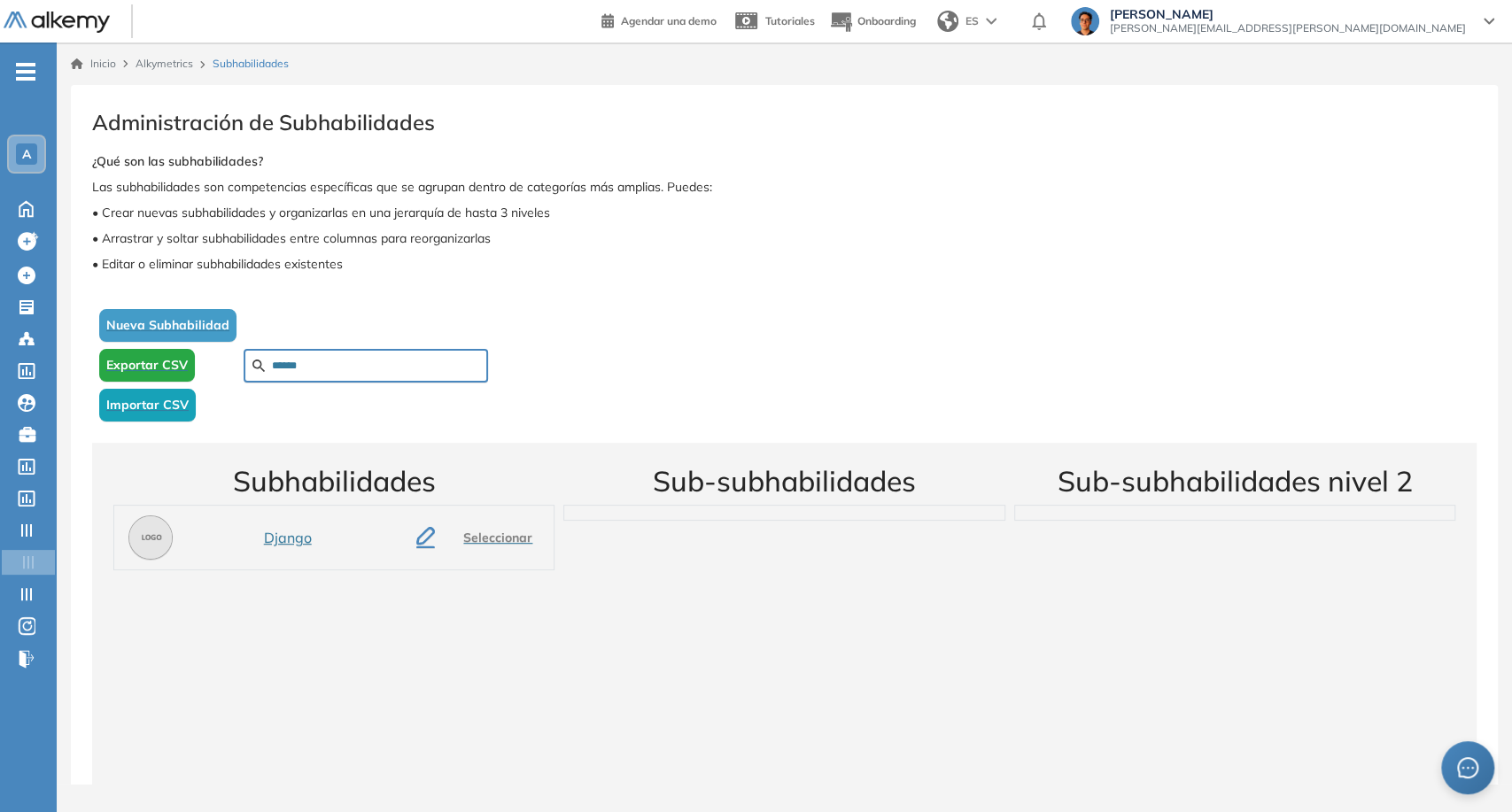
click at [341, 529] on div "Django Seleccionar" at bounding box center [334, 537] width 425 height 50
click at [429, 542] on icon "button" at bounding box center [425, 538] width 19 height 22
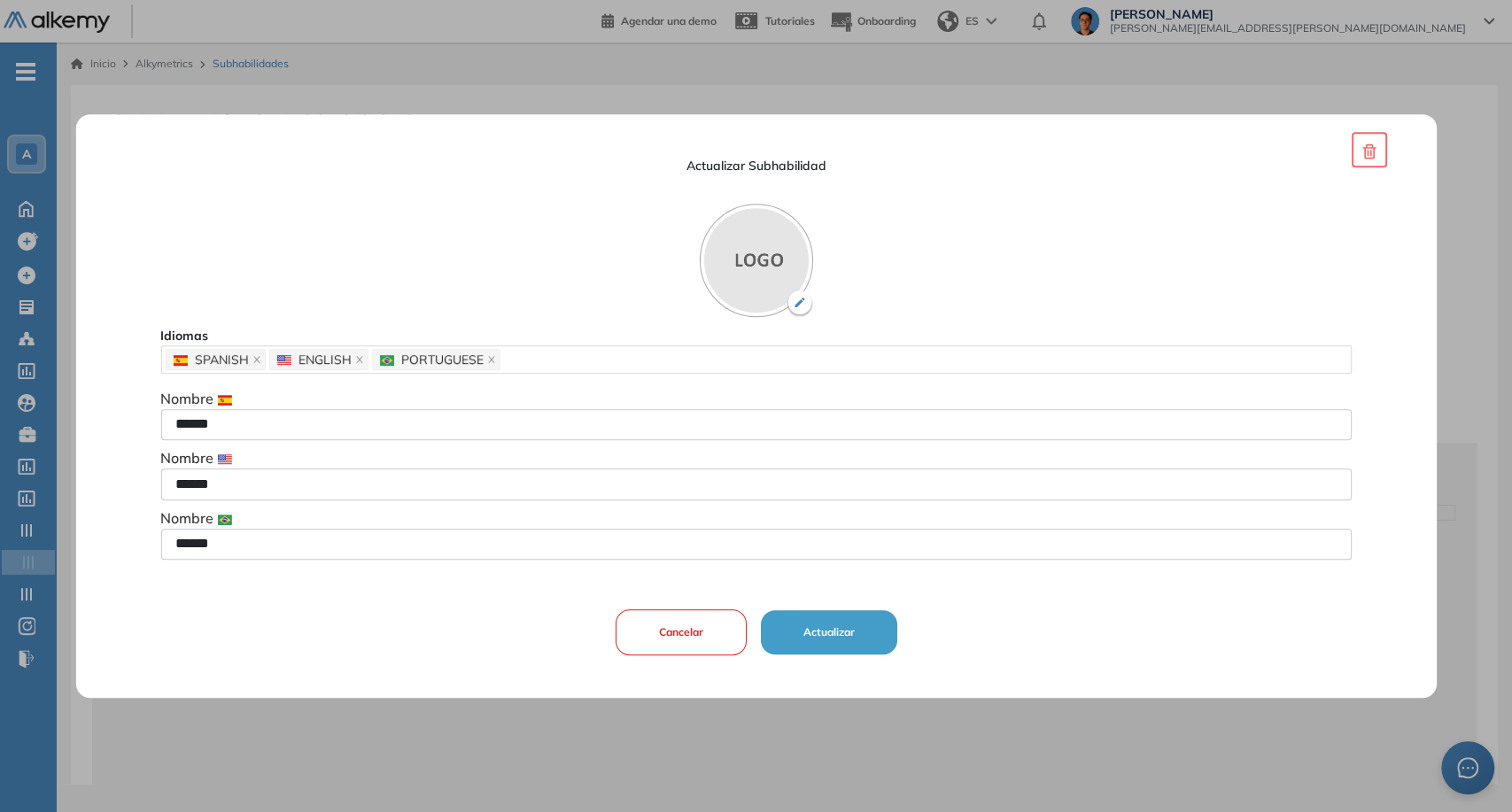
click at [858, 632] on button "Actualizar" at bounding box center [828, 632] width 136 height 44
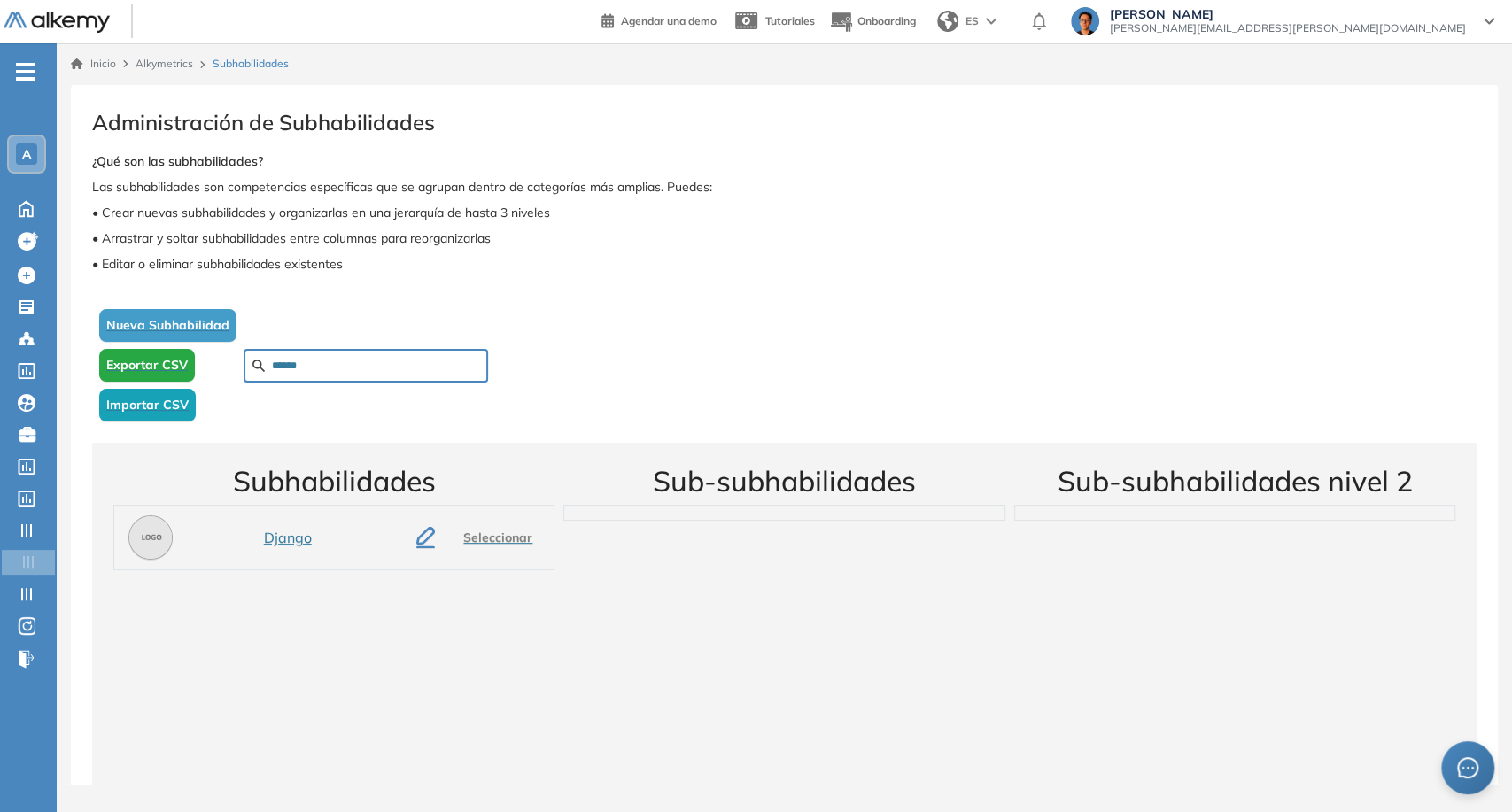
click at [168, 405] on span "Importar CSV" at bounding box center [147, 405] width 82 height 19
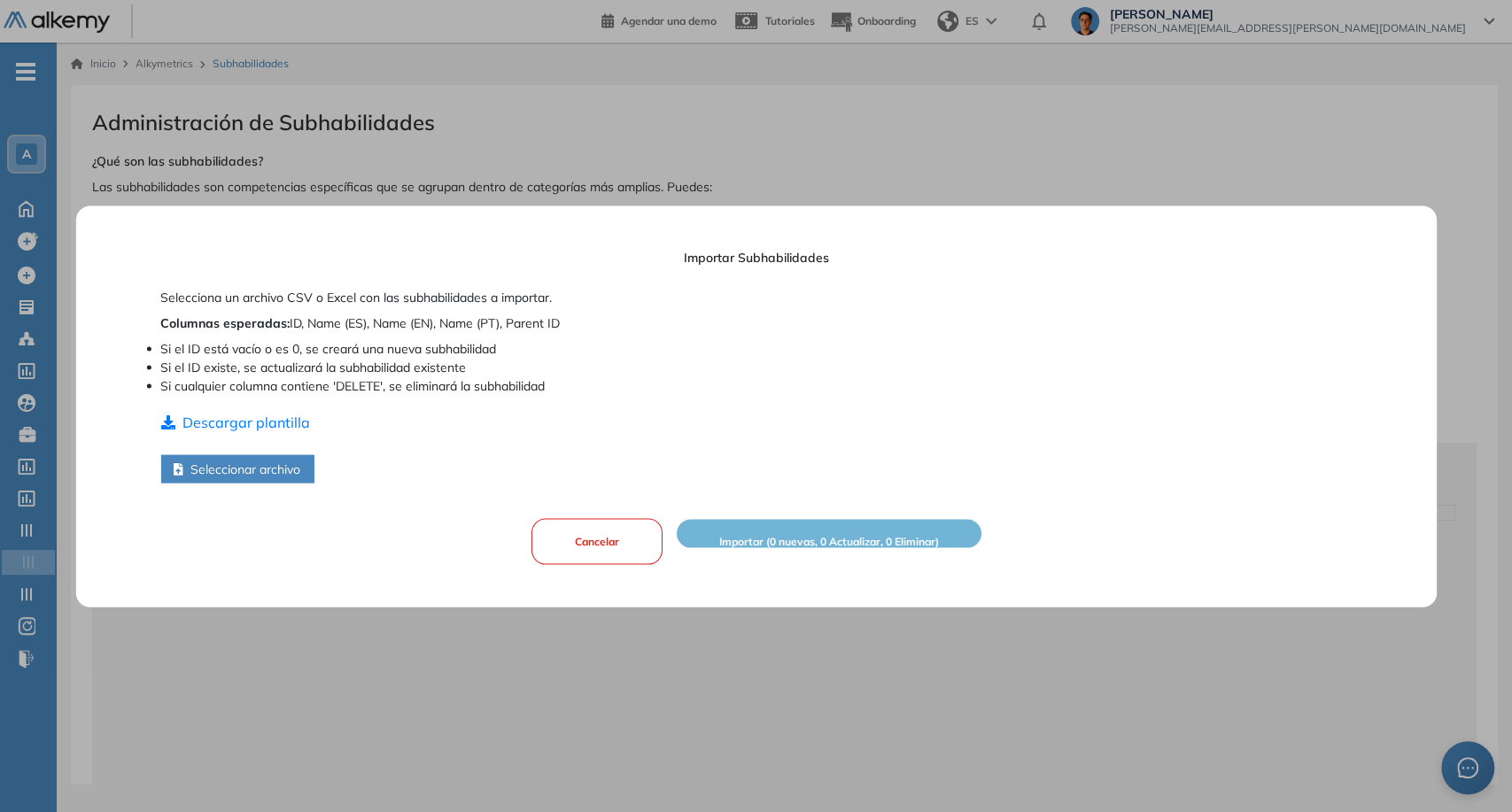
click at [282, 468] on button "Seleccionar archivo" at bounding box center [237, 468] width 153 height 28
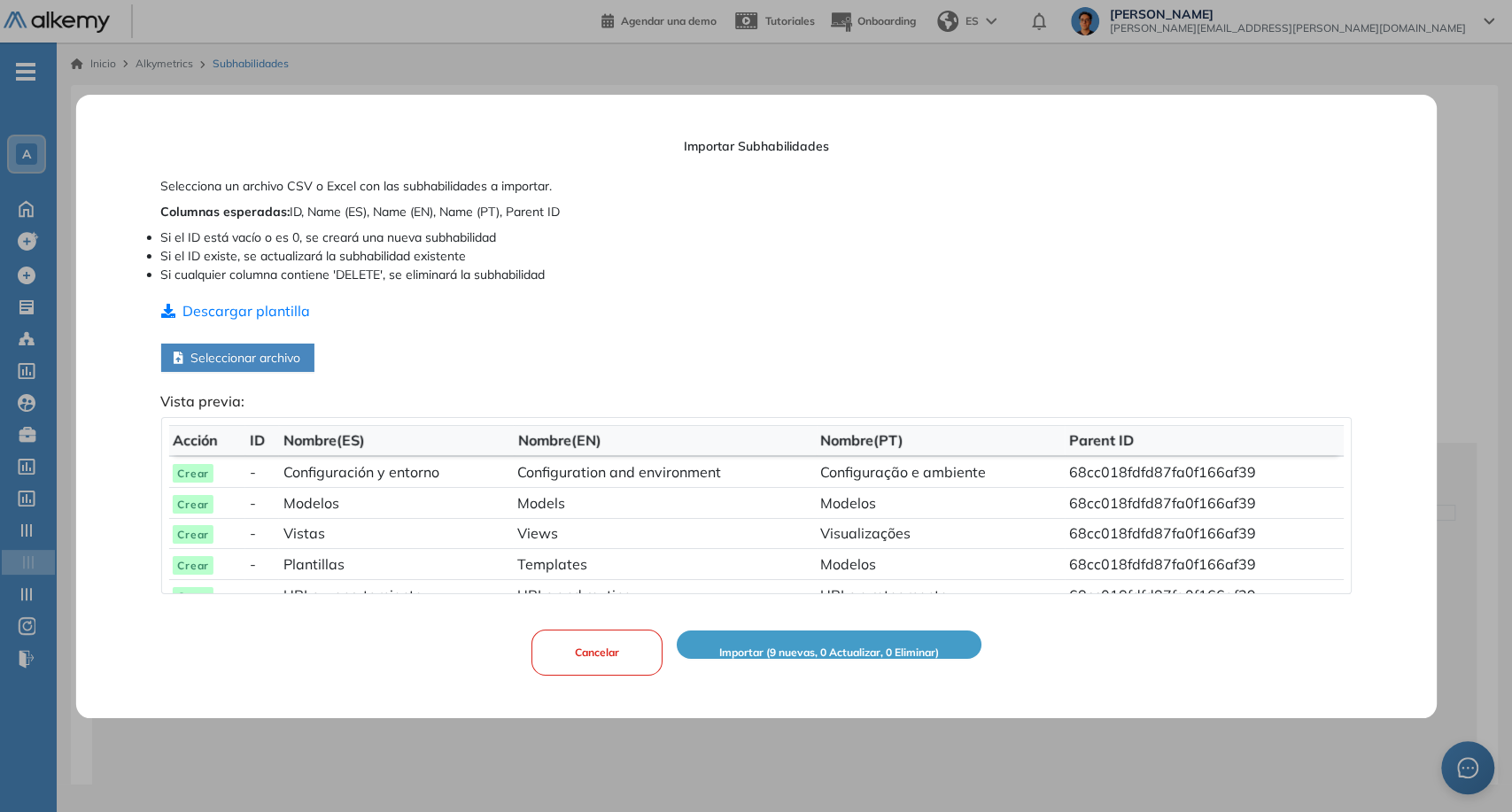
click at [801, 645] on span "Importar (9 nuevas, 0 Actualizar, 0 Eliminar)" at bounding box center [829, 653] width 220 height 17
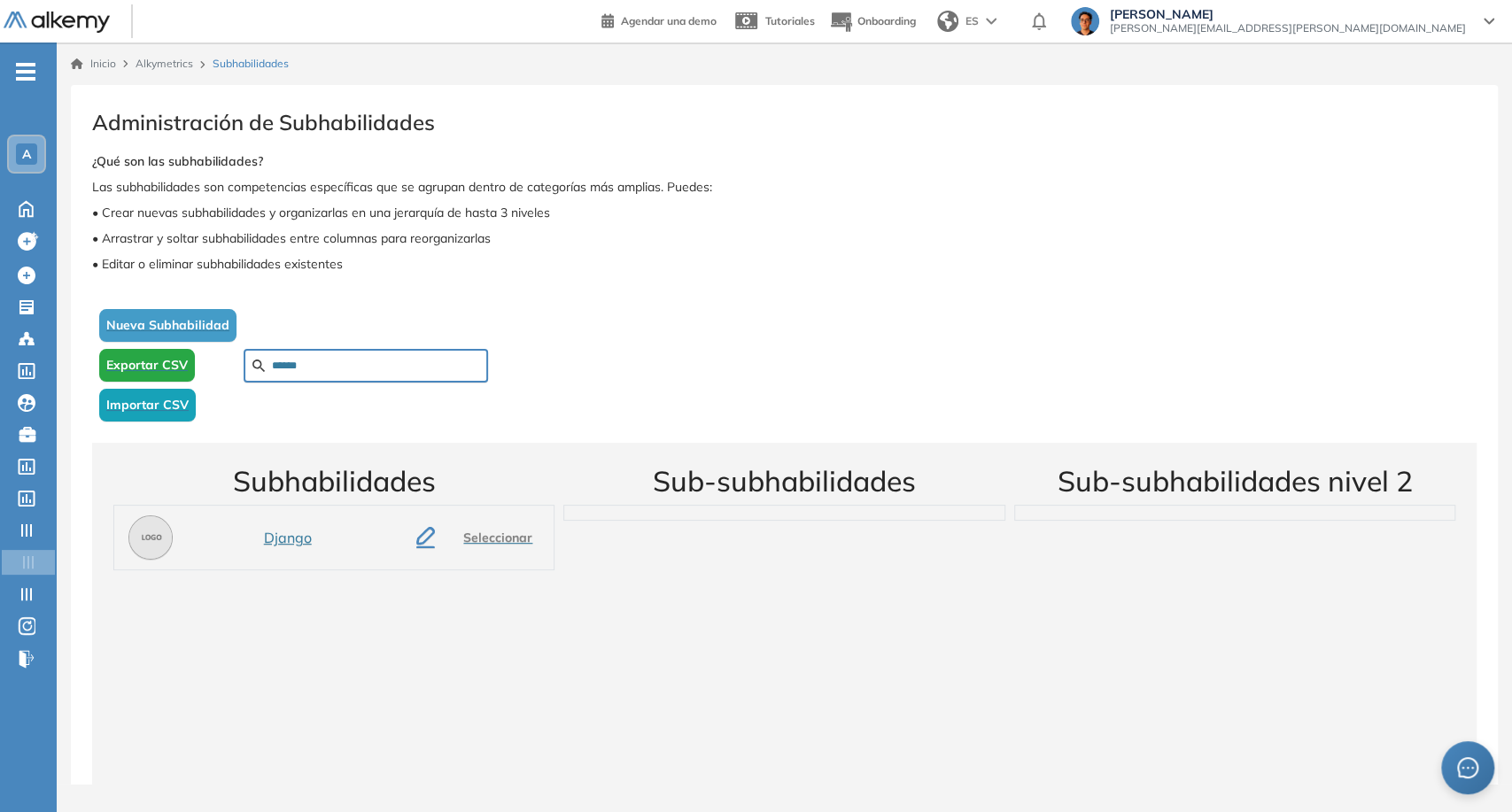
click at [476, 534] on span "Seleccionar" at bounding box center [498, 538] width 69 height 19
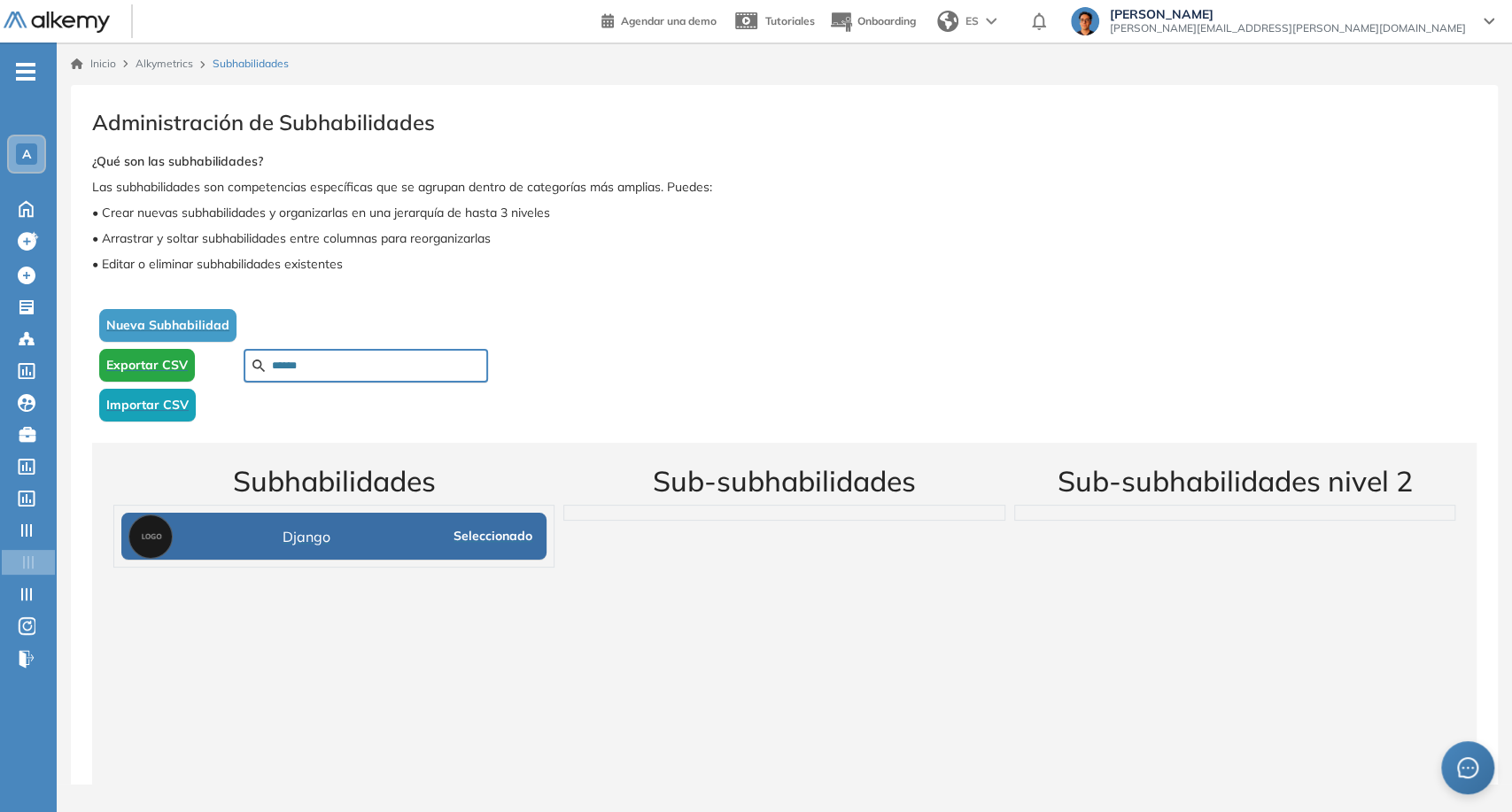
click at [339, 372] on input "******" at bounding box center [375, 366] width 207 height 16
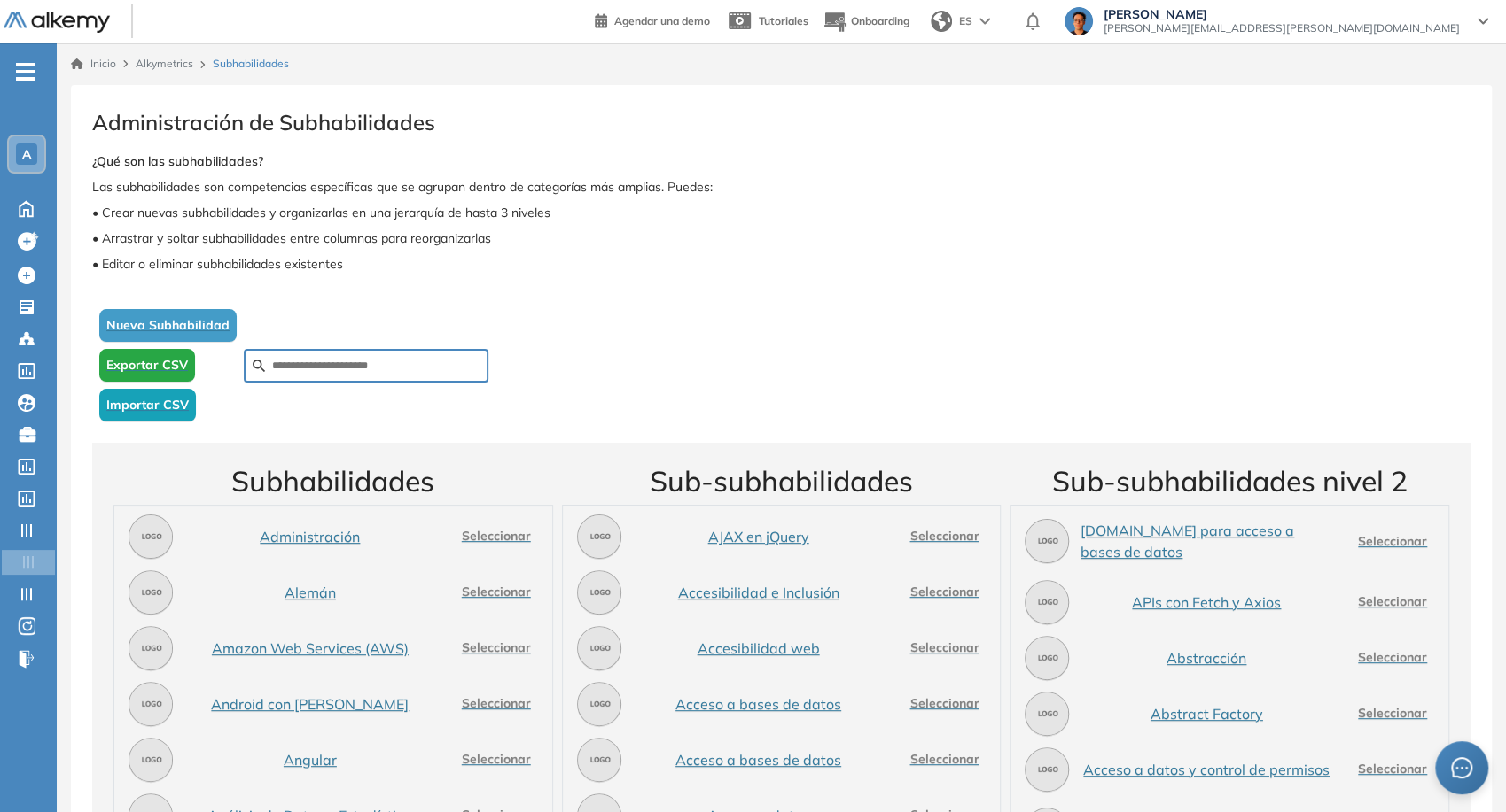
click at [431, 356] on div at bounding box center [365, 366] width 245 height 33
click at [431, 362] on input "text" at bounding box center [375, 366] width 207 height 16
paste input "**********"
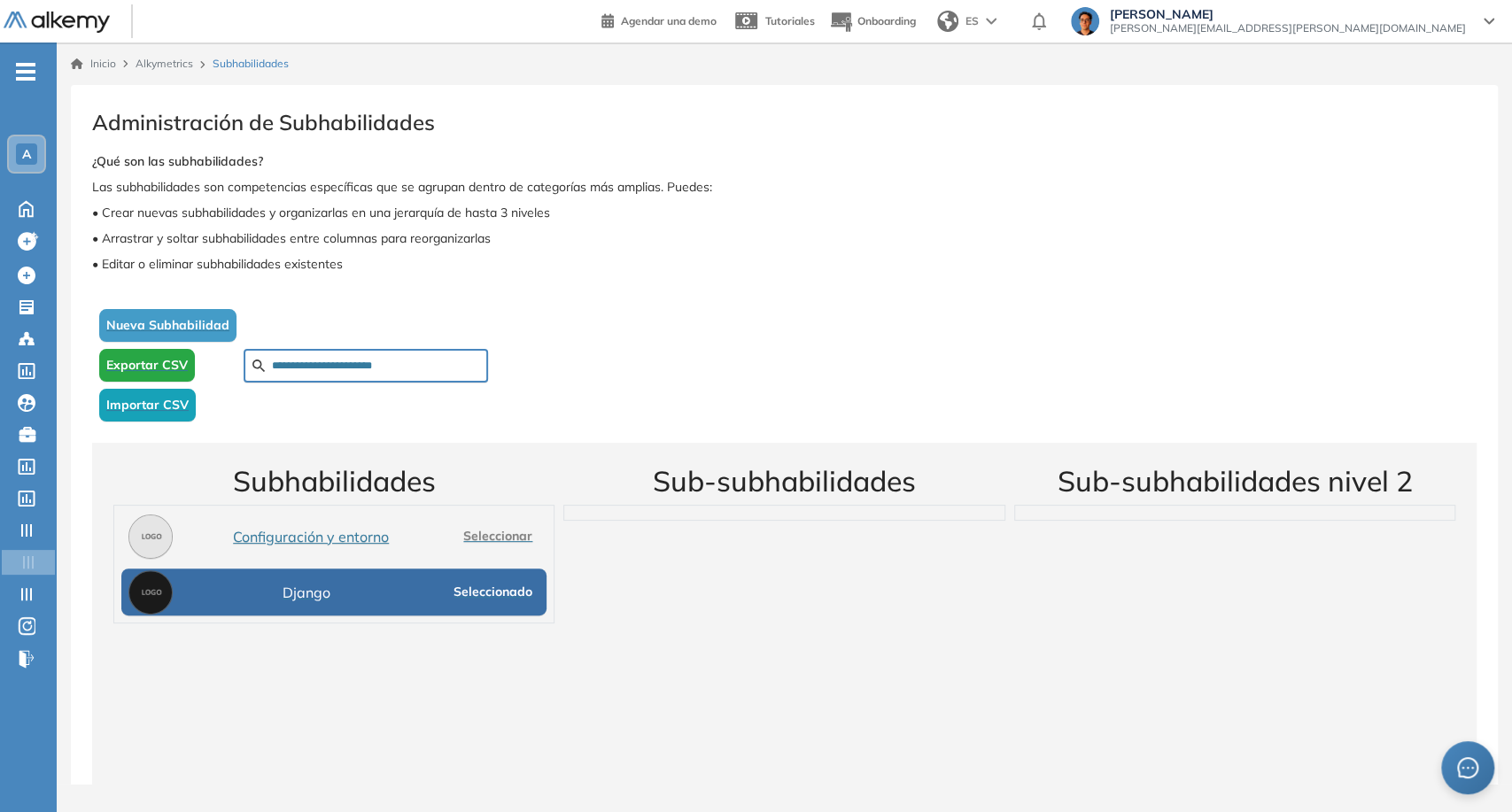
click at [490, 540] on span "Seleccionar" at bounding box center [498, 536] width 69 height 19
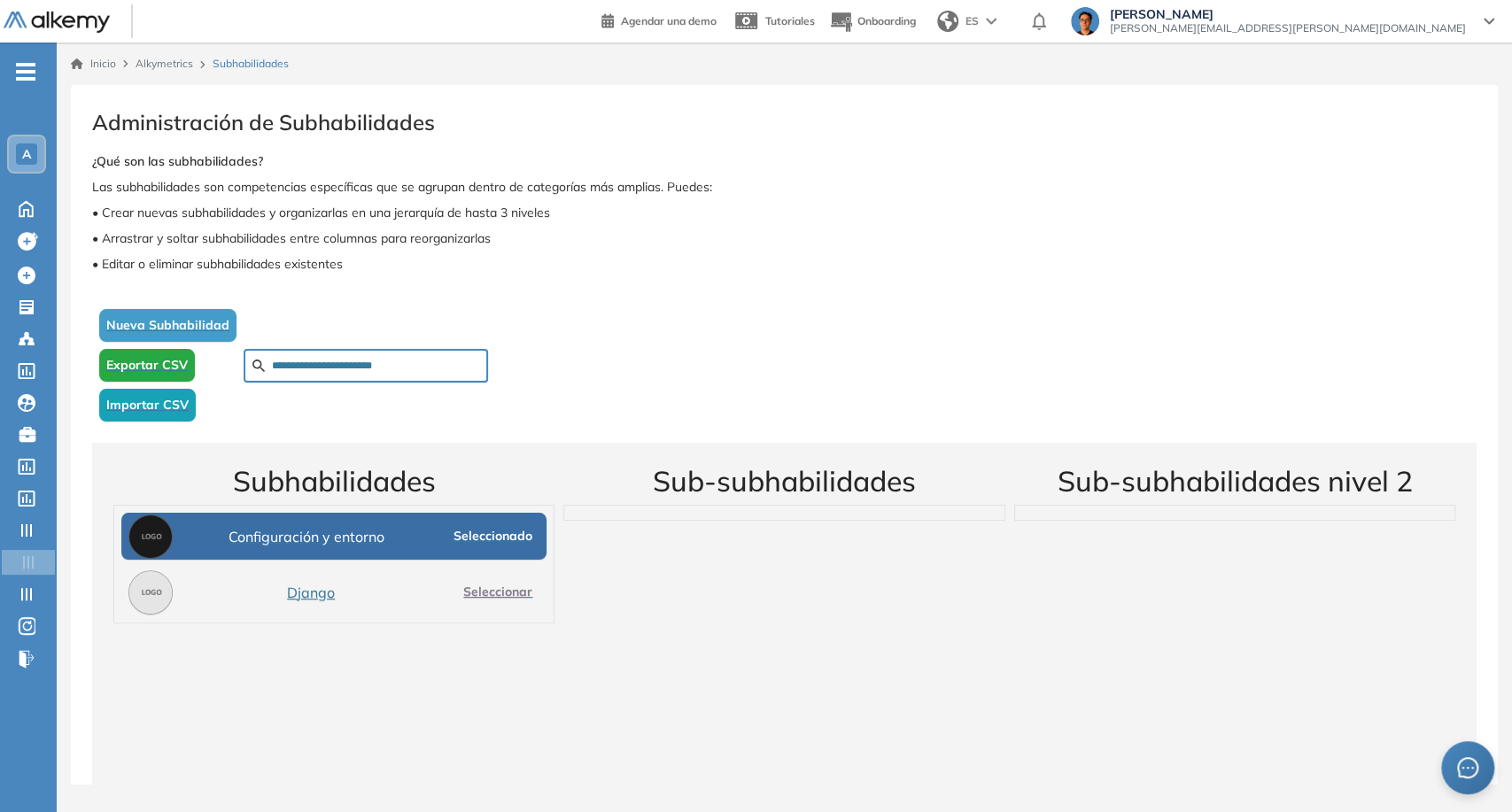
click at [490, 540] on span "Seleccionado" at bounding box center [493, 536] width 79 height 19
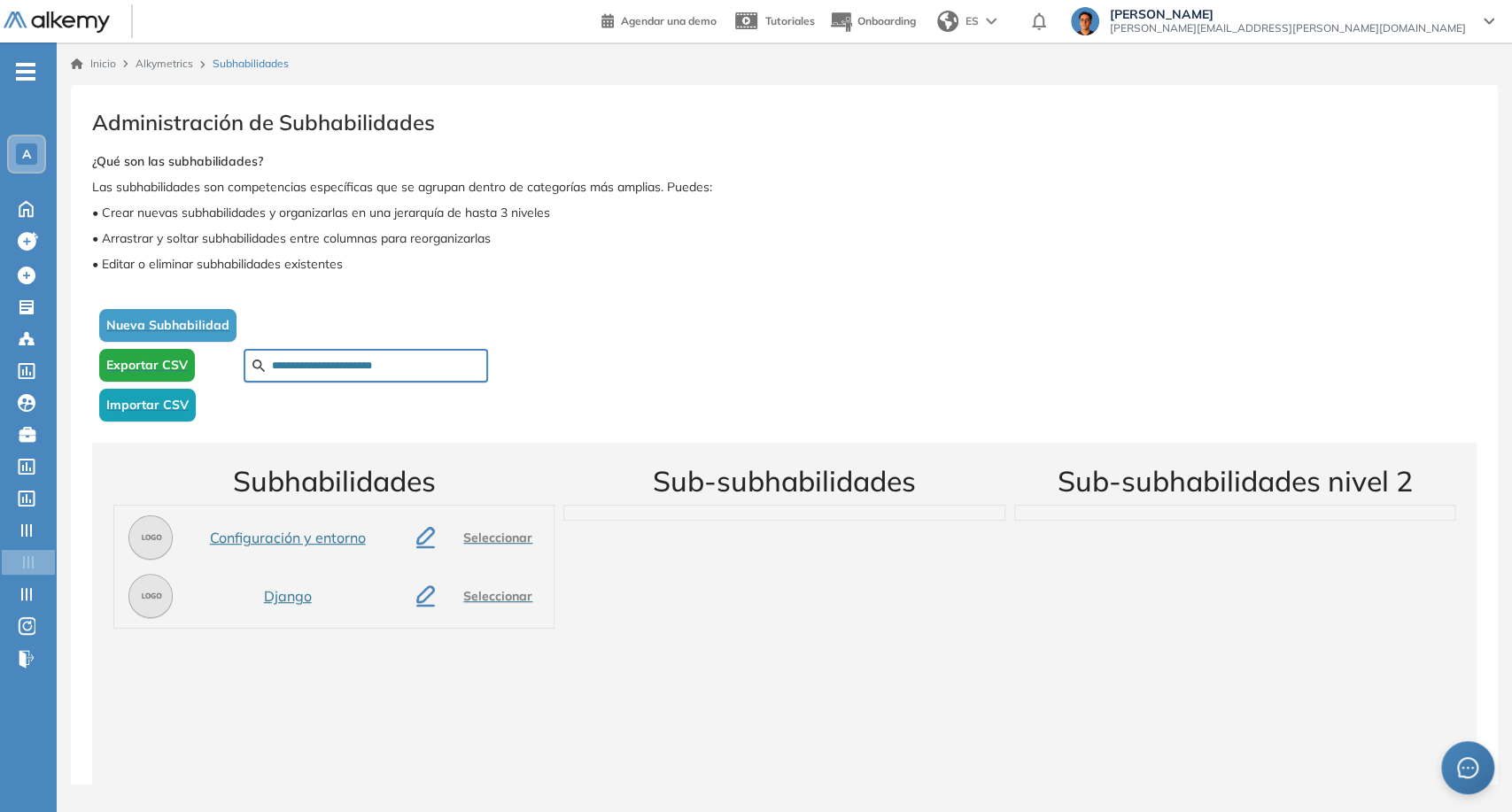
click at [412, 549] on button "button" at bounding box center [425, 538] width 32 height 35
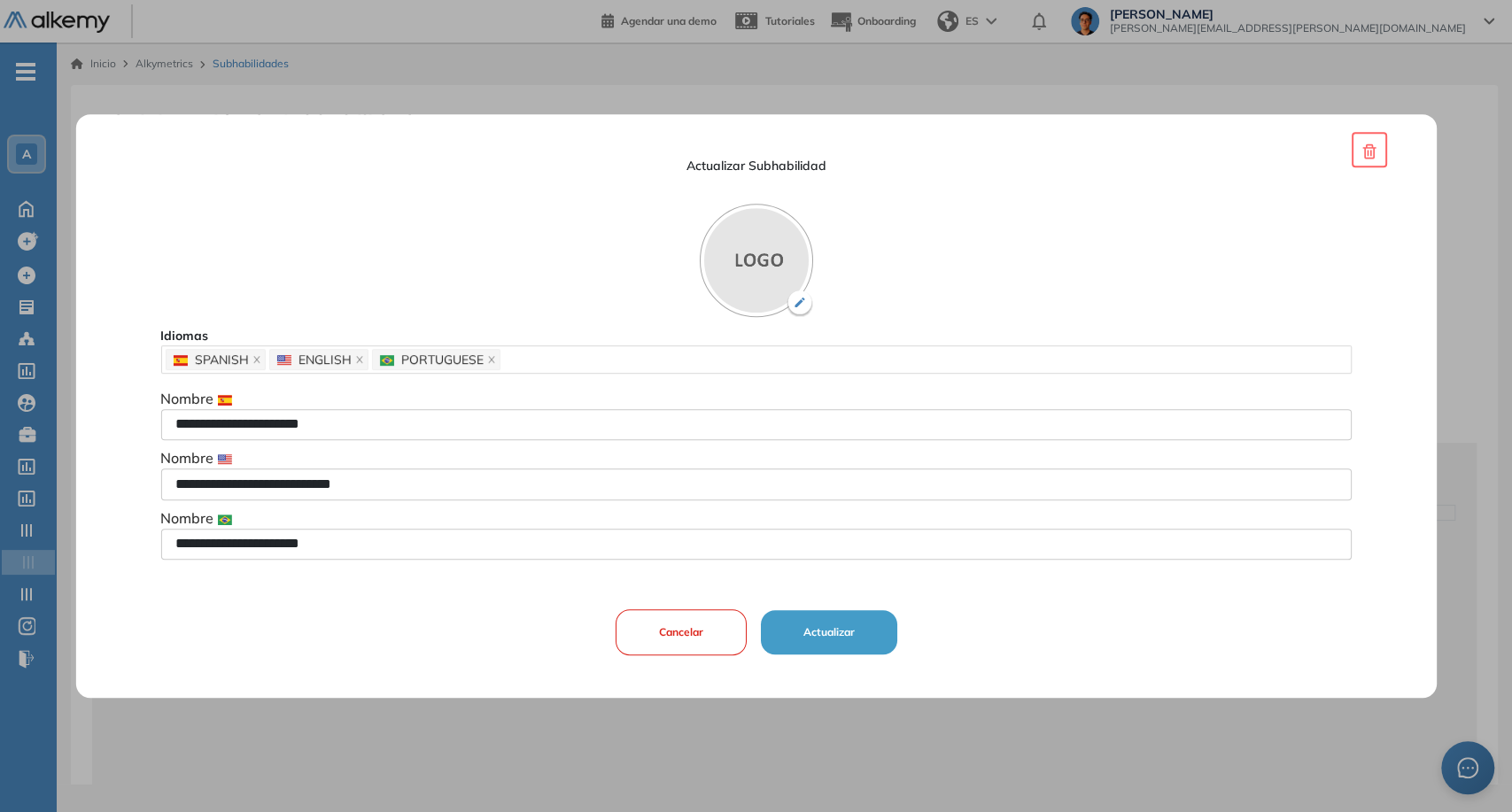
click at [835, 642] on button "Actualizar" at bounding box center [828, 632] width 136 height 44
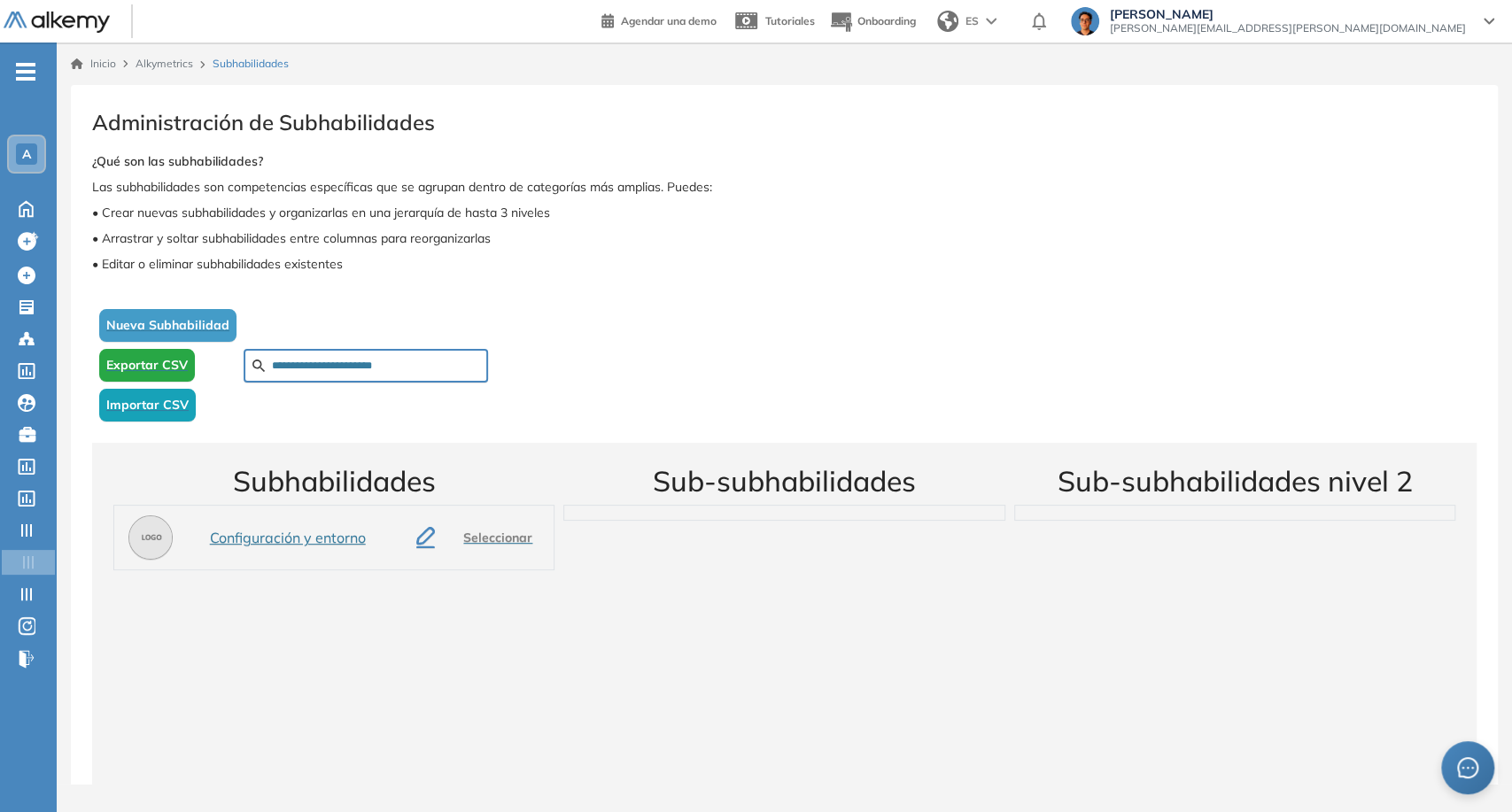
click at [149, 408] on span "Importar CSV" at bounding box center [147, 405] width 82 height 19
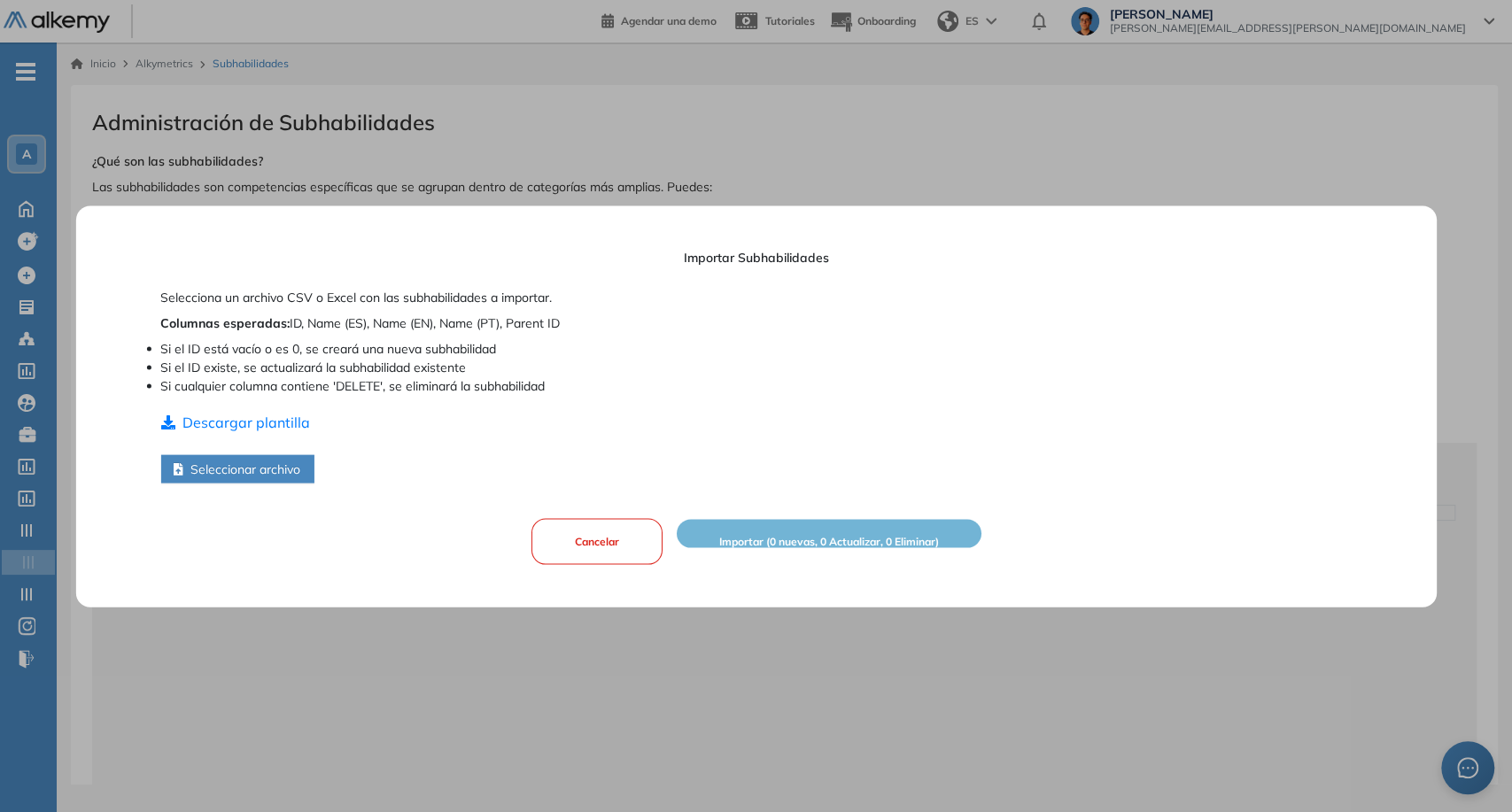
click at [576, 535] on button "Cancelar" at bounding box center [597, 541] width 132 height 46
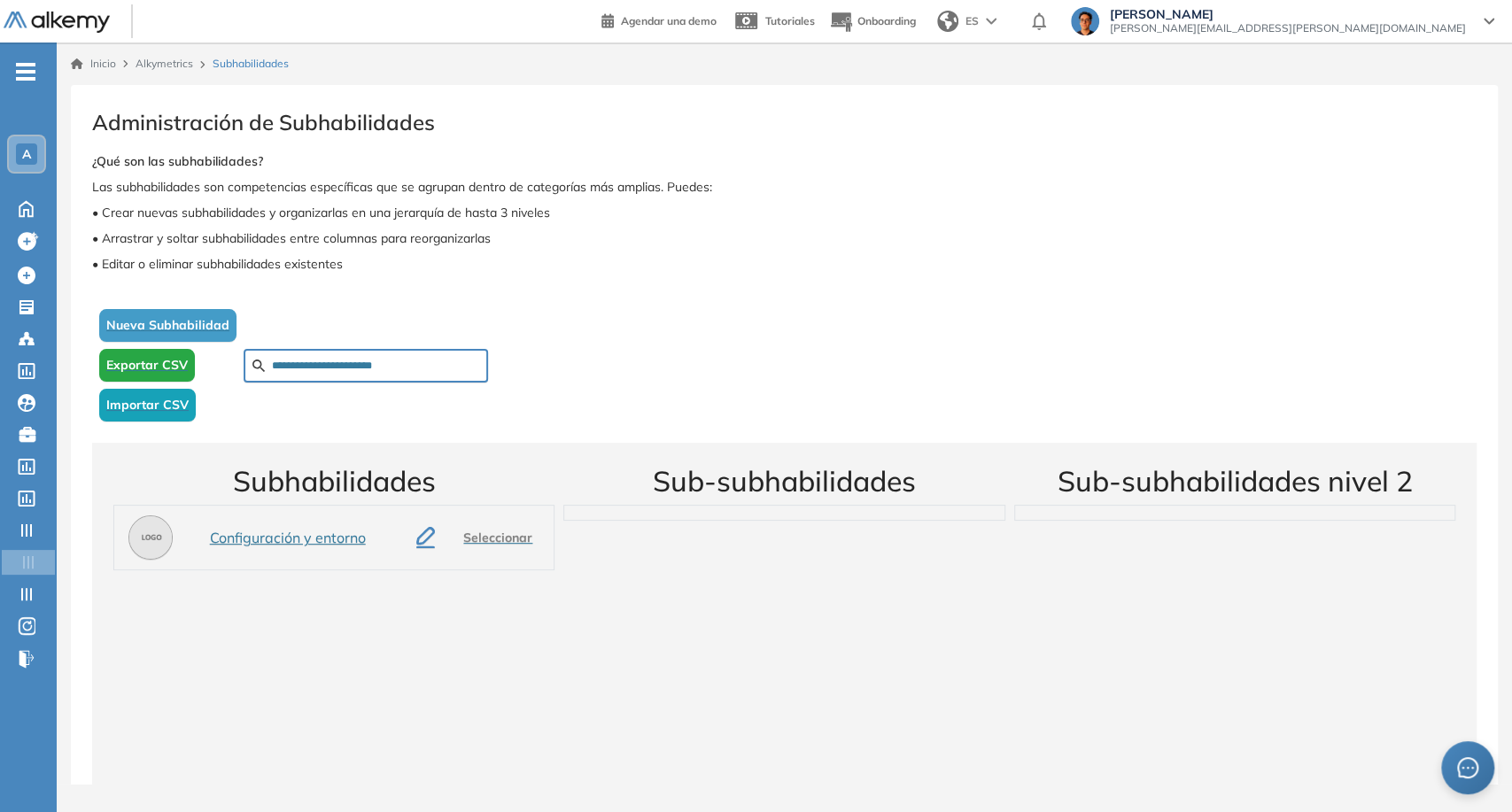
click at [376, 363] on input "**********" at bounding box center [375, 366] width 207 height 16
paste input "text"
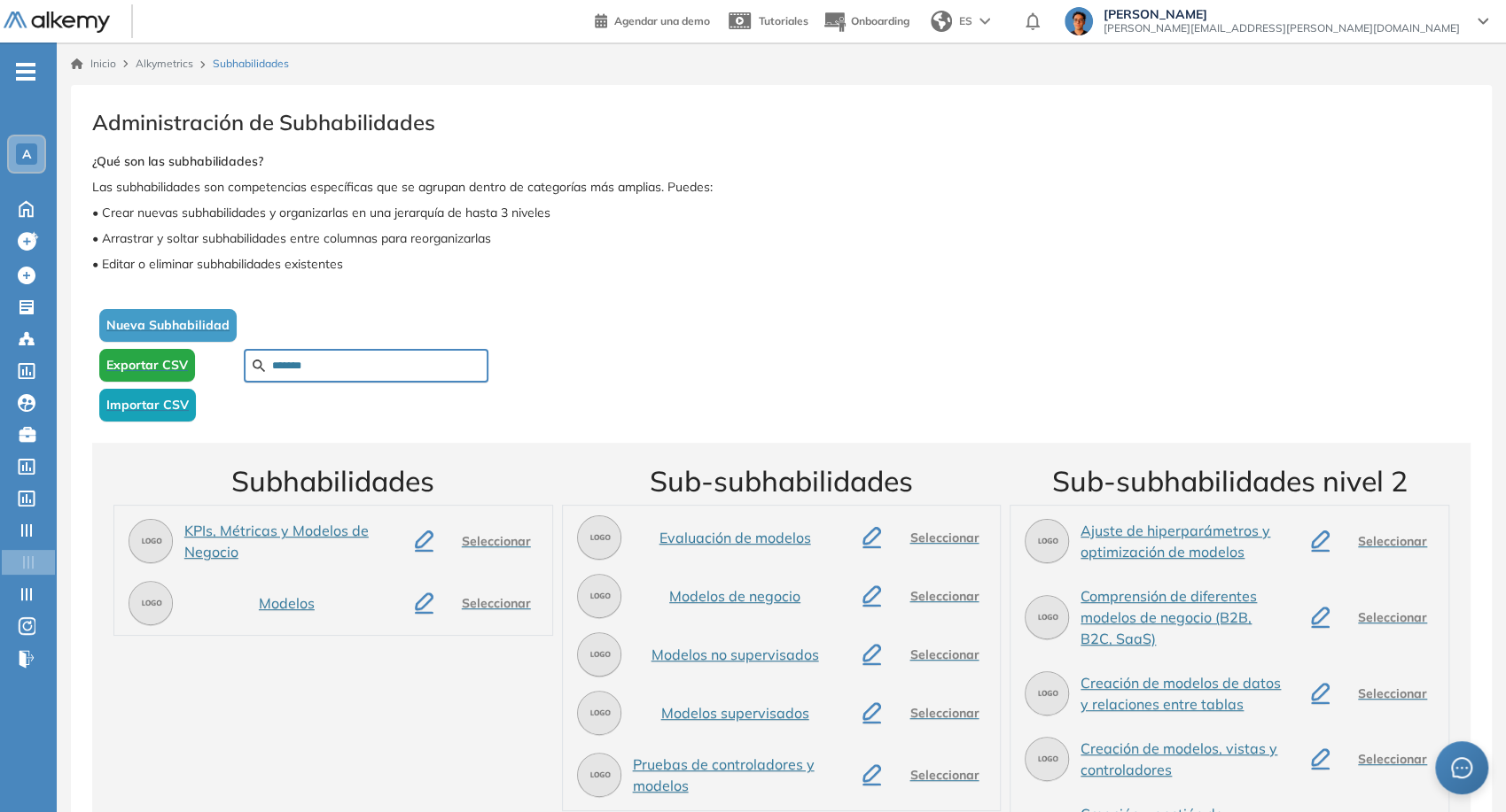
type input "*******"
click at [474, 606] on span "Seleccionar" at bounding box center [496, 603] width 69 height 19
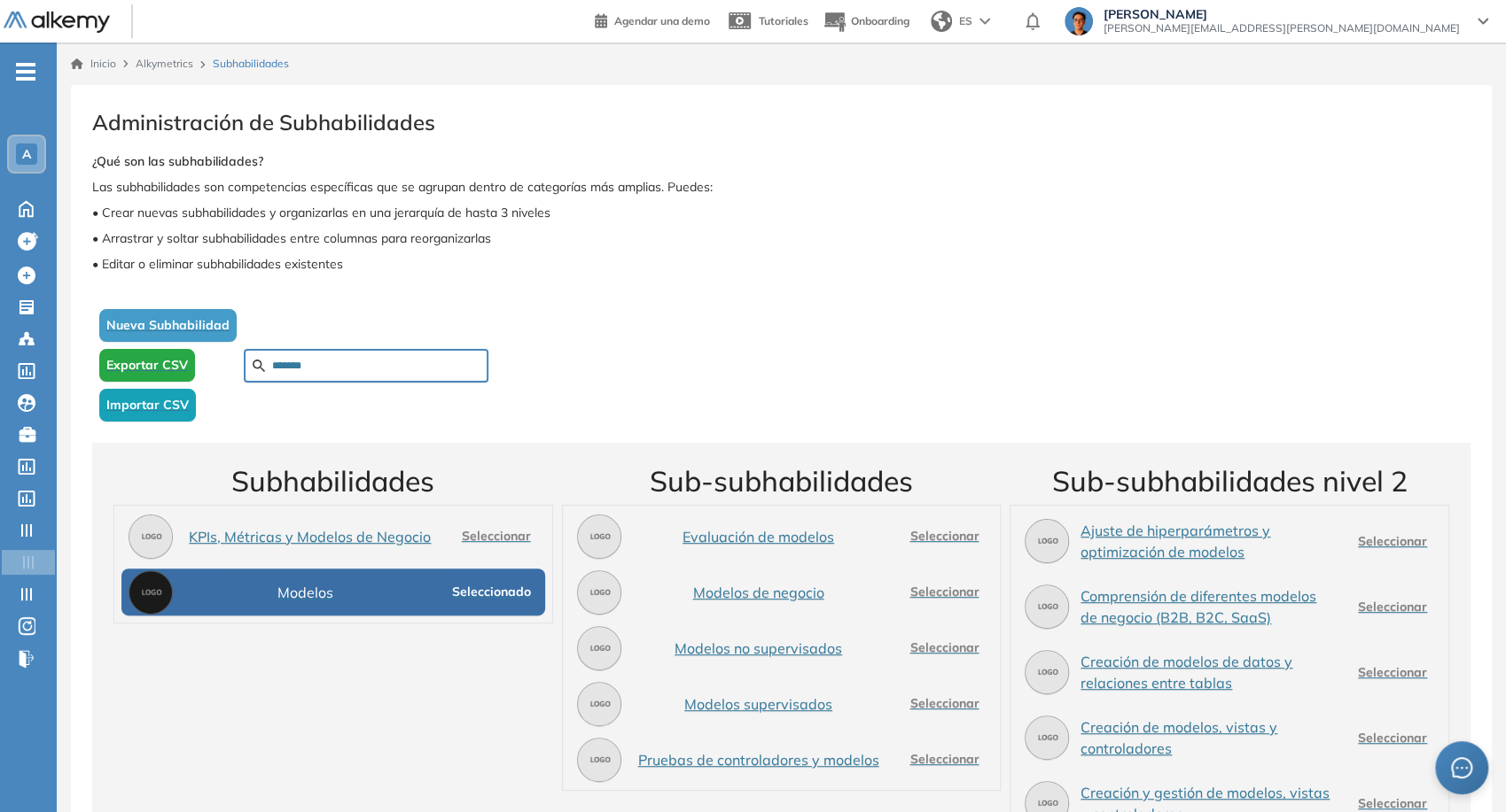
click at [488, 610] on div "Seleccionado" at bounding box center [491, 592] width 107 height 47
click at [473, 601] on span "Seleccionado" at bounding box center [491, 592] width 79 height 19
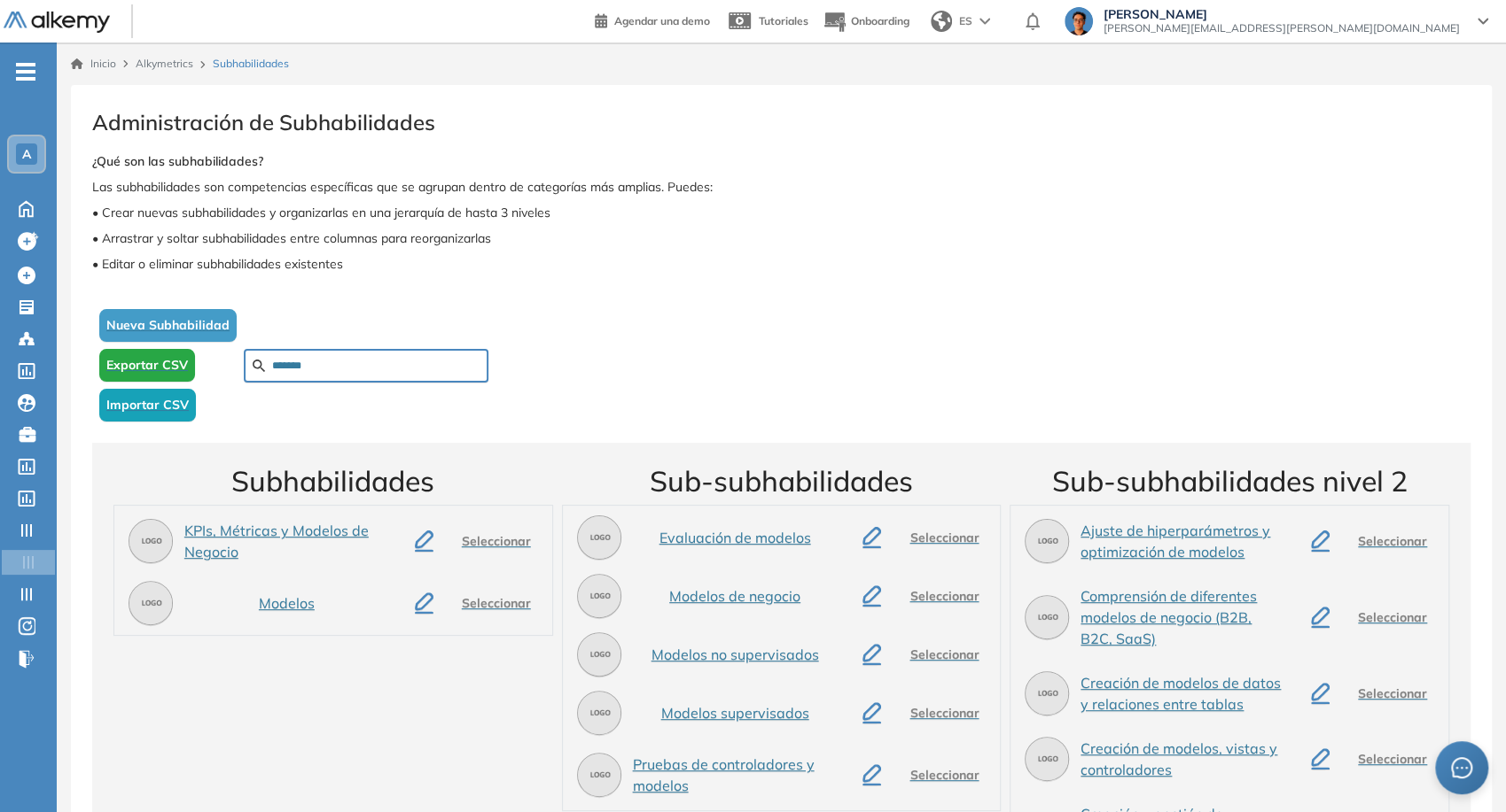
click at [430, 607] on icon "button" at bounding box center [423, 604] width 19 height 22
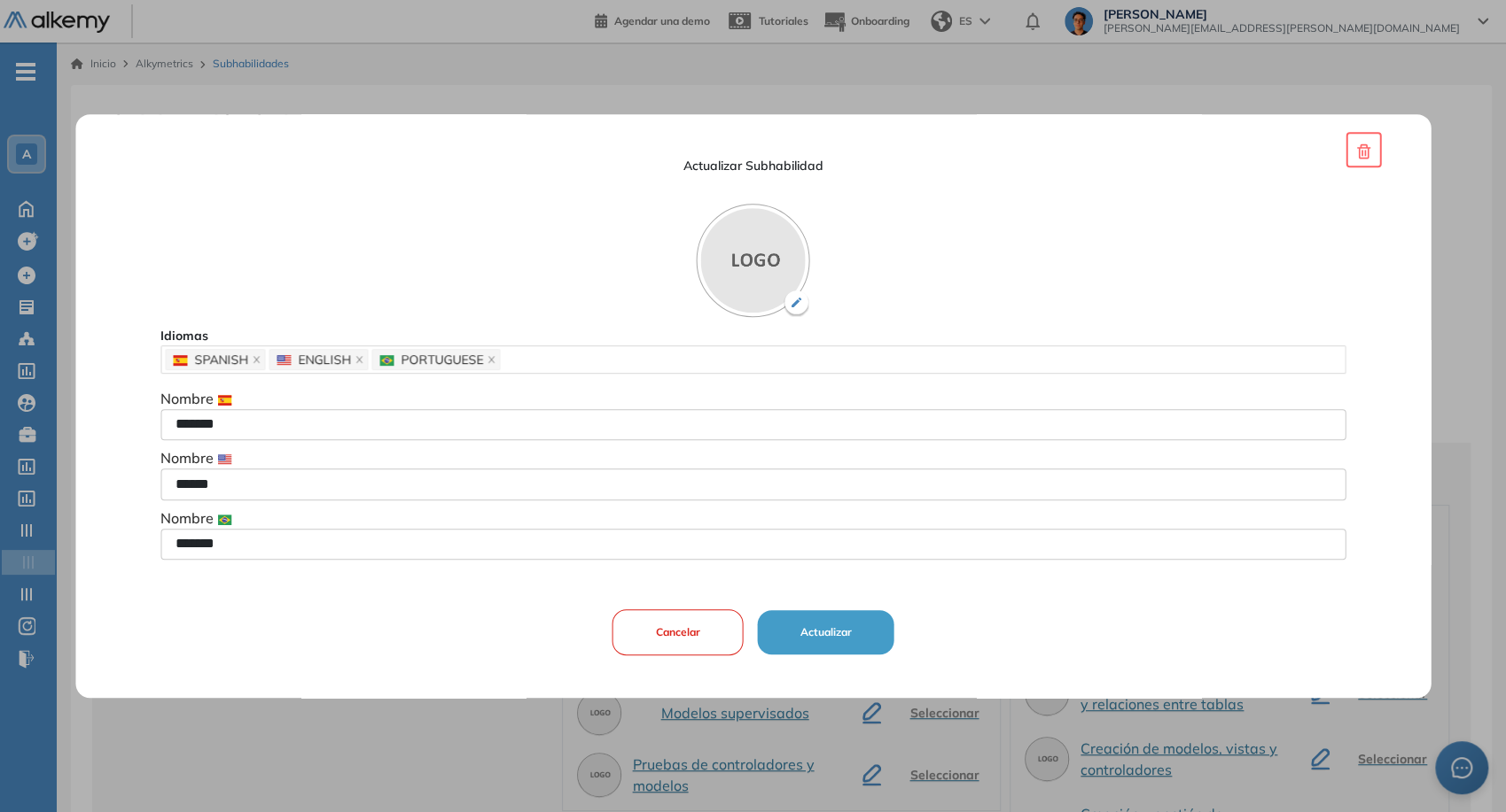
click at [831, 642] on button "Actualizar" at bounding box center [826, 632] width 137 height 44
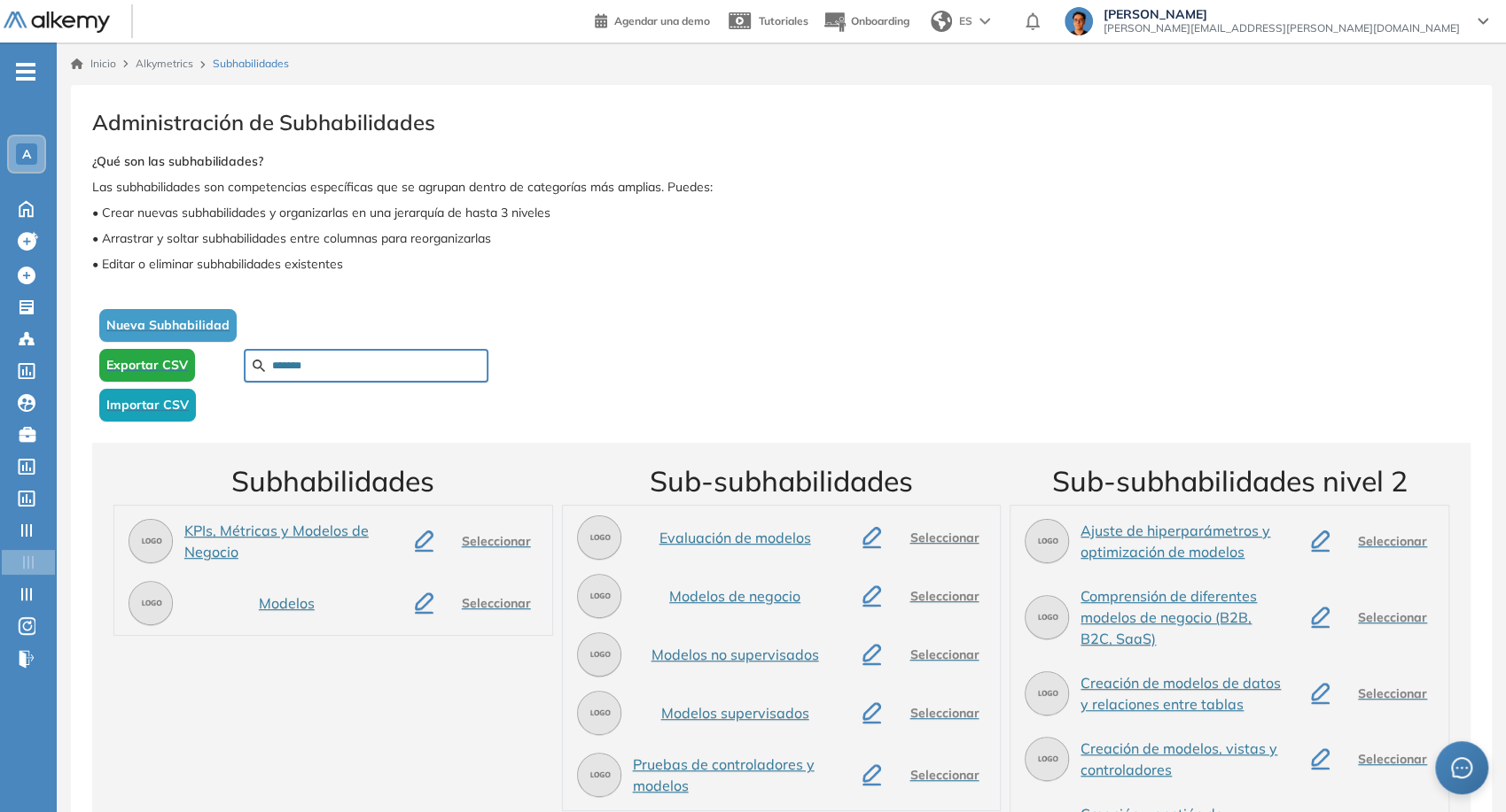
click at [329, 373] on div "*******" at bounding box center [365, 366] width 245 height 33
click at [323, 368] on input "*******" at bounding box center [375, 366] width 207 height 16
paste input "text"
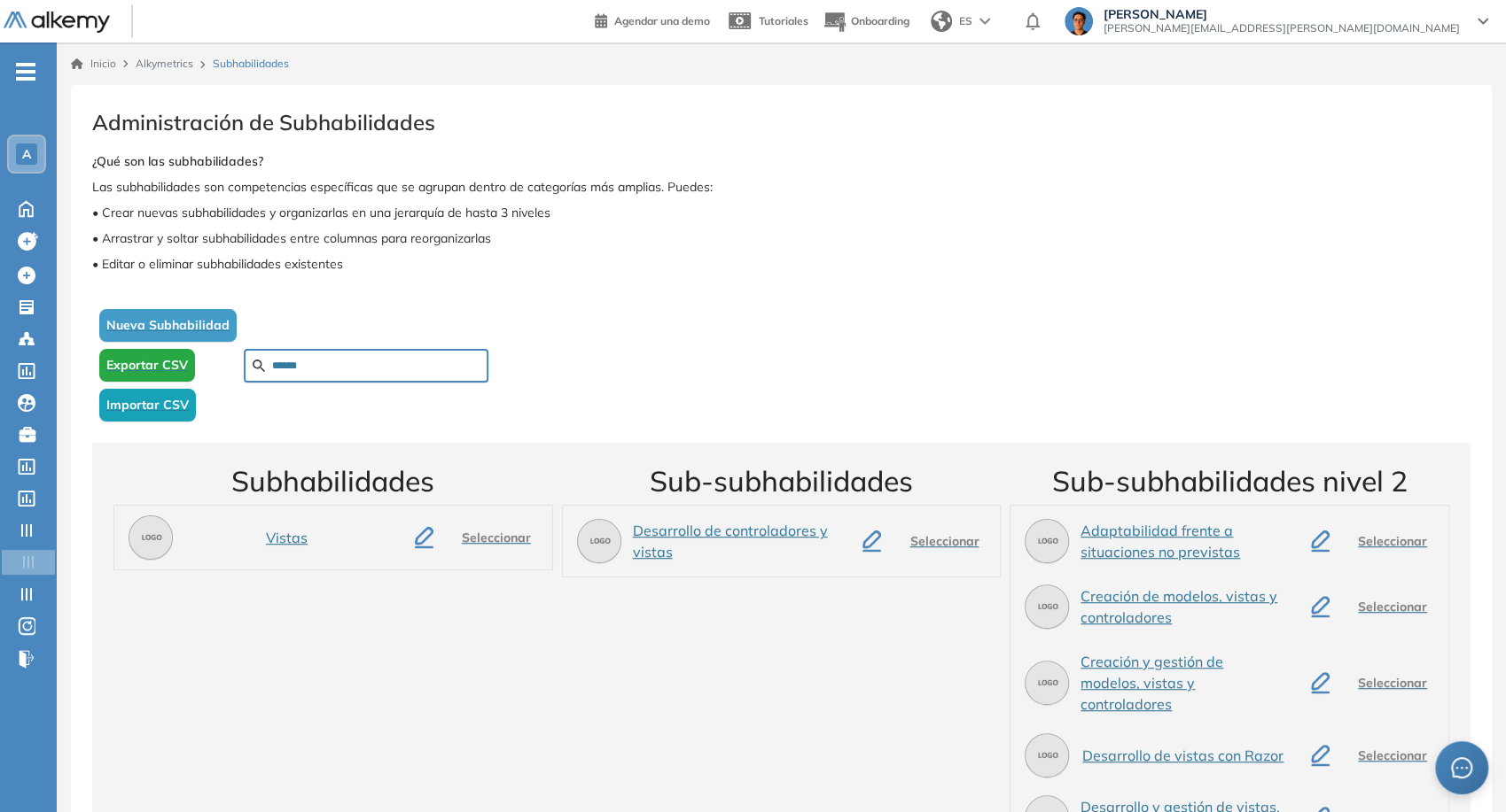
click at [416, 544] on icon "button" at bounding box center [423, 538] width 19 height 22
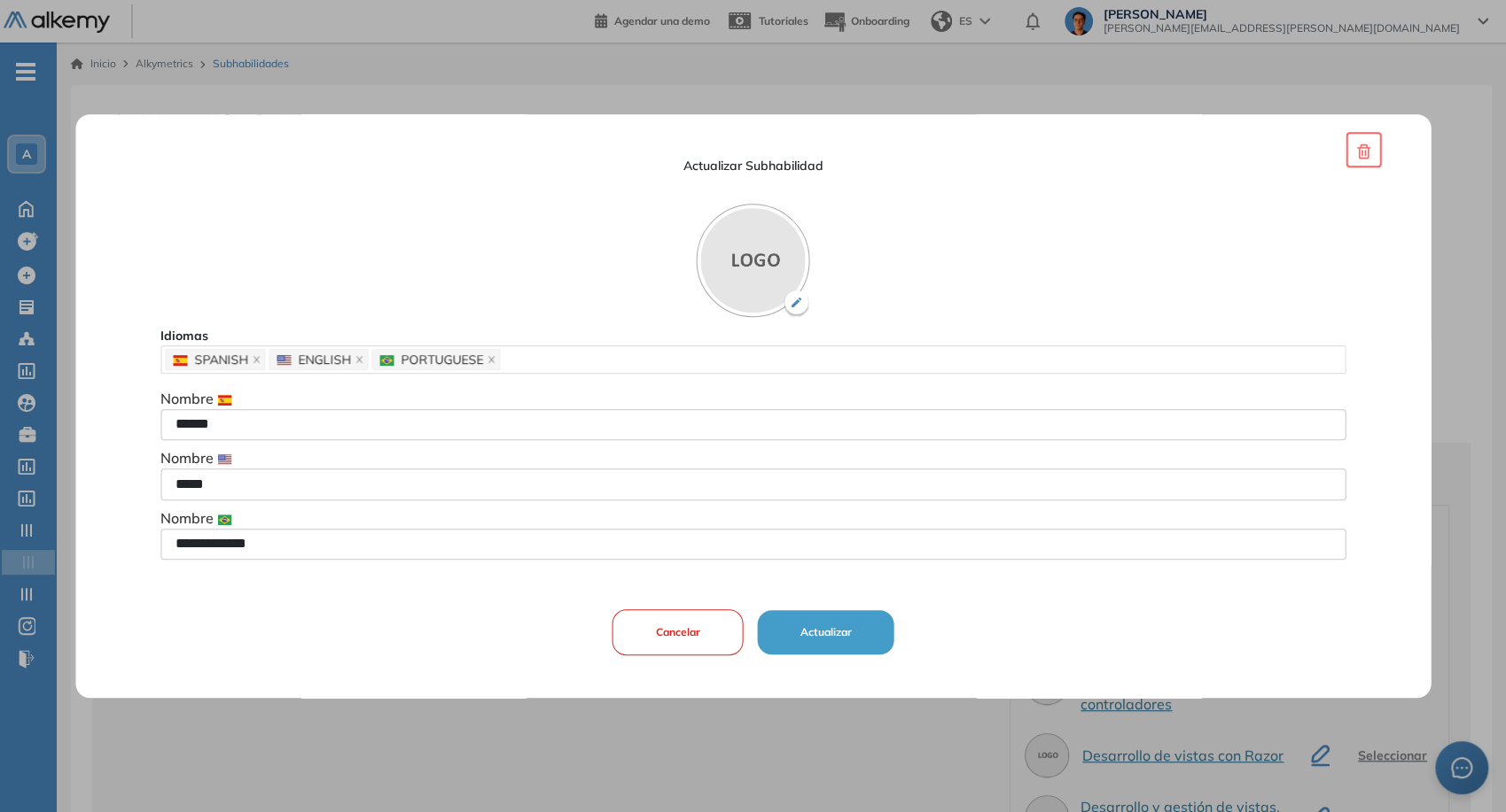
click at [808, 623] on button "Actualizar" at bounding box center [826, 632] width 137 height 44
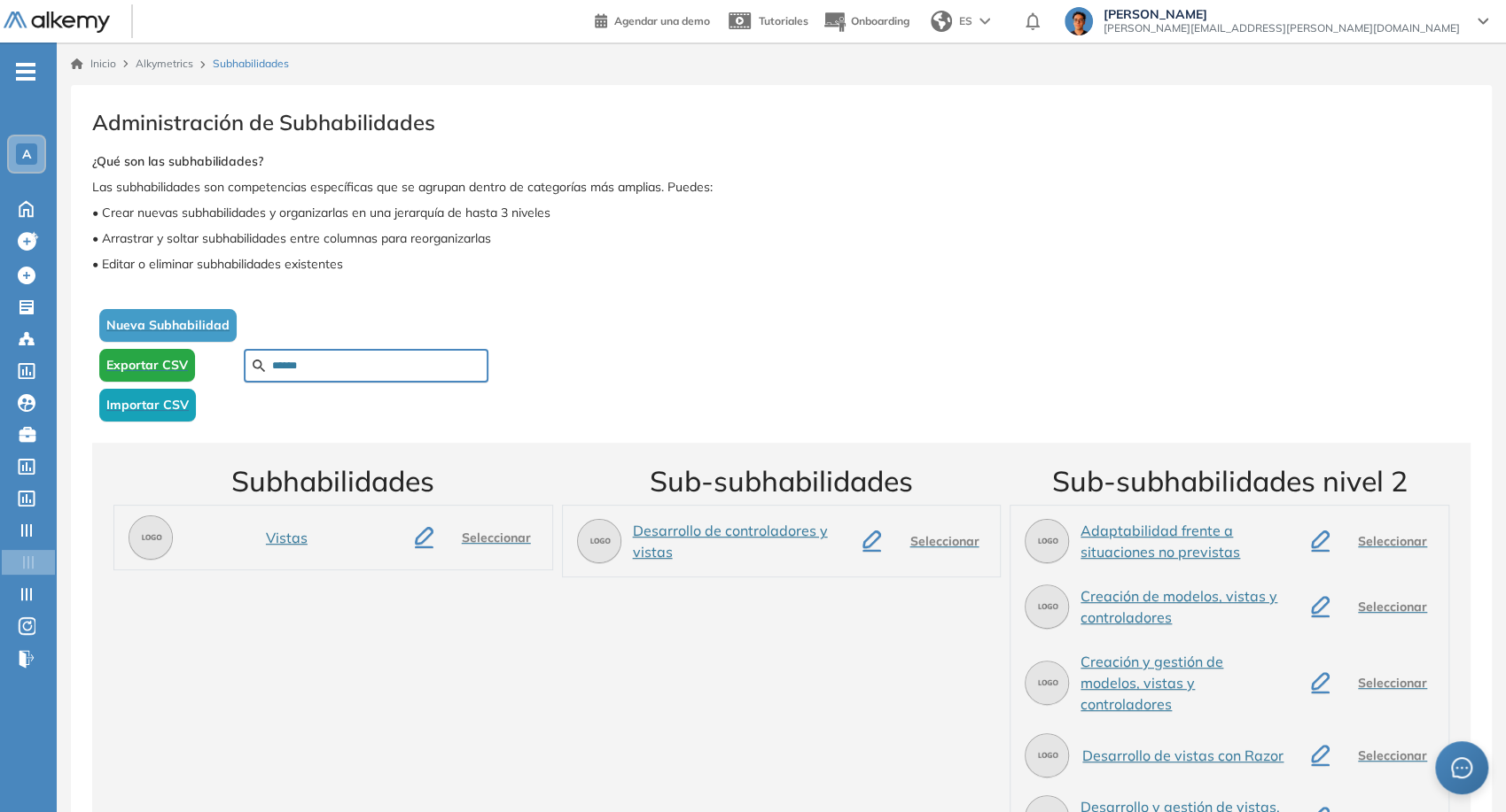
click at [386, 375] on div "******" at bounding box center [365, 366] width 245 height 33
click at [380, 370] on input "******" at bounding box center [375, 366] width 207 height 16
paste input "****"
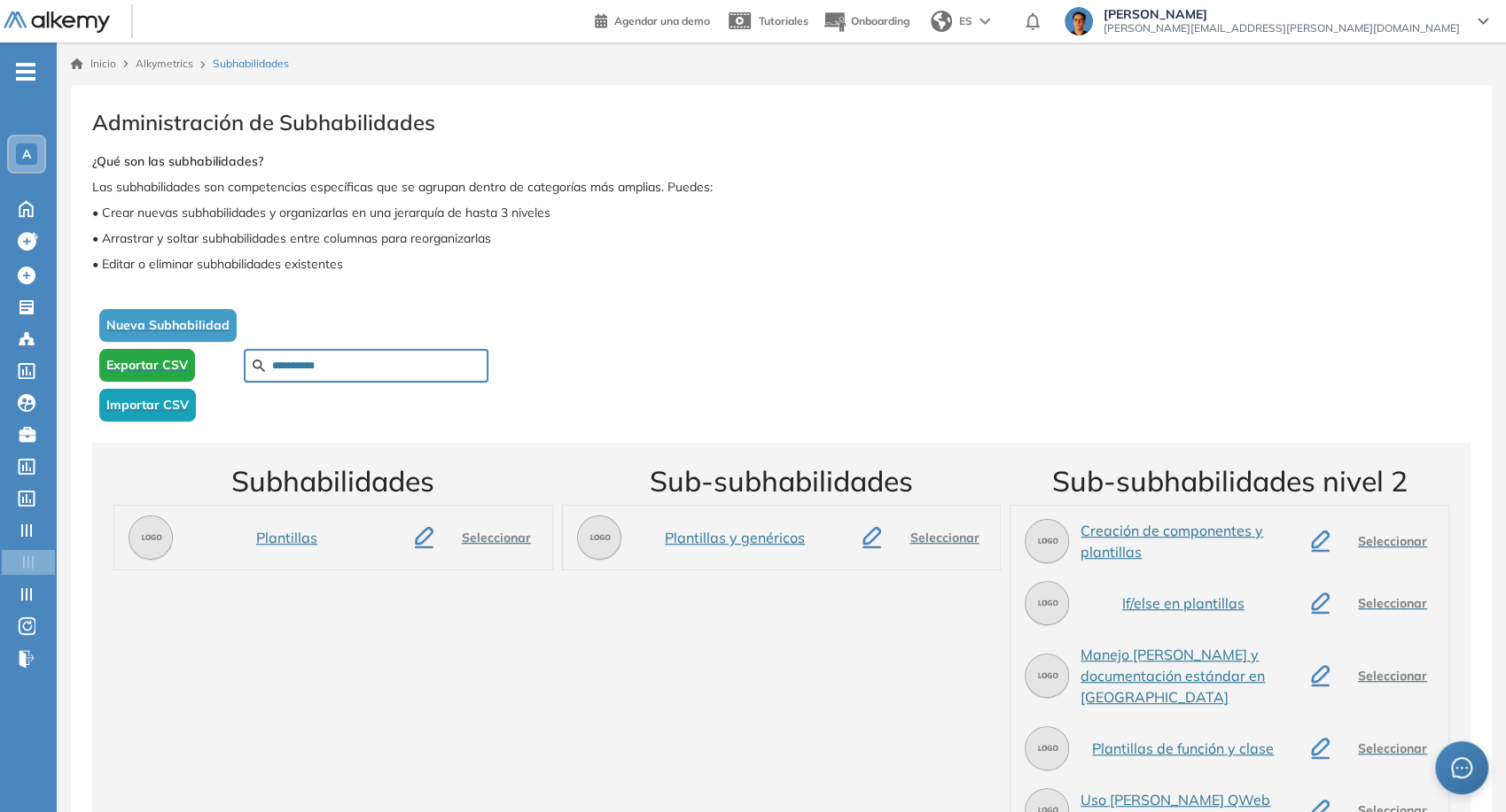
click at [419, 537] on icon "button" at bounding box center [423, 536] width 19 height 18
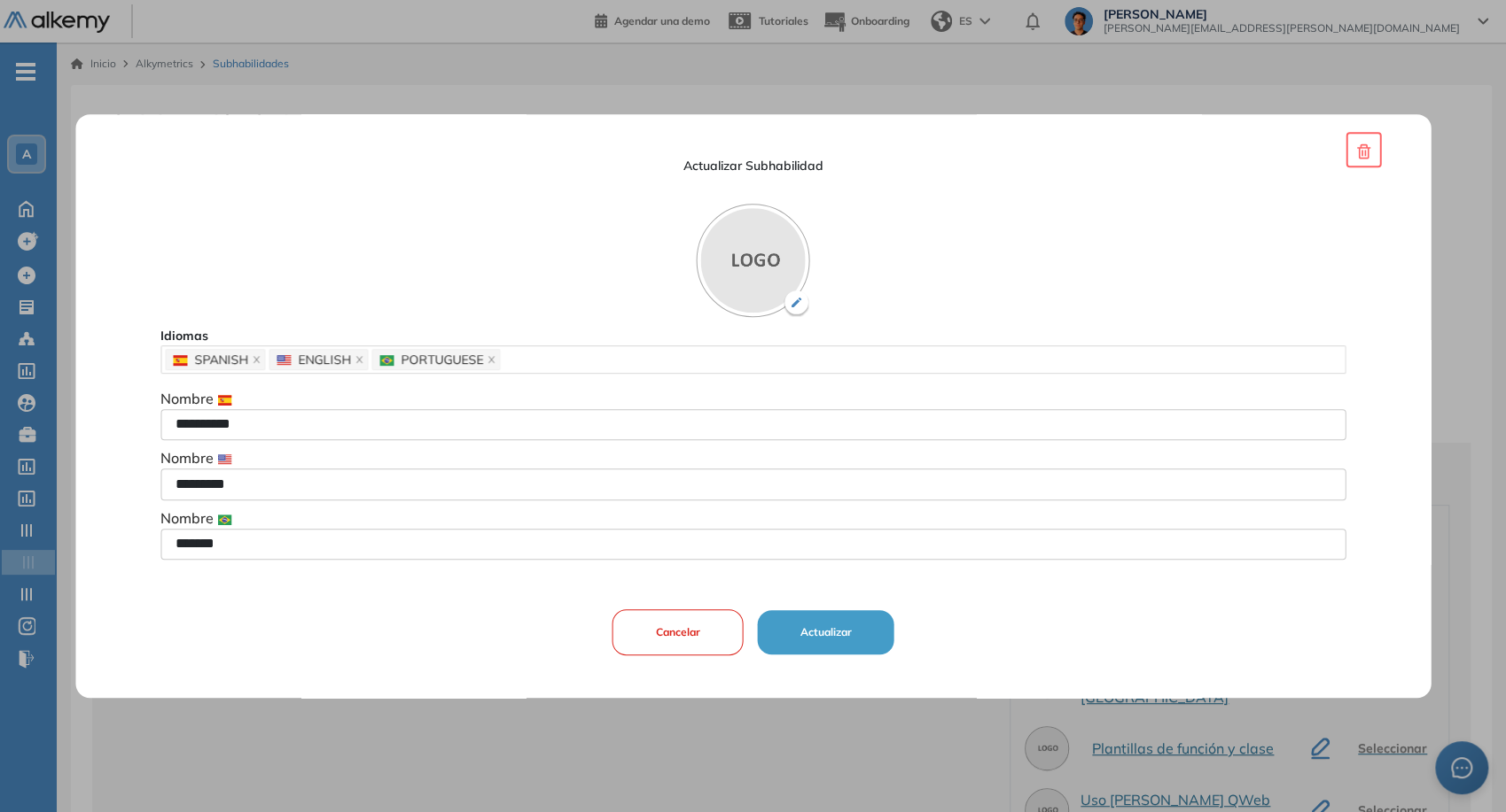
click at [831, 630] on button "Actualizar" at bounding box center [826, 632] width 137 height 44
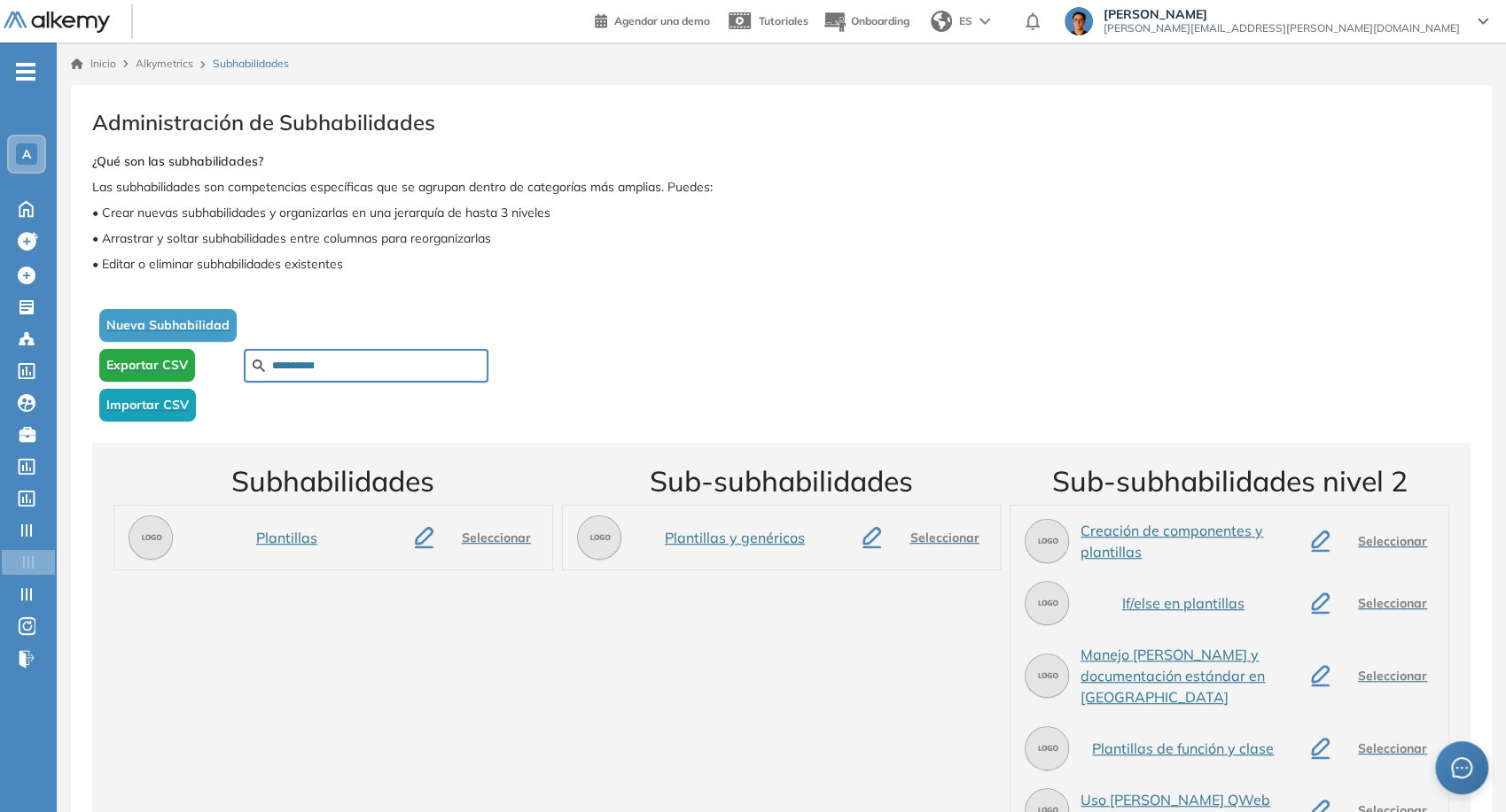
click at [360, 370] on input "**********" at bounding box center [375, 366] width 207 height 16
paste input "*********"
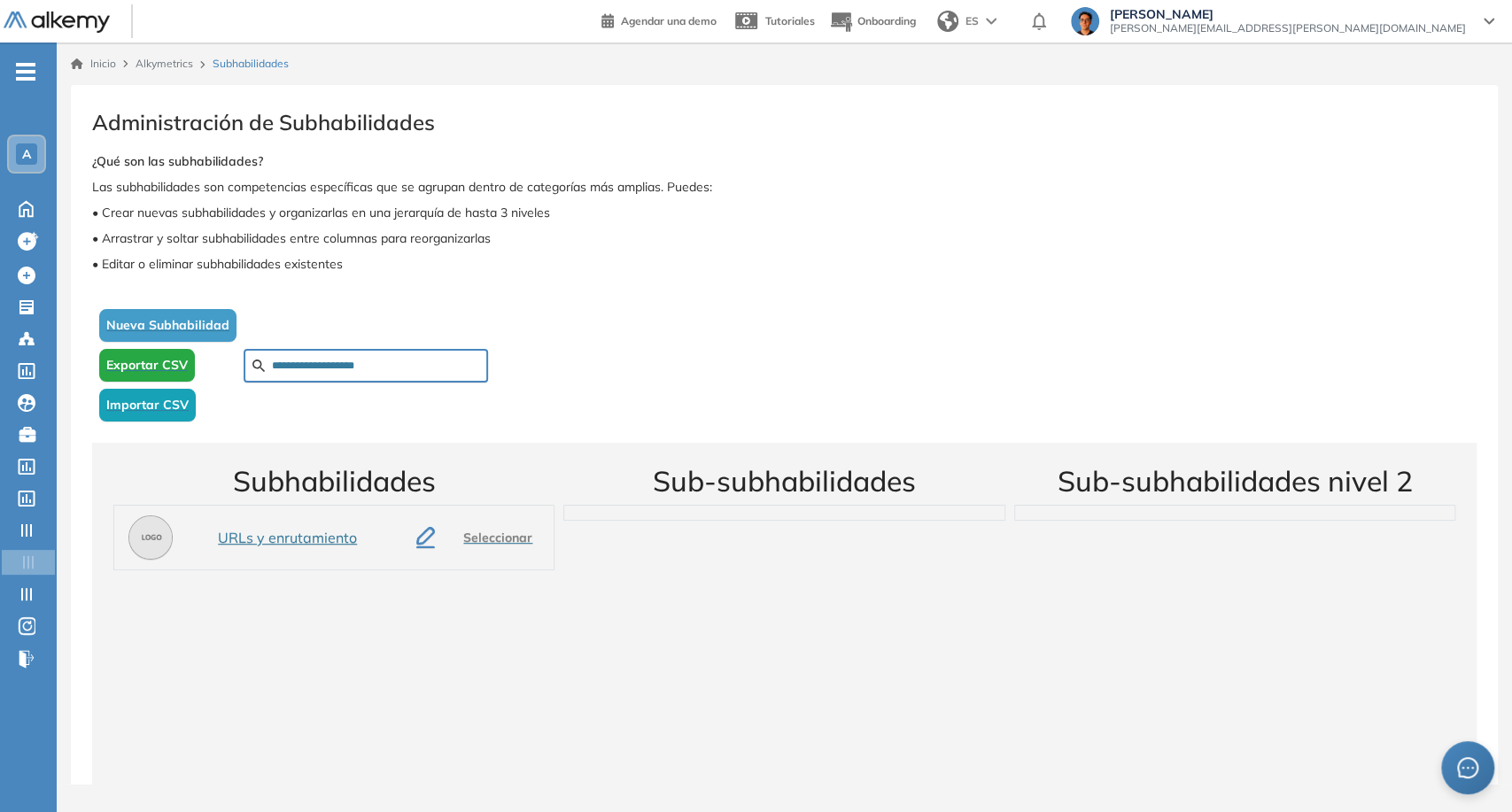
click at [426, 533] on icon "button" at bounding box center [425, 538] width 19 height 22
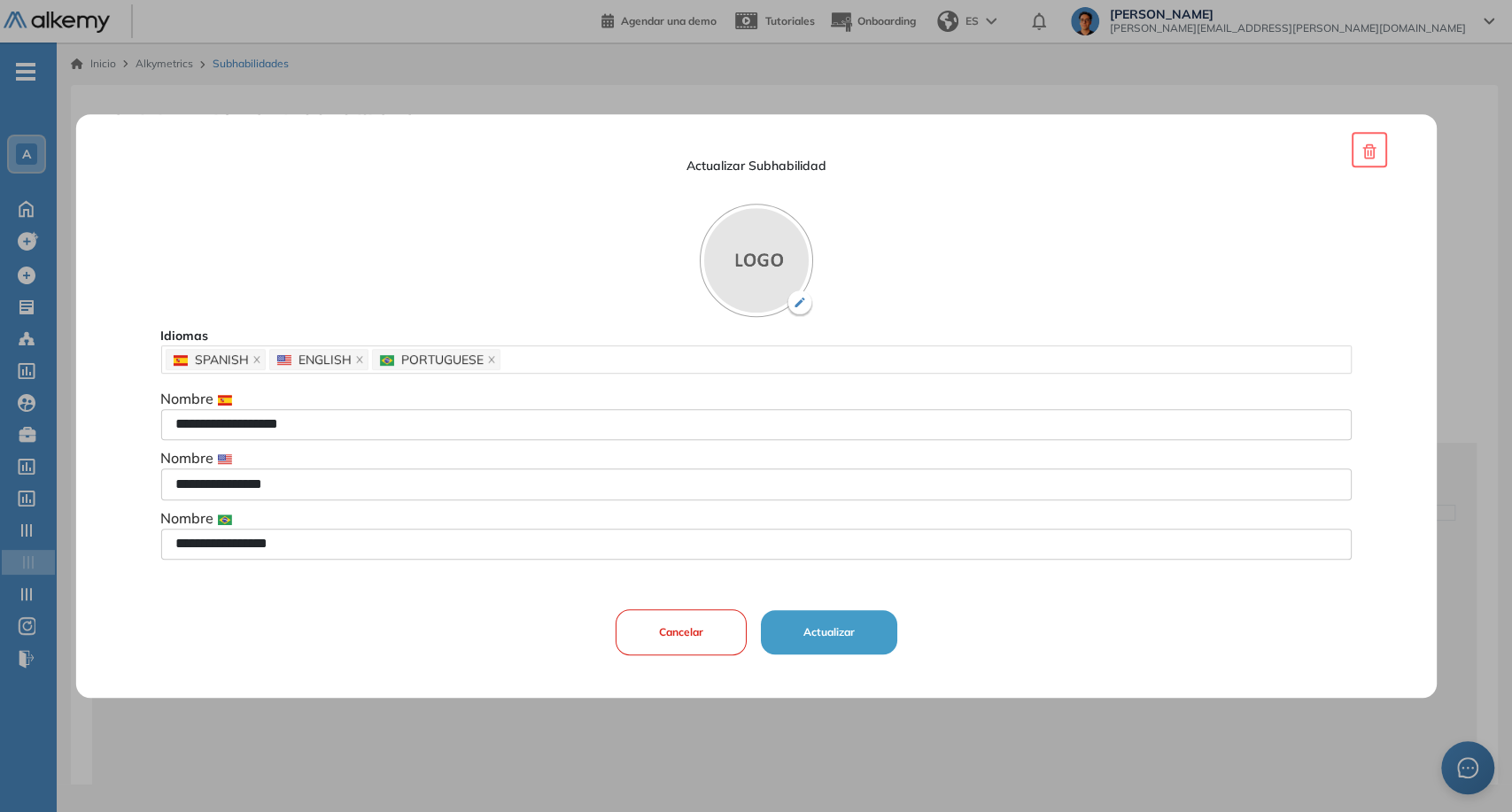
click at [797, 632] on button "Actualizar" at bounding box center [828, 632] width 136 height 44
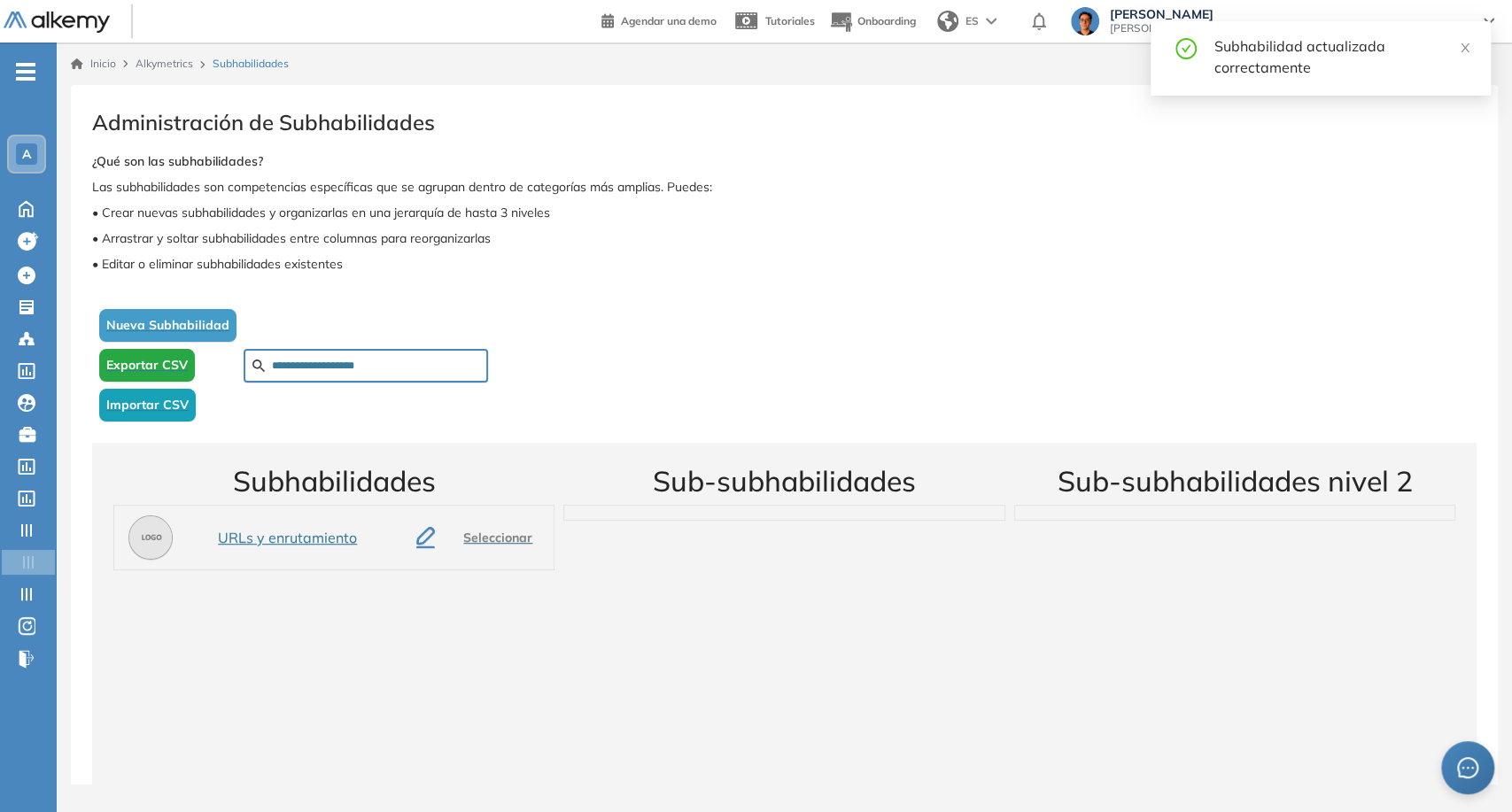
click at [425, 550] on button "button" at bounding box center [425, 538] width 32 height 35
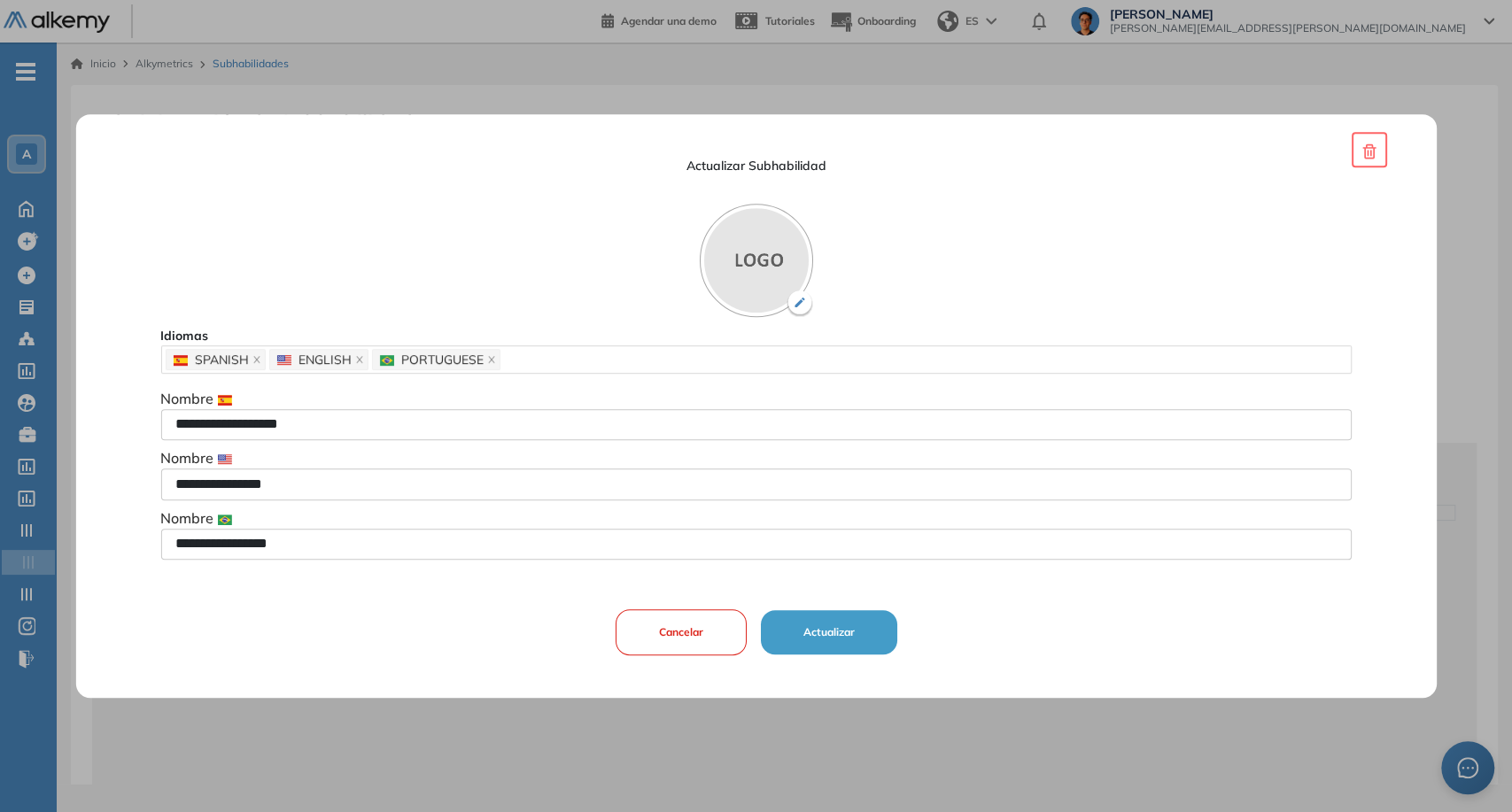
click at [859, 631] on button "Actualizar" at bounding box center [828, 632] width 136 height 44
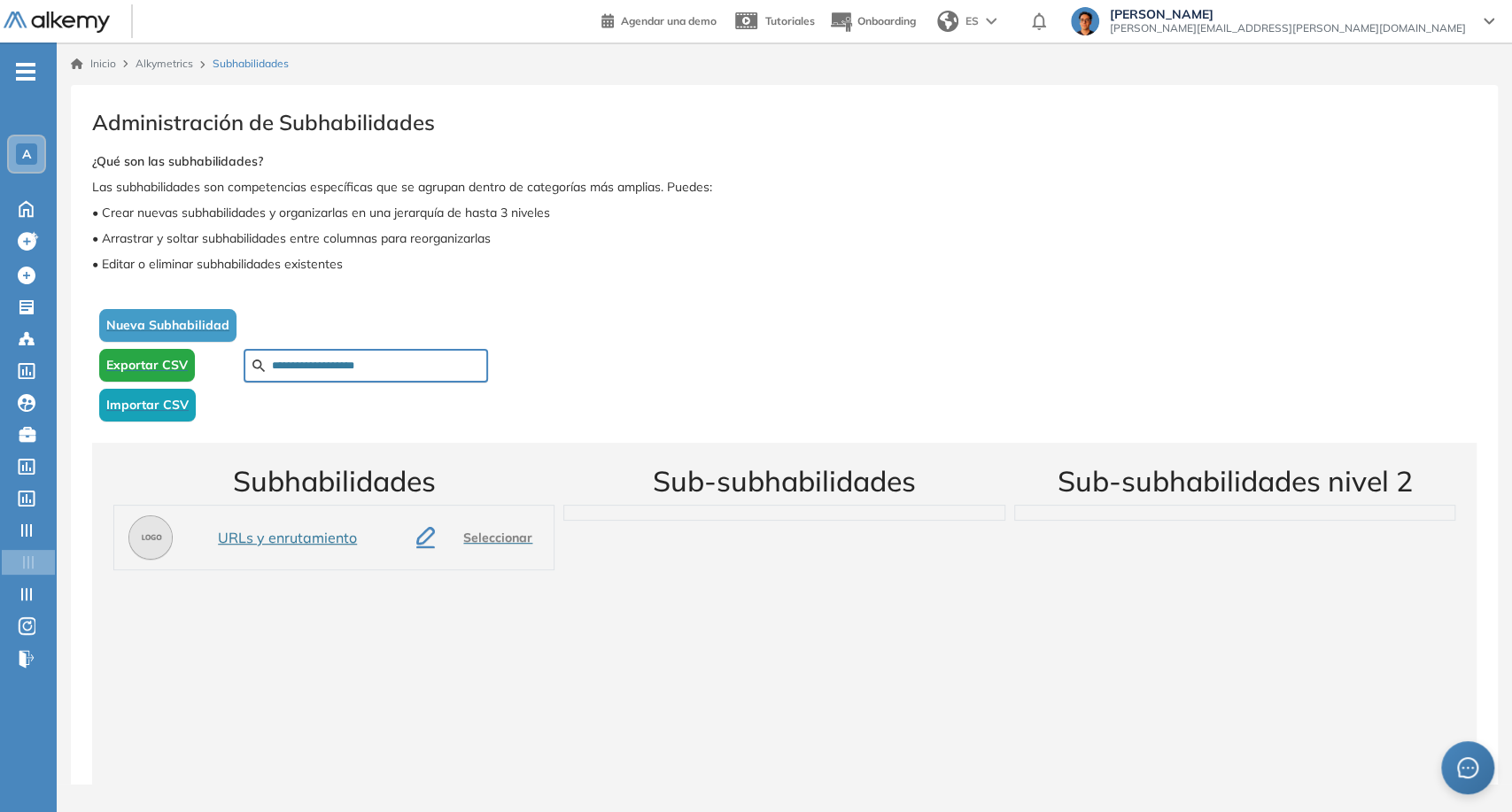
click at [352, 360] on input "**********" at bounding box center [375, 366] width 207 height 16
paste input "text"
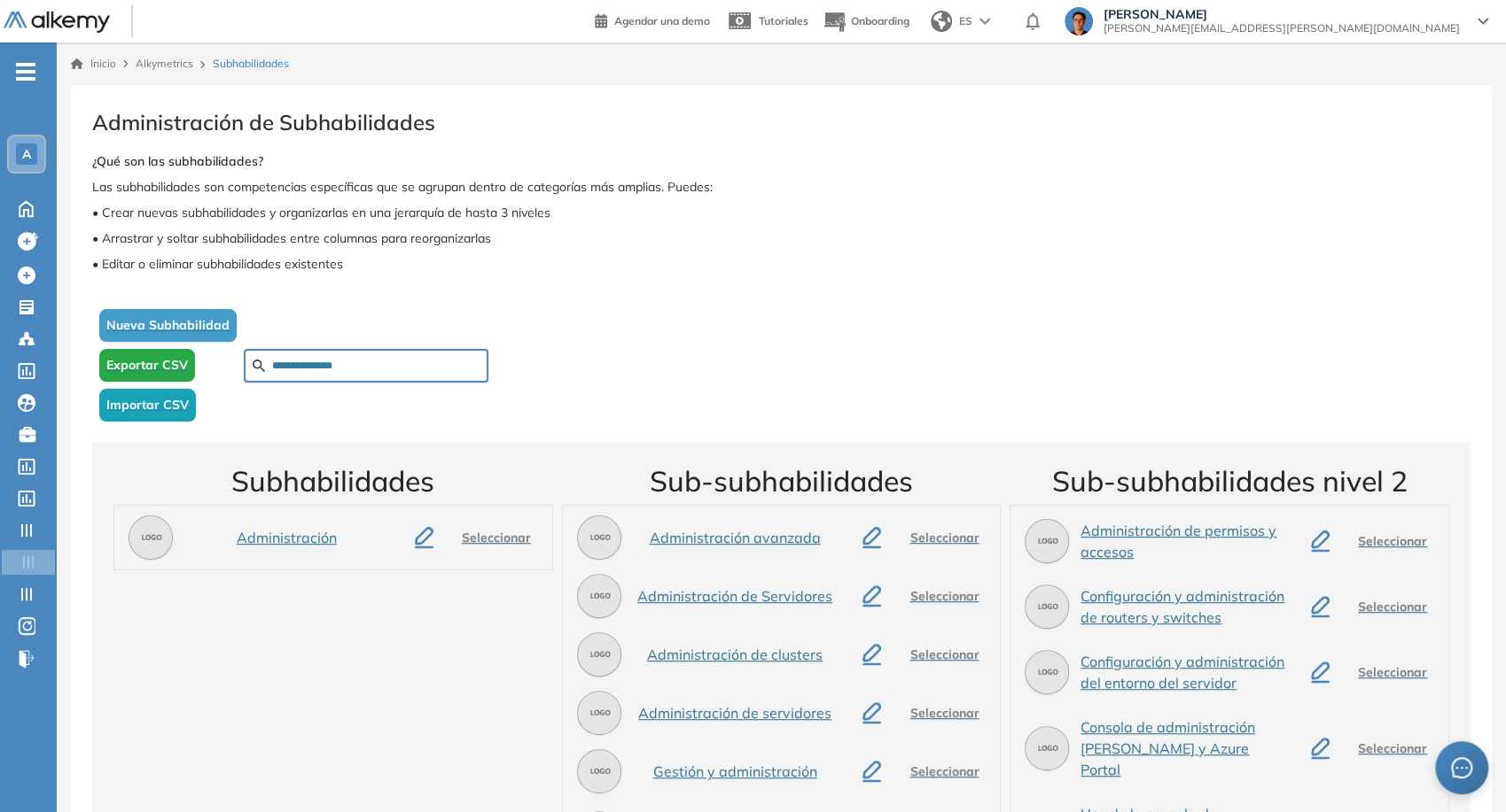
click at [423, 535] on icon "button" at bounding box center [423, 538] width 19 height 22
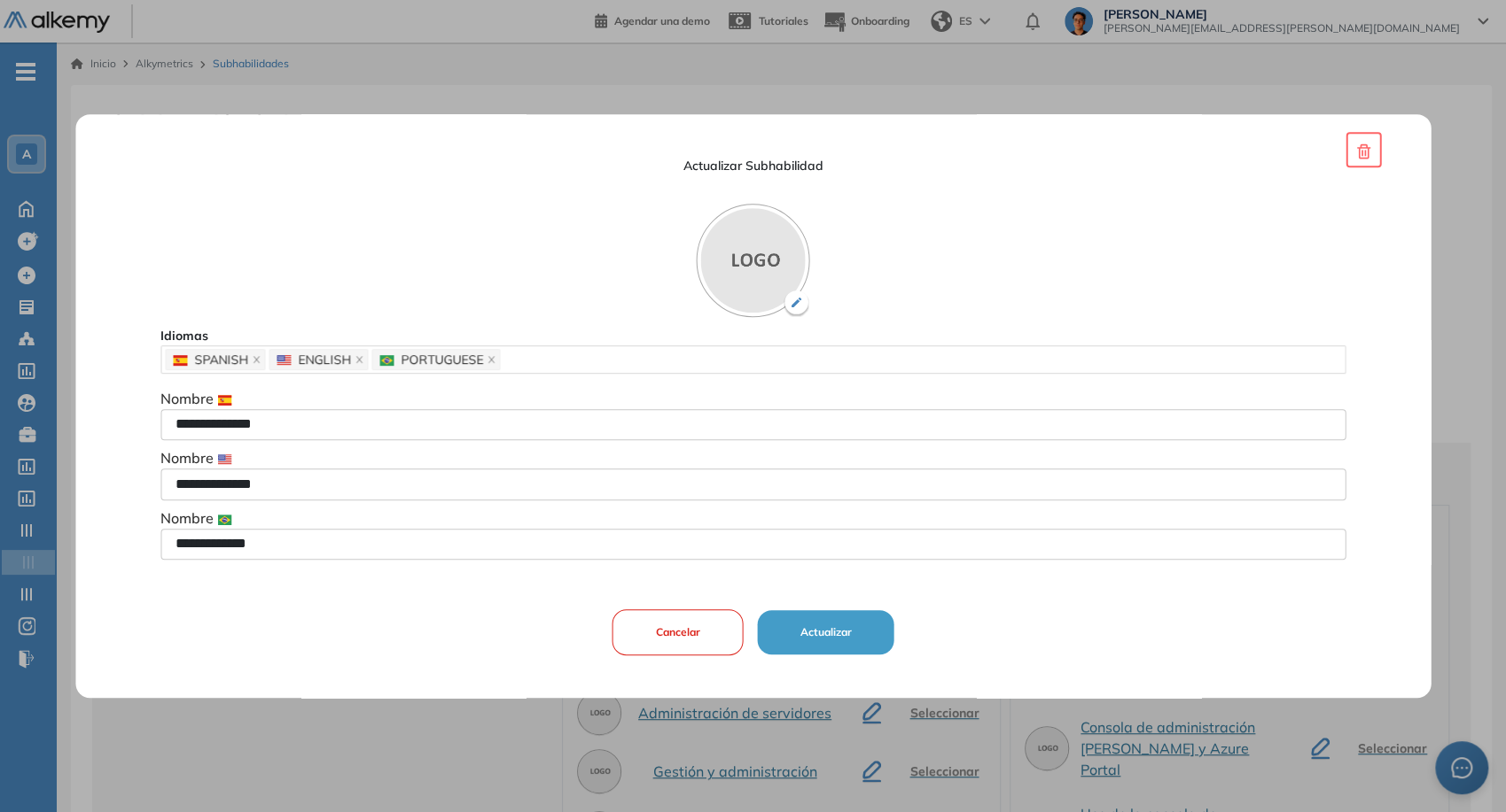
click at [788, 631] on button "Actualizar" at bounding box center [826, 632] width 137 height 44
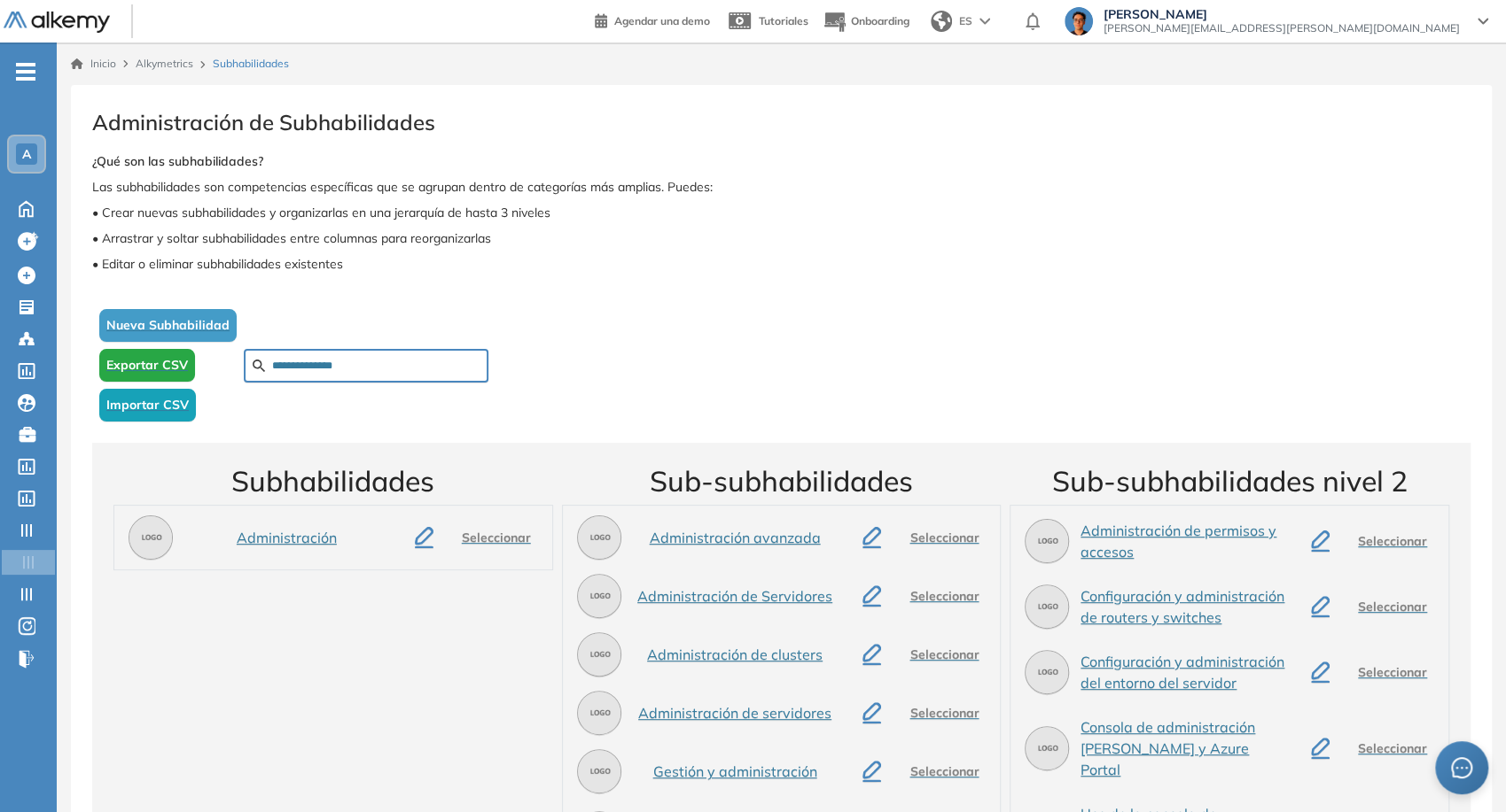
click at [355, 358] on input "**********" at bounding box center [375, 366] width 207 height 16
paste input "******"
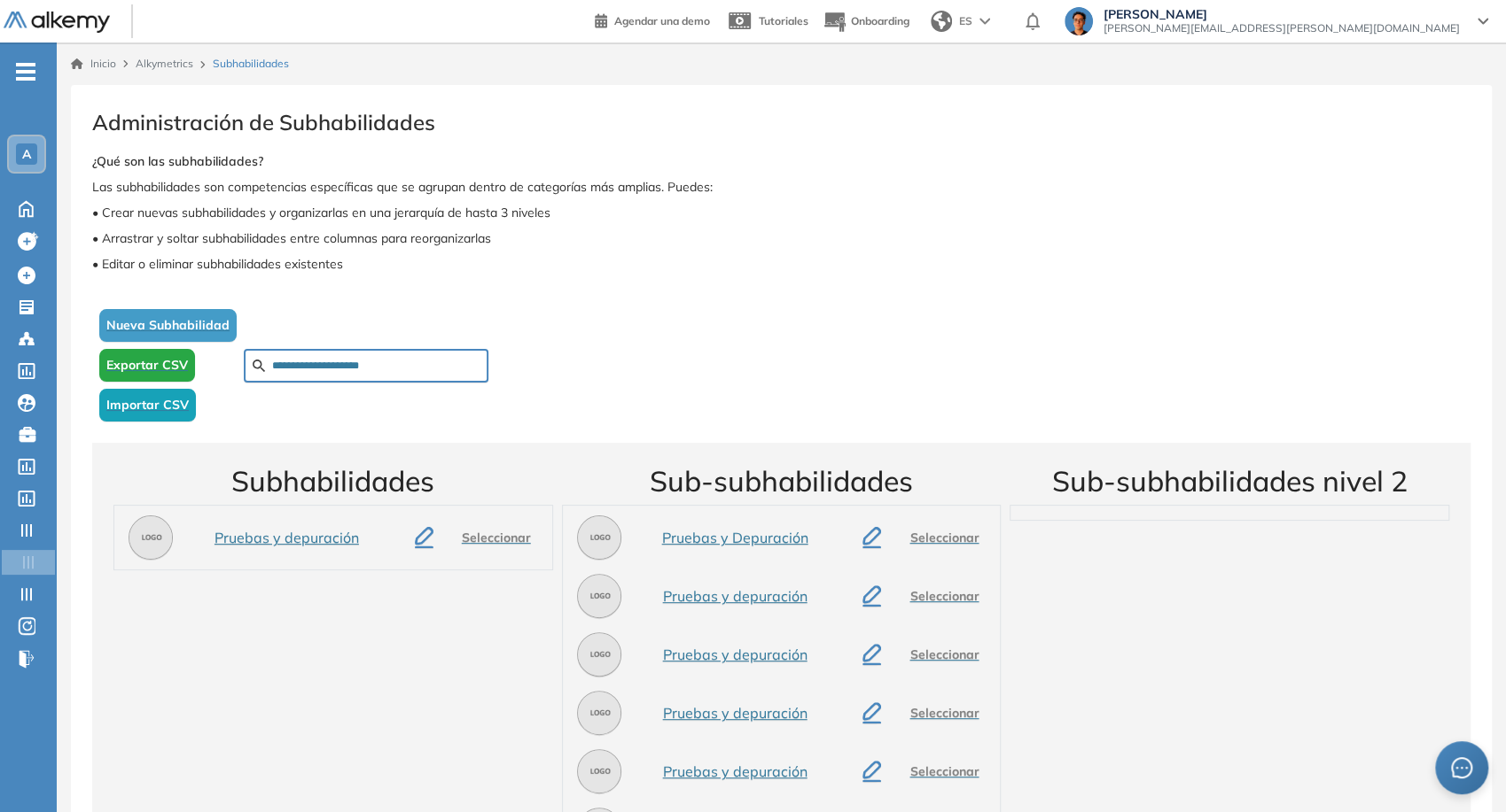
click at [424, 535] on icon "button" at bounding box center [423, 538] width 19 height 22
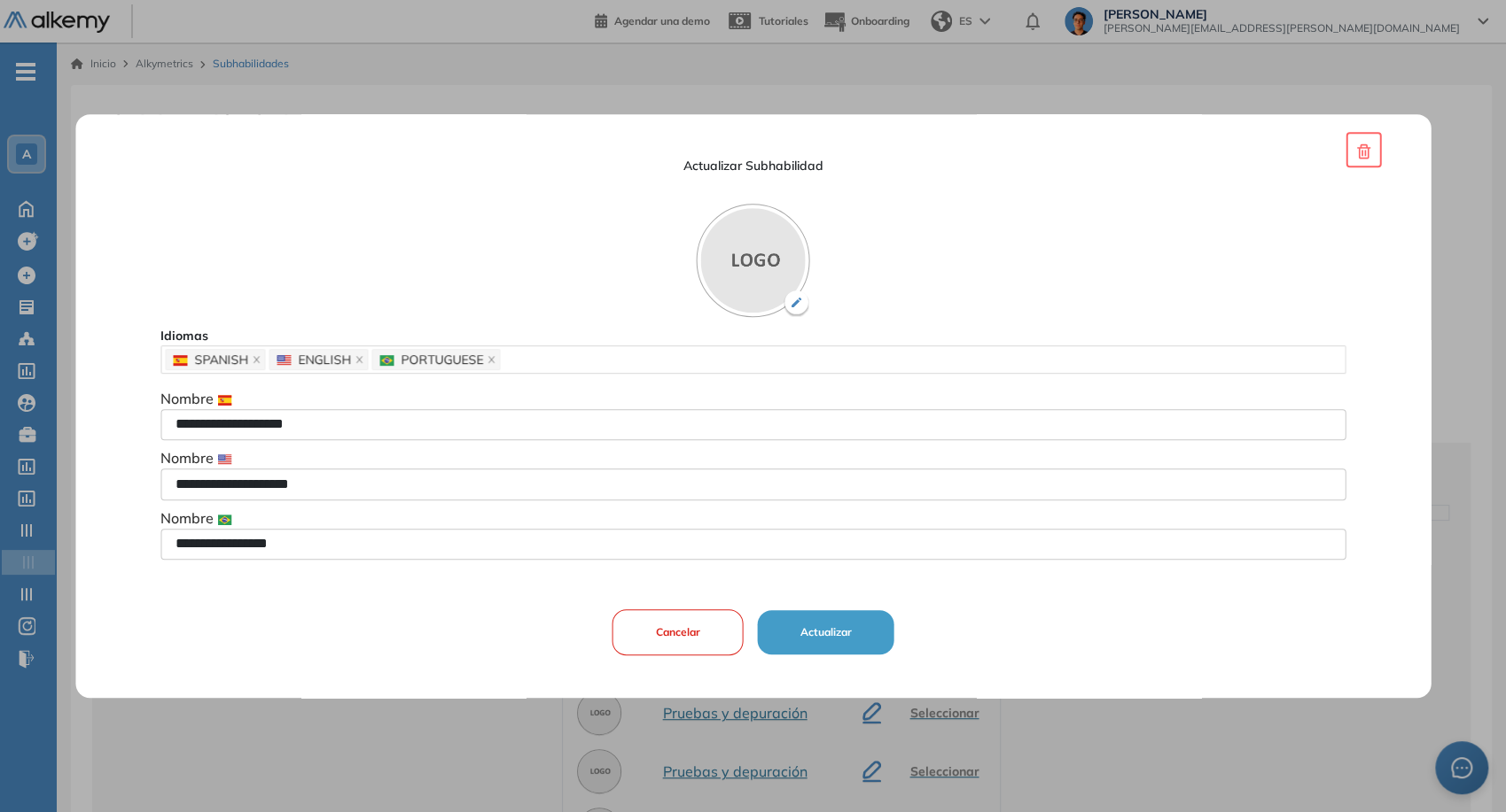
click at [832, 640] on button "Actualizar" at bounding box center [826, 632] width 137 height 44
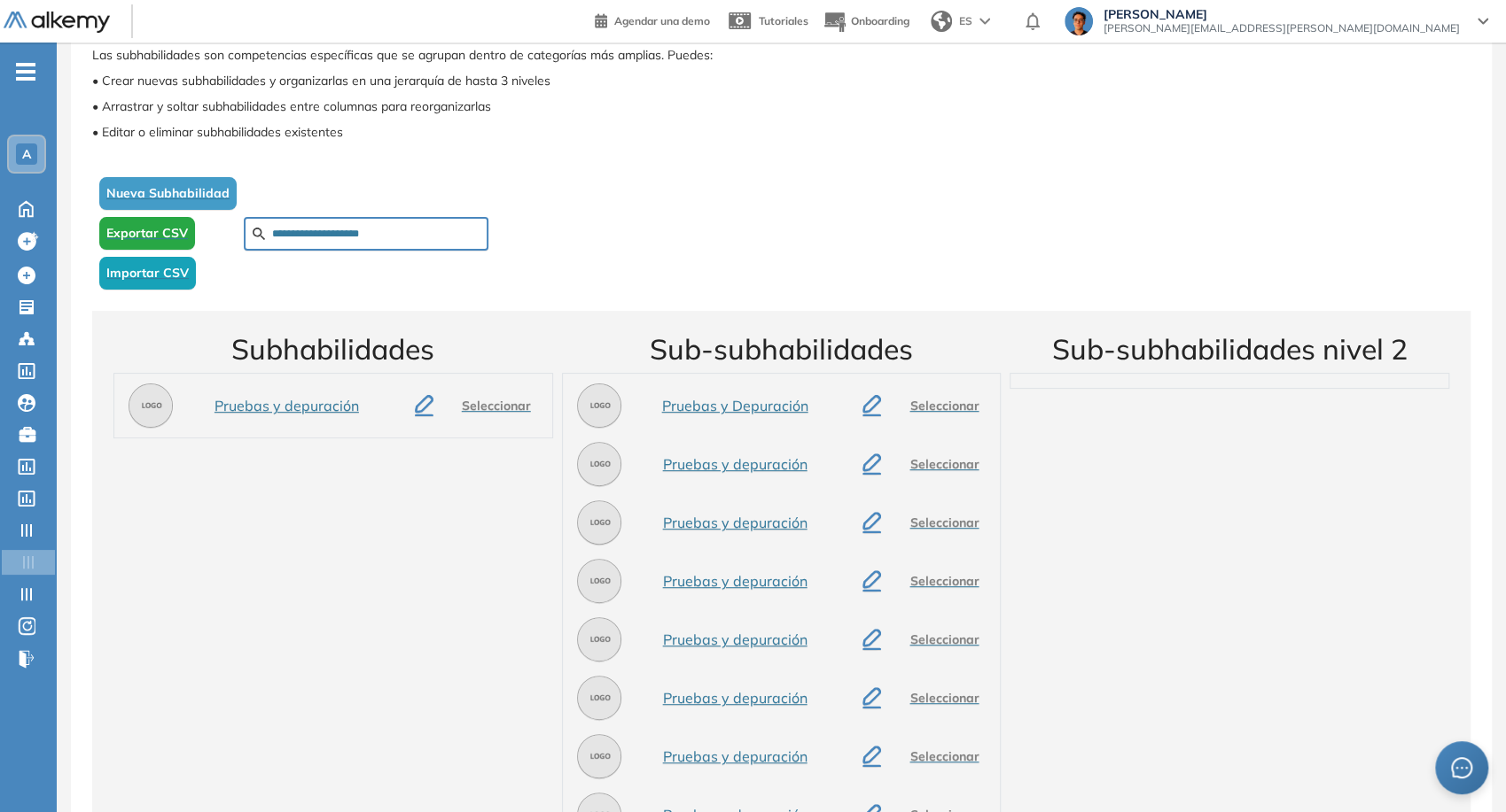
scroll to position [130, 0]
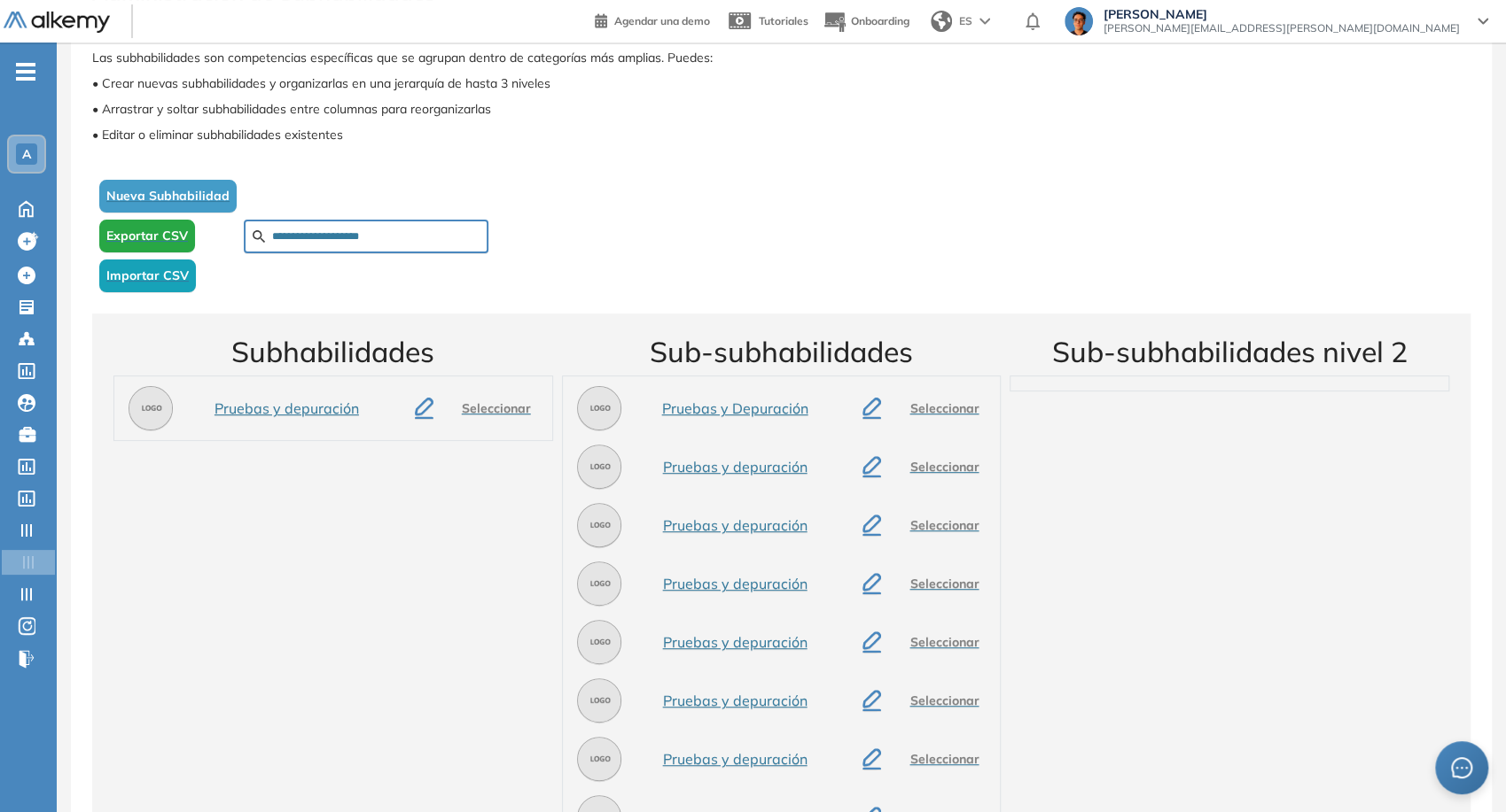
click at [376, 236] on input "**********" at bounding box center [375, 237] width 207 height 16
paste input "***"
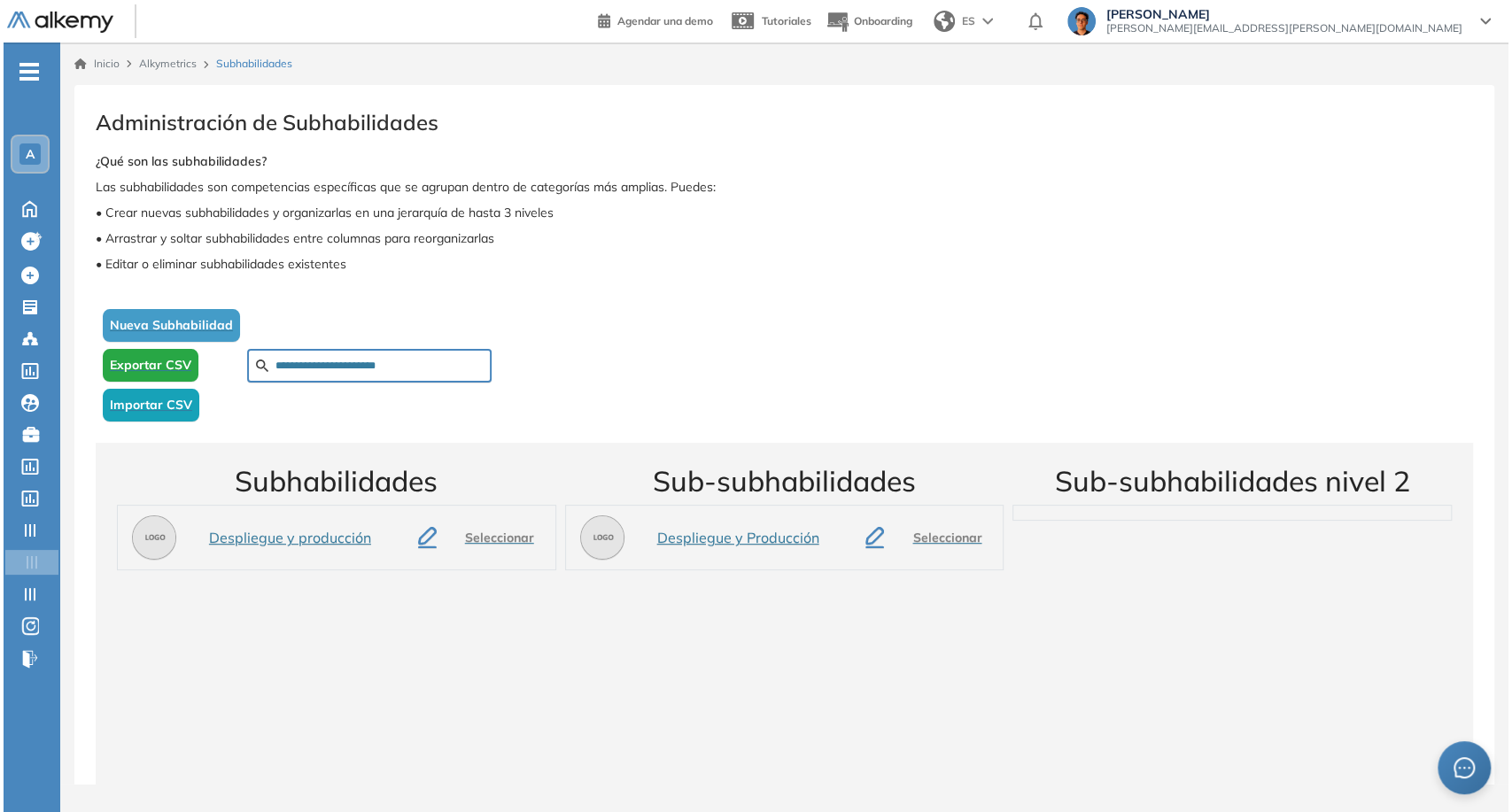
scroll to position [0, 0]
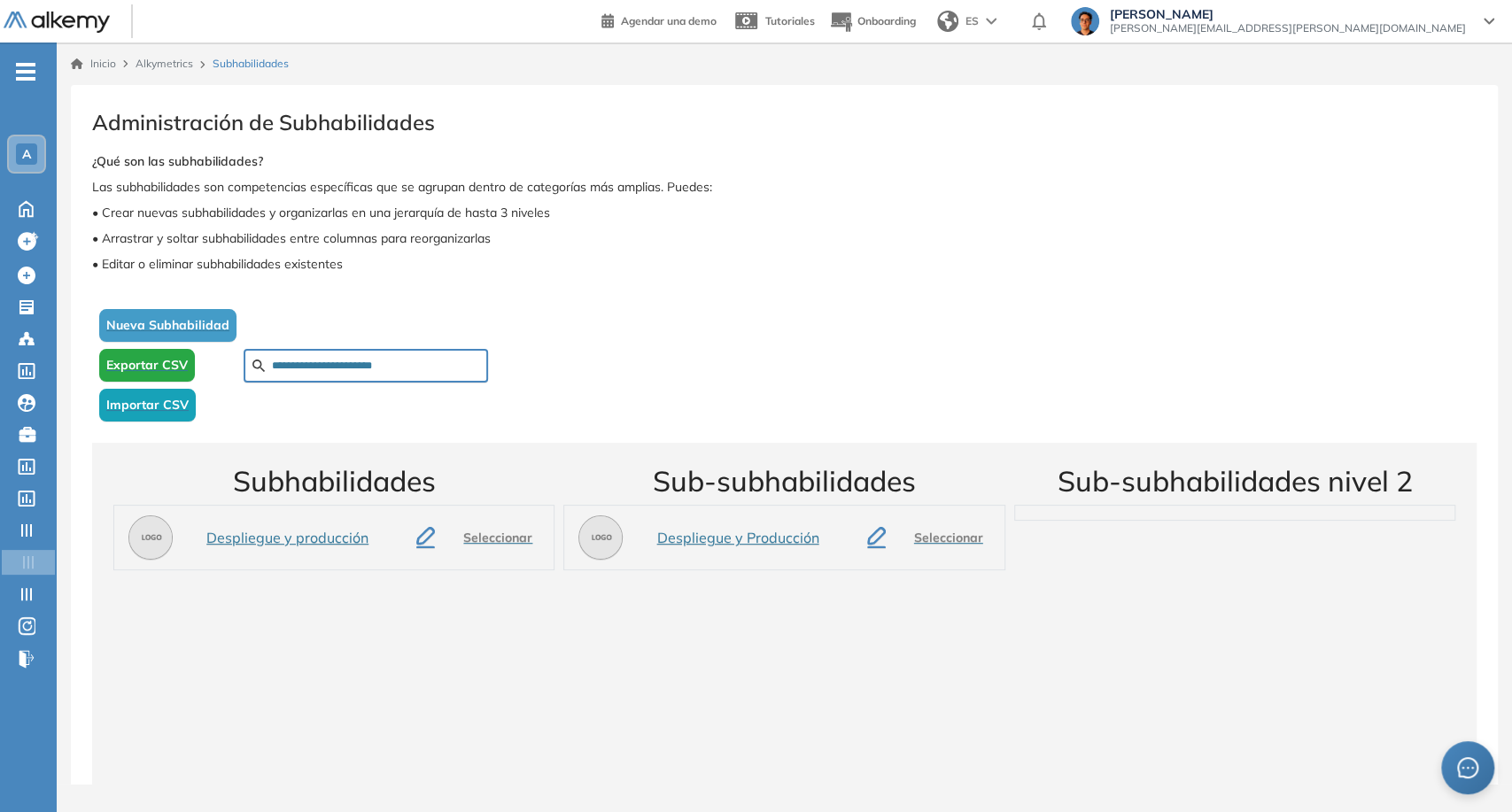
click at [432, 537] on icon "button" at bounding box center [425, 538] width 19 height 22
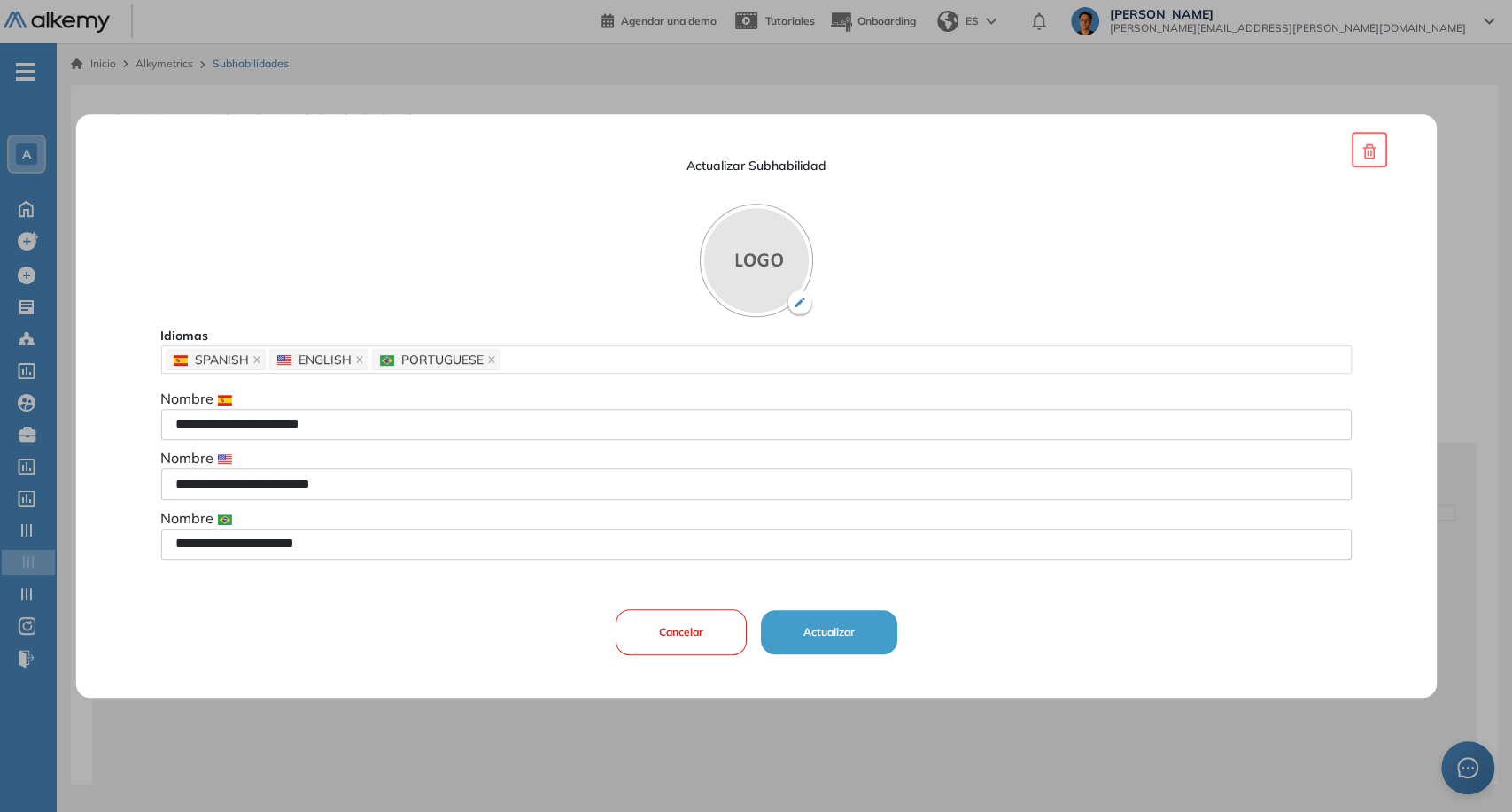
click at [882, 640] on button "Actualizar" at bounding box center [828, 632] width 136 height 44
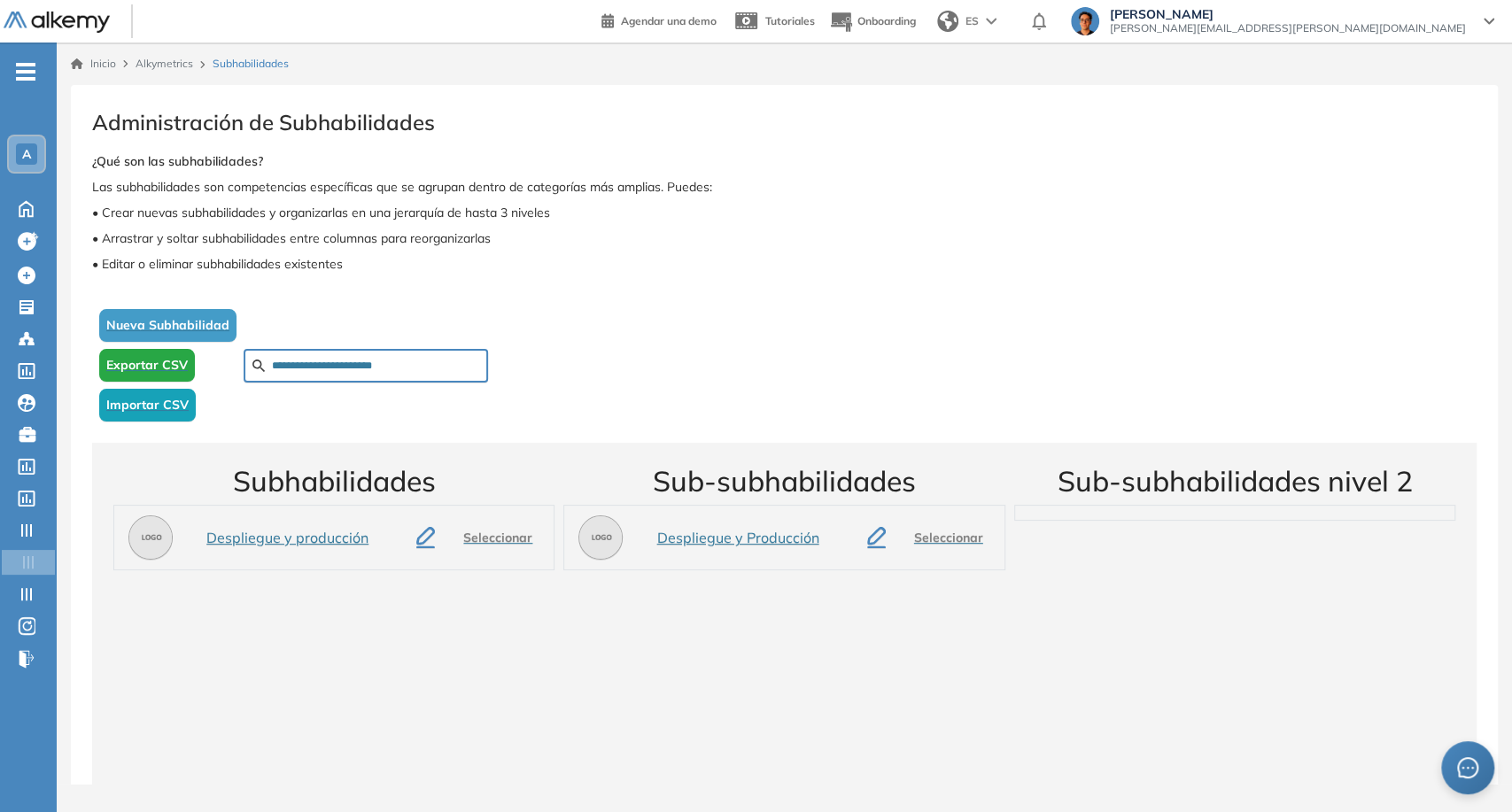
click at [400, 358] on input "**********" at bounding box center [375, 366] width 207 height 16
paste input "text"
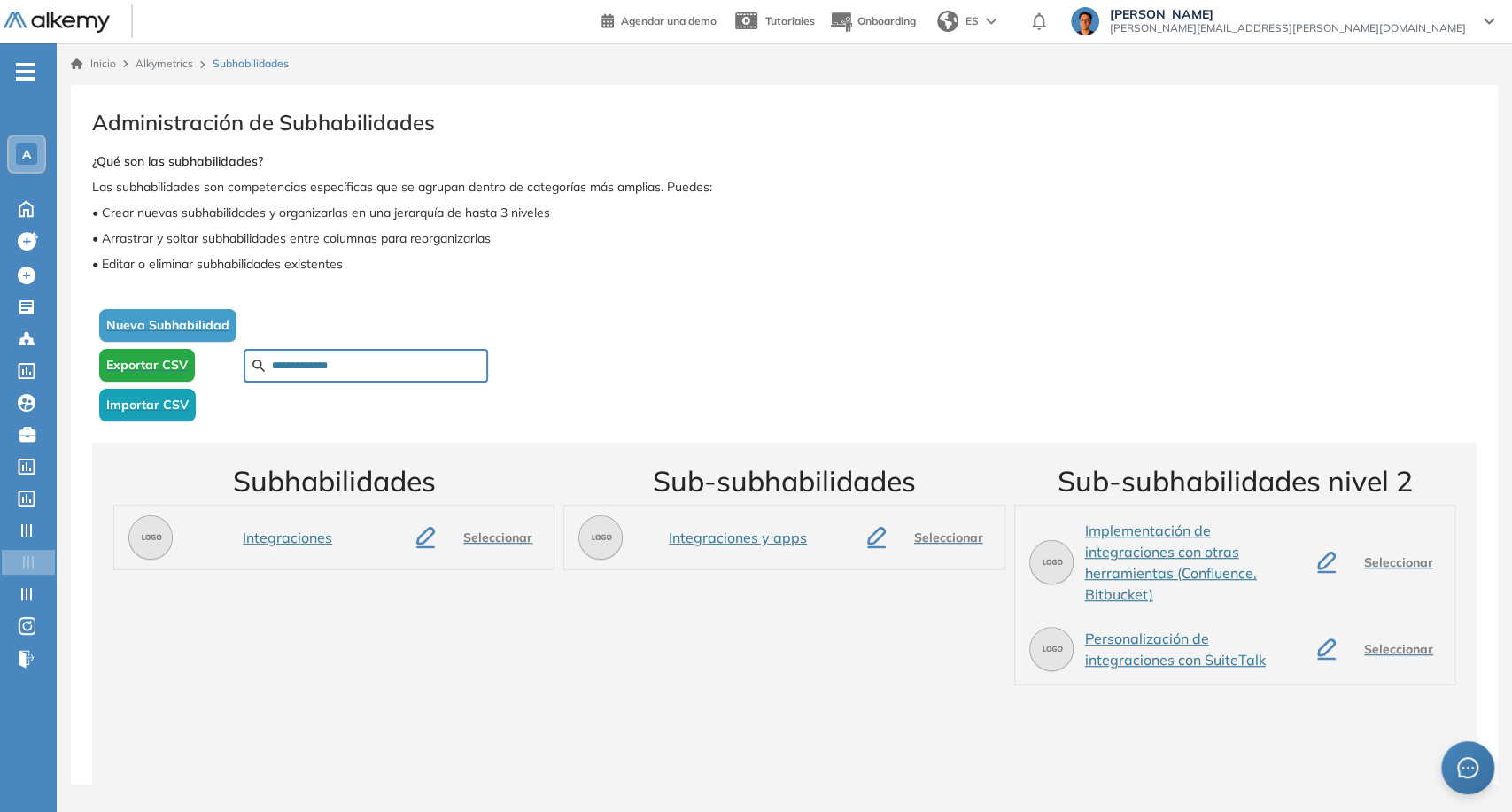
type input "**********"
click at [435, 542] on icon "button" at bounding box center [425, 538] width 19 height 22
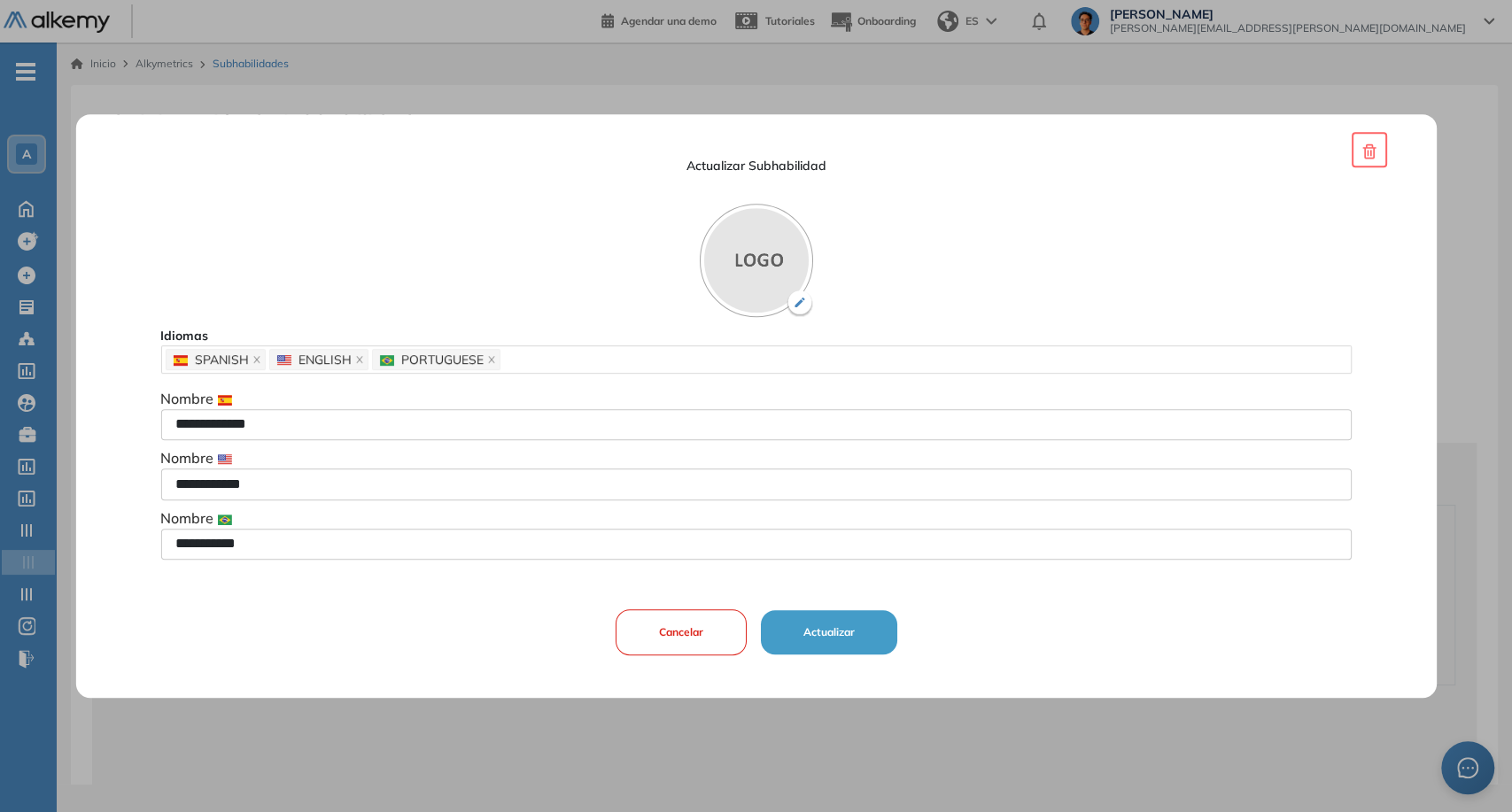
click at [802, 631] on button "Actualizar" at bounding box center [828, 632] width 136 height 44
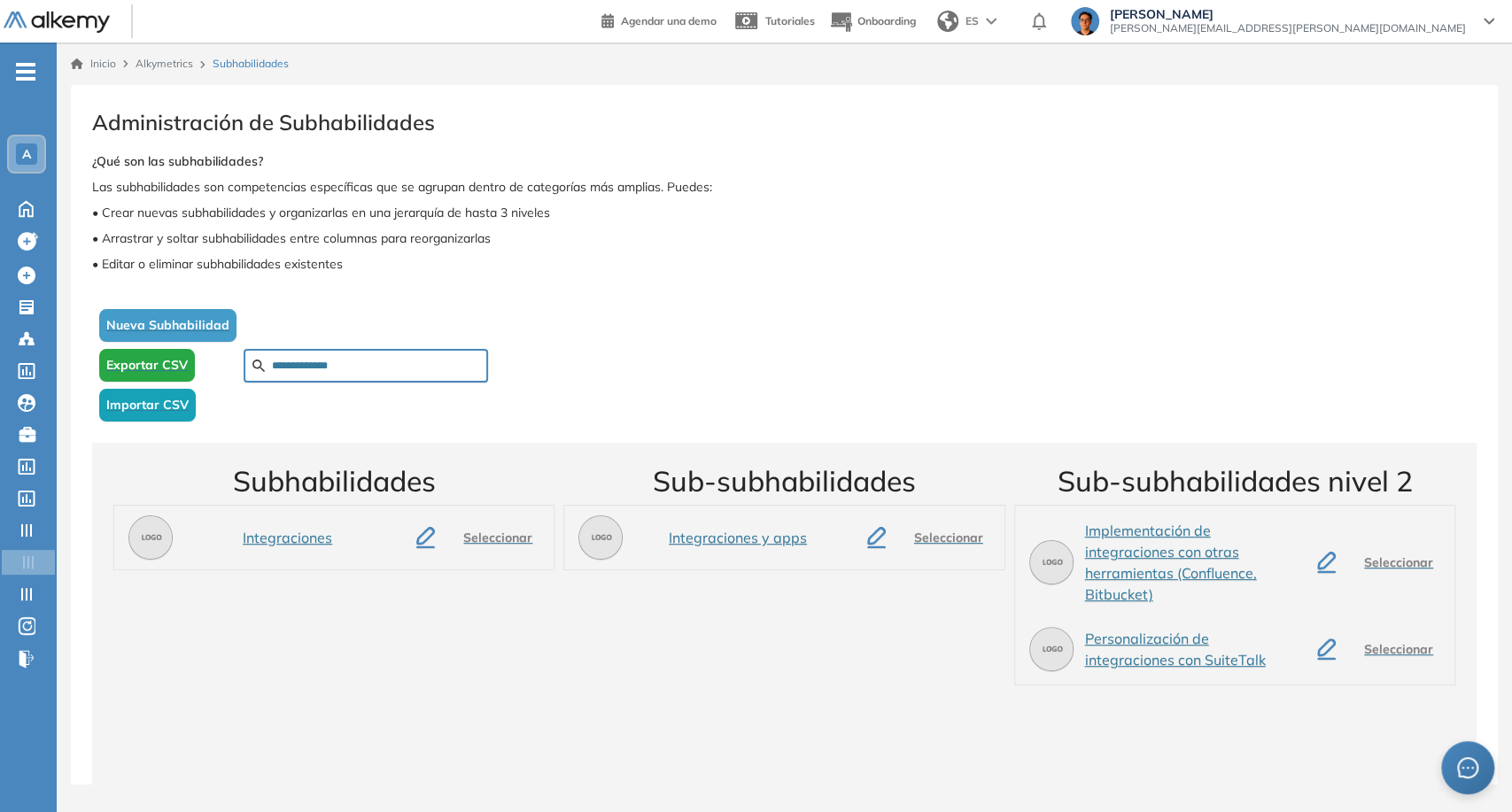
click at [172, 407] on span "Importar CSV" at bounding box center [147, 405] width 82 height 19
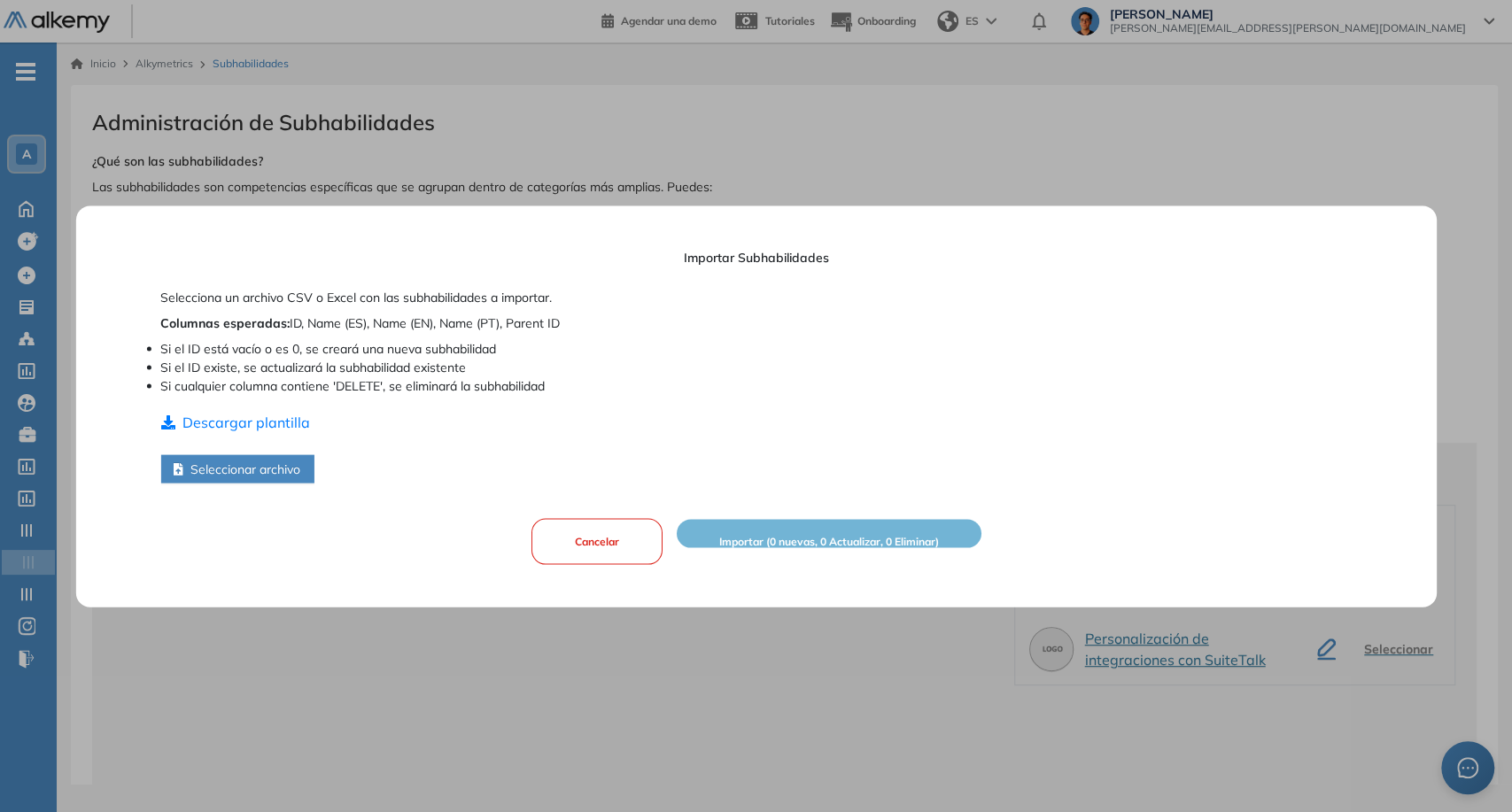
click at [262, 476] on button "Seleccionar archivo" at bounding box center [237, 468] width 153 height 28
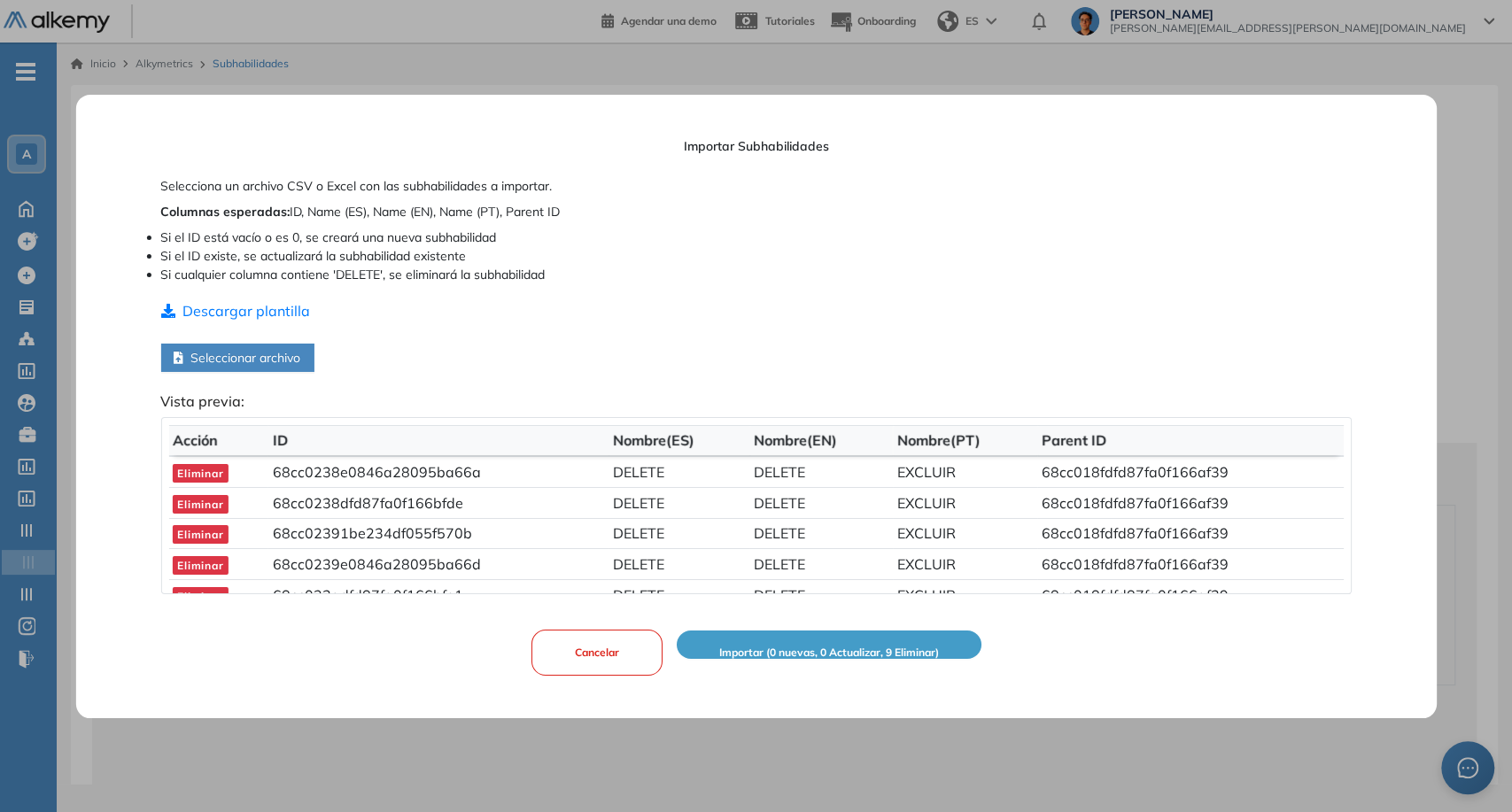
click at [793, 645] on span "Importar (0 nuevas, 0 Actualizar, 9 Eliminar)" at bounding box center [829, 653] width 220 height 17
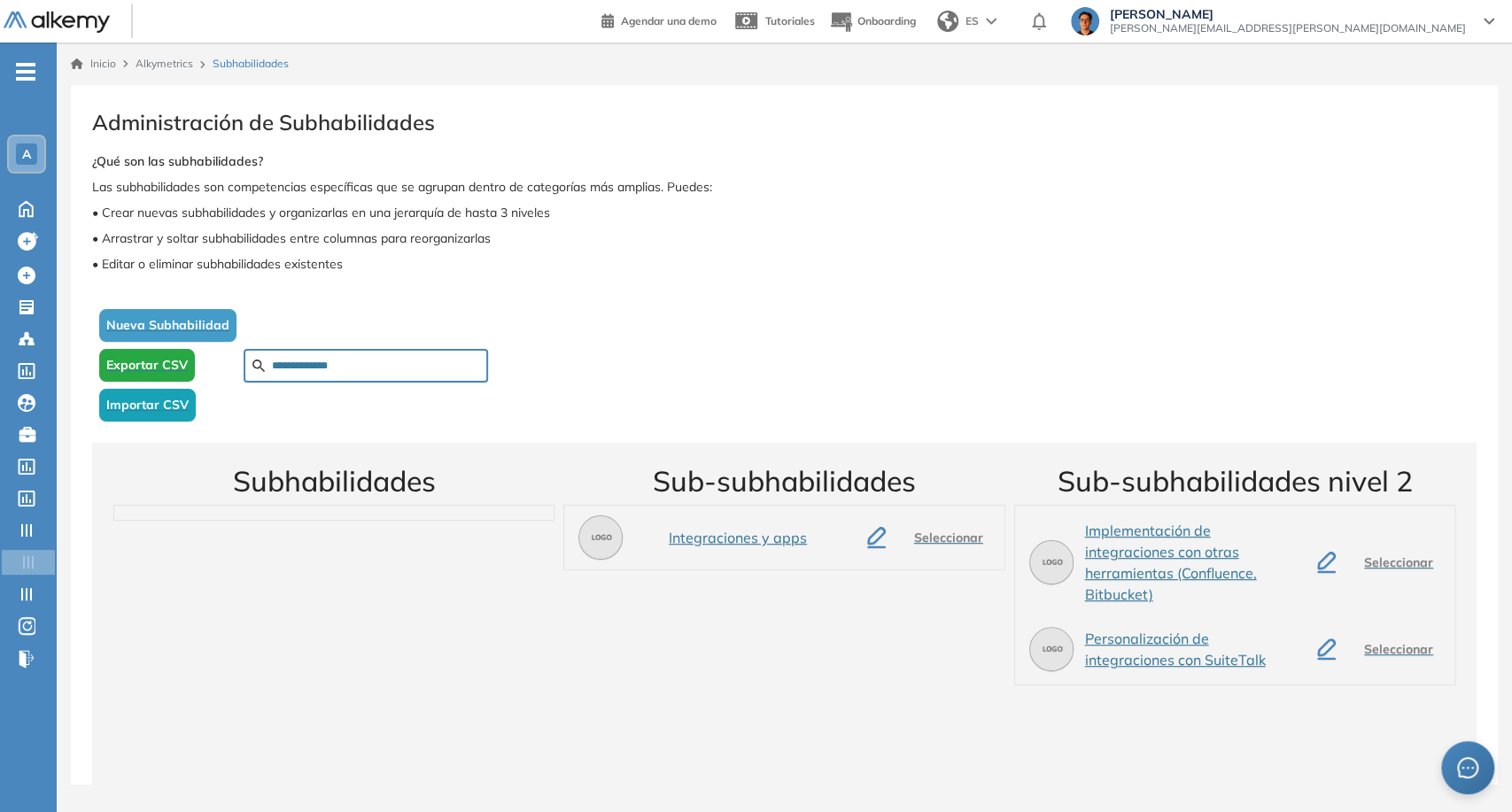
click at [149, 419] on button "Importar CSV" at bounding box center [147, 405] width 96 height 32
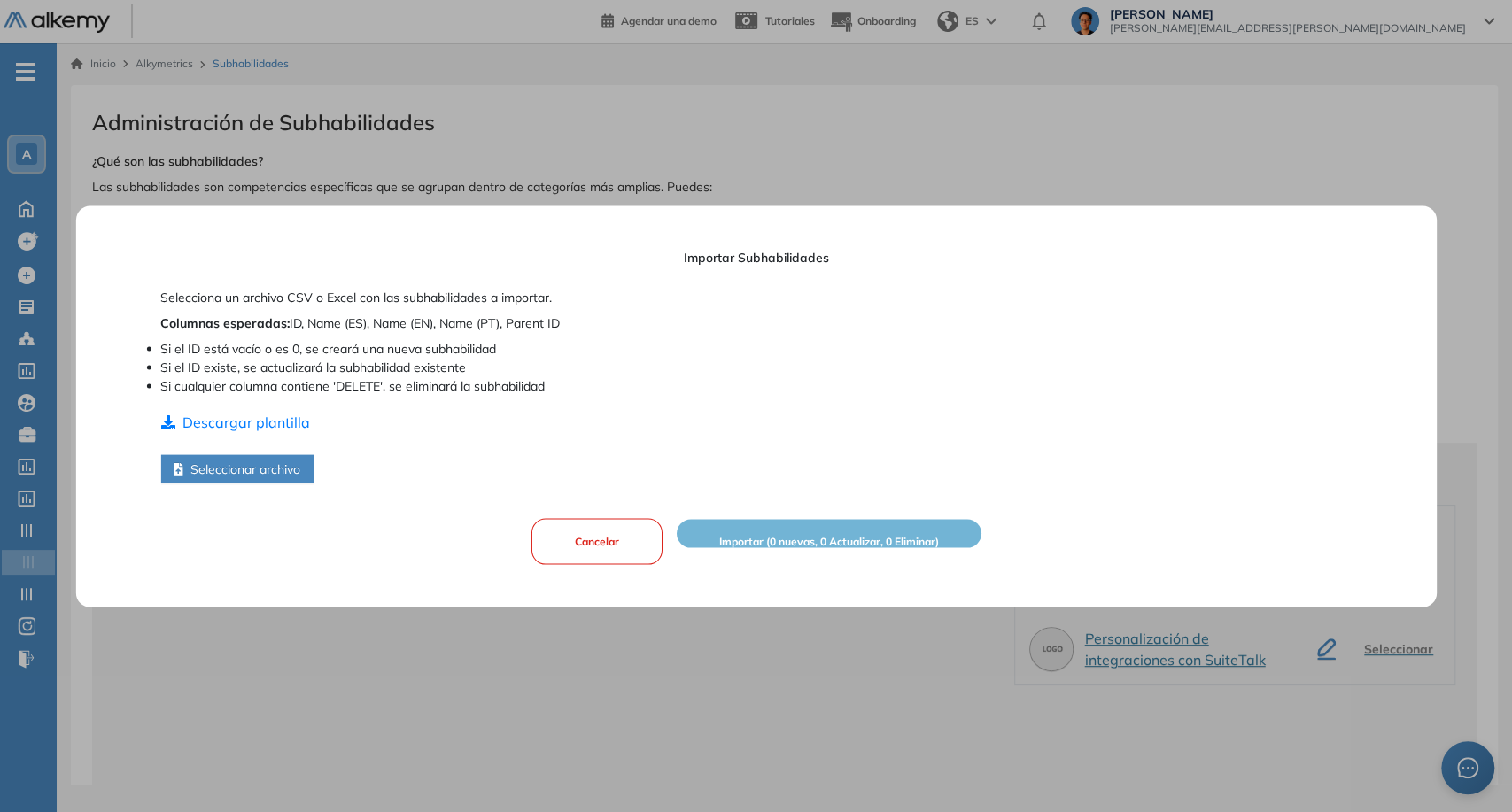
click at [214, 480] on button "Seleccionar archivo" at bounding box center [237, 468] width 153 height 28
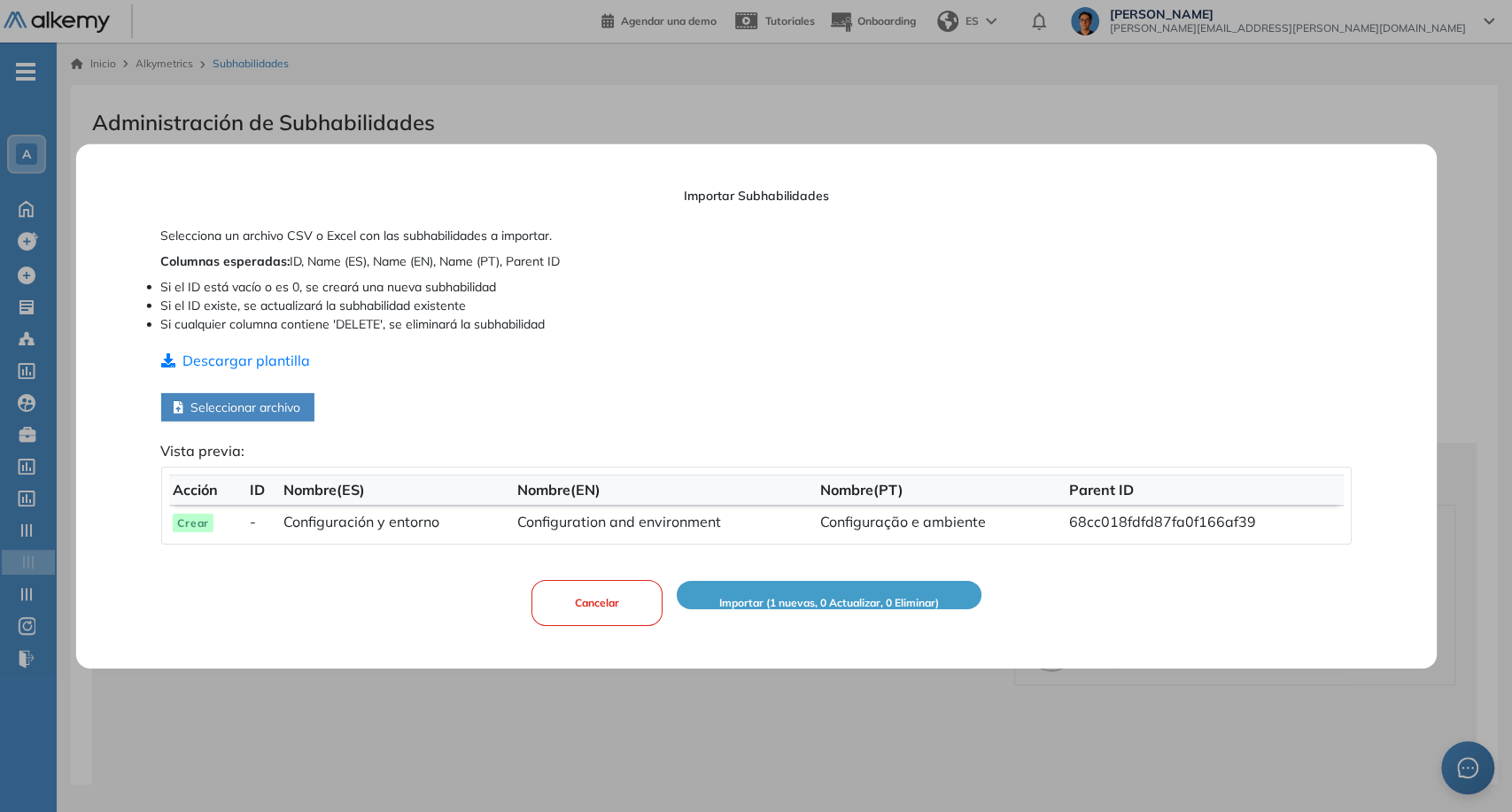
click at [824, 599] on span "Importar (1 nuevas, 0 Actualizar, 0 Eliminar)" at bounding box center [829, 603] width 220 height 17
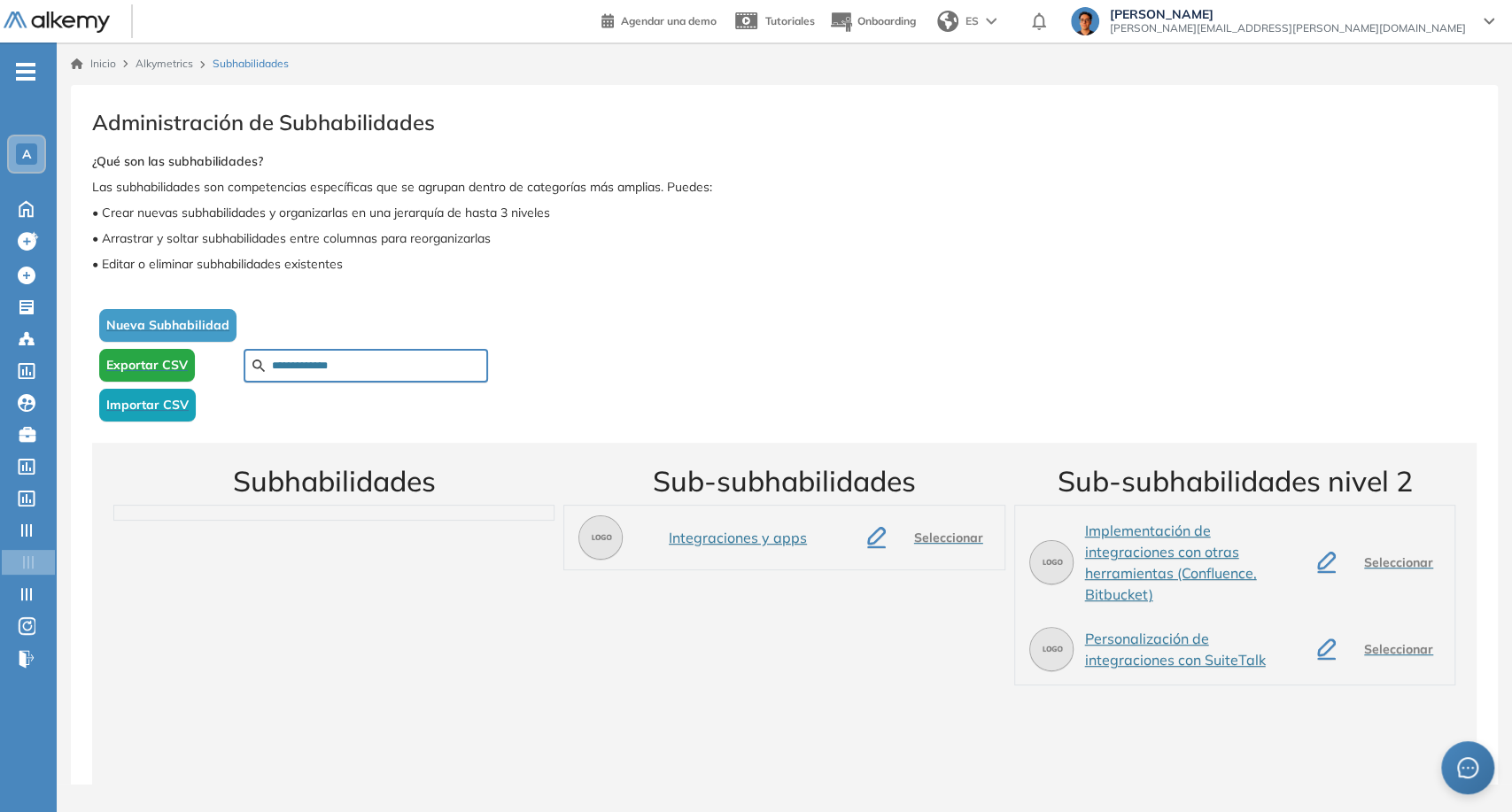
click at [169, 412] on span "Importar CSV" at bounding box center [147, 405] width 82 height 19
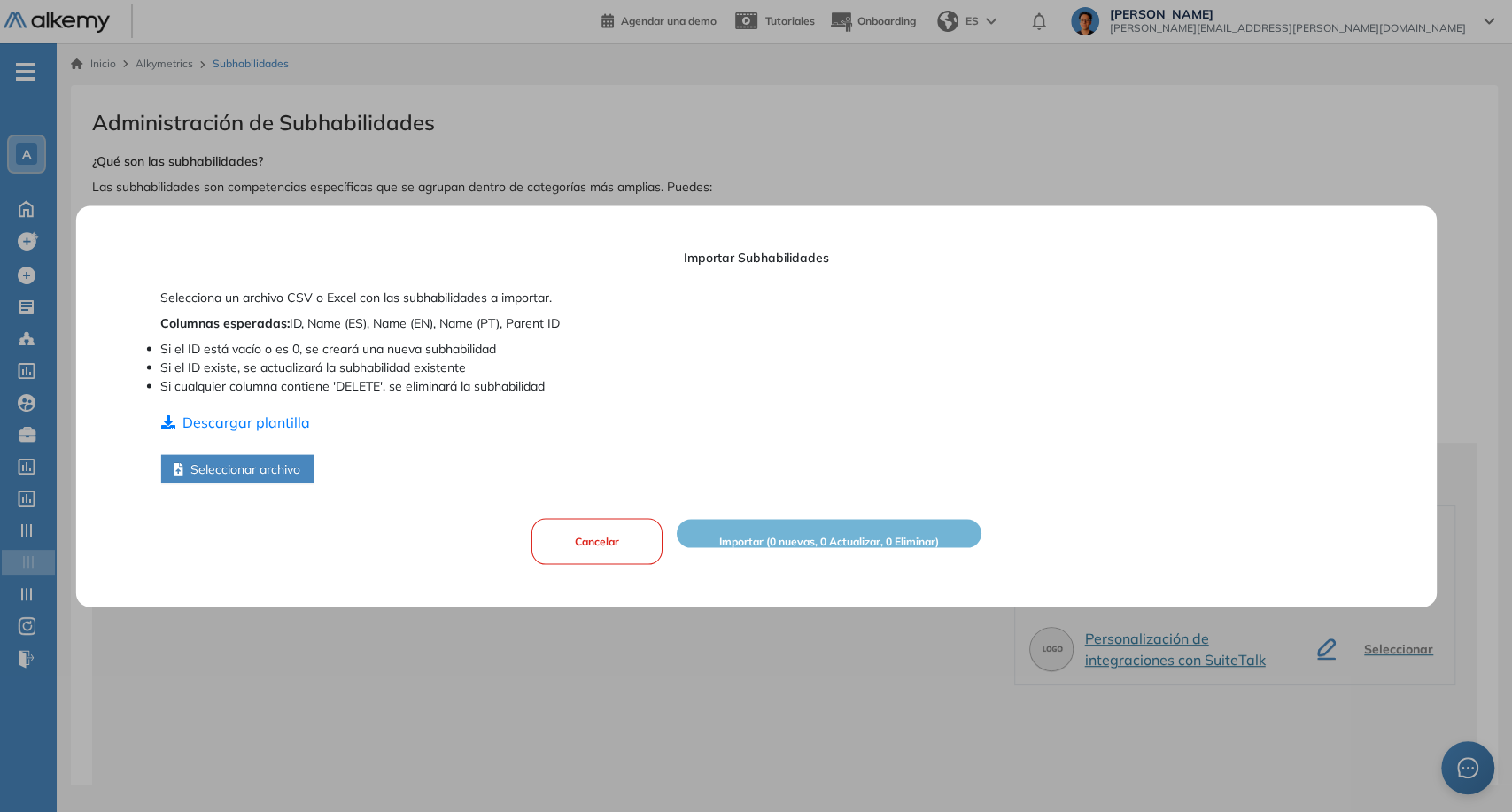
click at [267, 484] on div "Importar Subhabilidades Selecciona un archivo CSV o Excel con las subhabilidade…" at bounding box center [755, 406] width 1191 height 402
click at [258, 479] on button "Seleccionar archivo" at bounding box center [237, 468] width 153 height 28
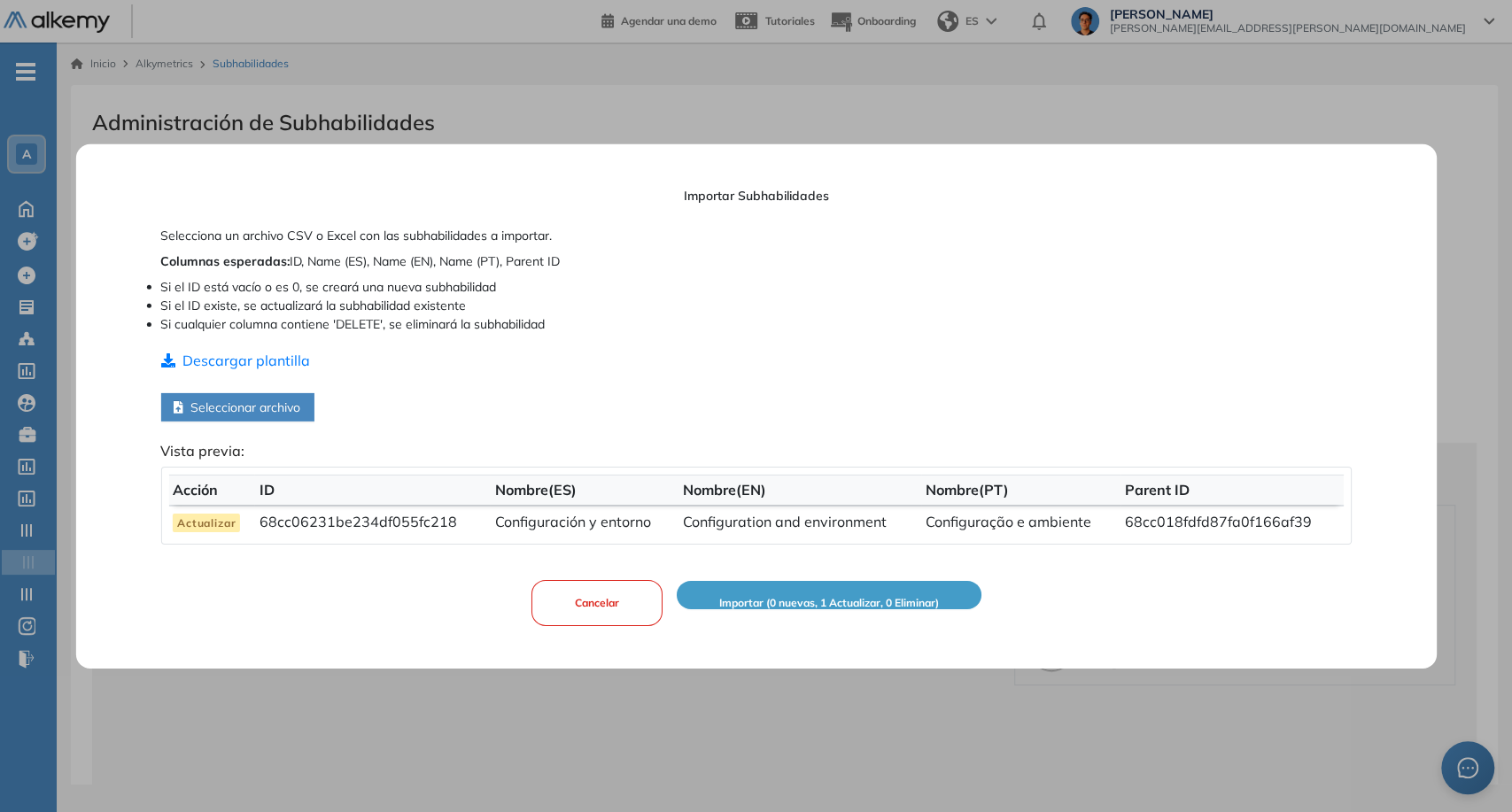
click at [794, 603] on span "Importar (0 nuevas, 1 Actualizar, 0 Eliminar)" at bounding box center [829, 603] width 220 height 17
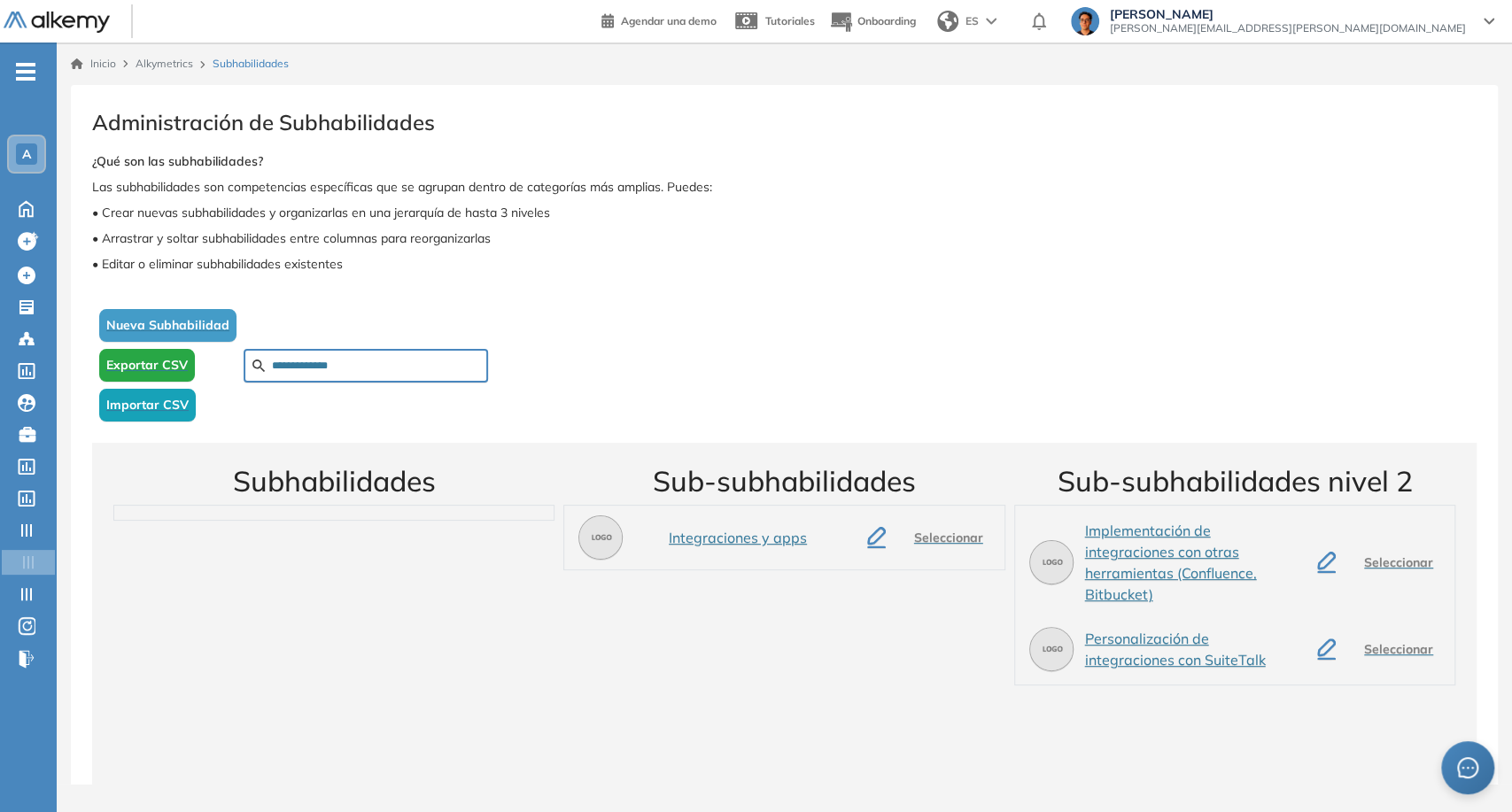
click at [181, 411] on span "Importar CSV" at bounding box center [147, 405] width 82 height 19
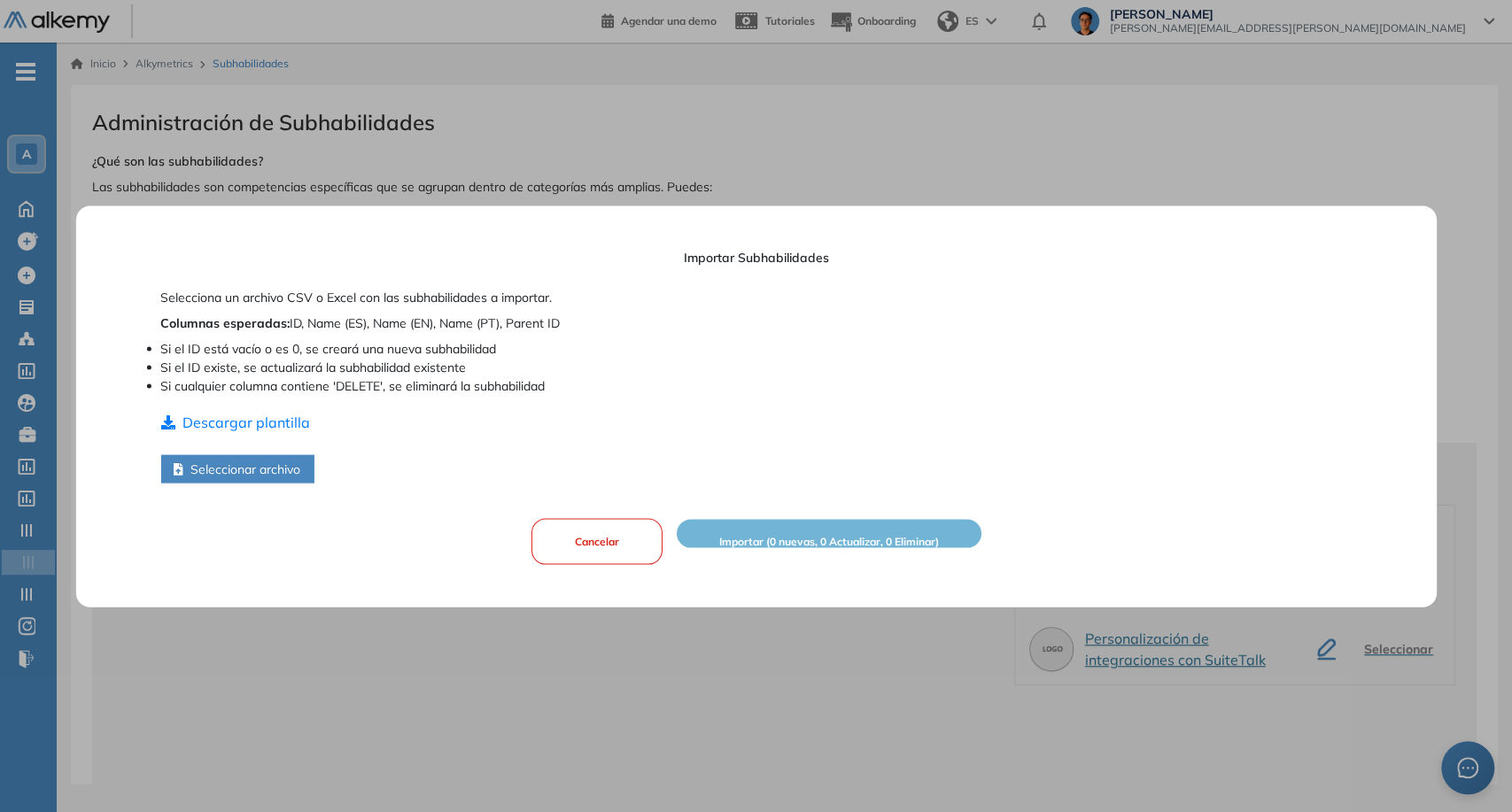
drag, startPoint x: 513, startPoint y: 328, endPoint x: 565, endPoint y: 332, distance: 52.2
click at [565, 332] on p "Columnas esperadas : ID, Name (ES), Name (EN), Name (PT), Parent ID" at bounding box center [755, 322] width 1191 height 19
copy p "Parent ID"
click at [221, 462] on button "Seleccionar archivo" at bounding box center [237, 468] width 153 height 28
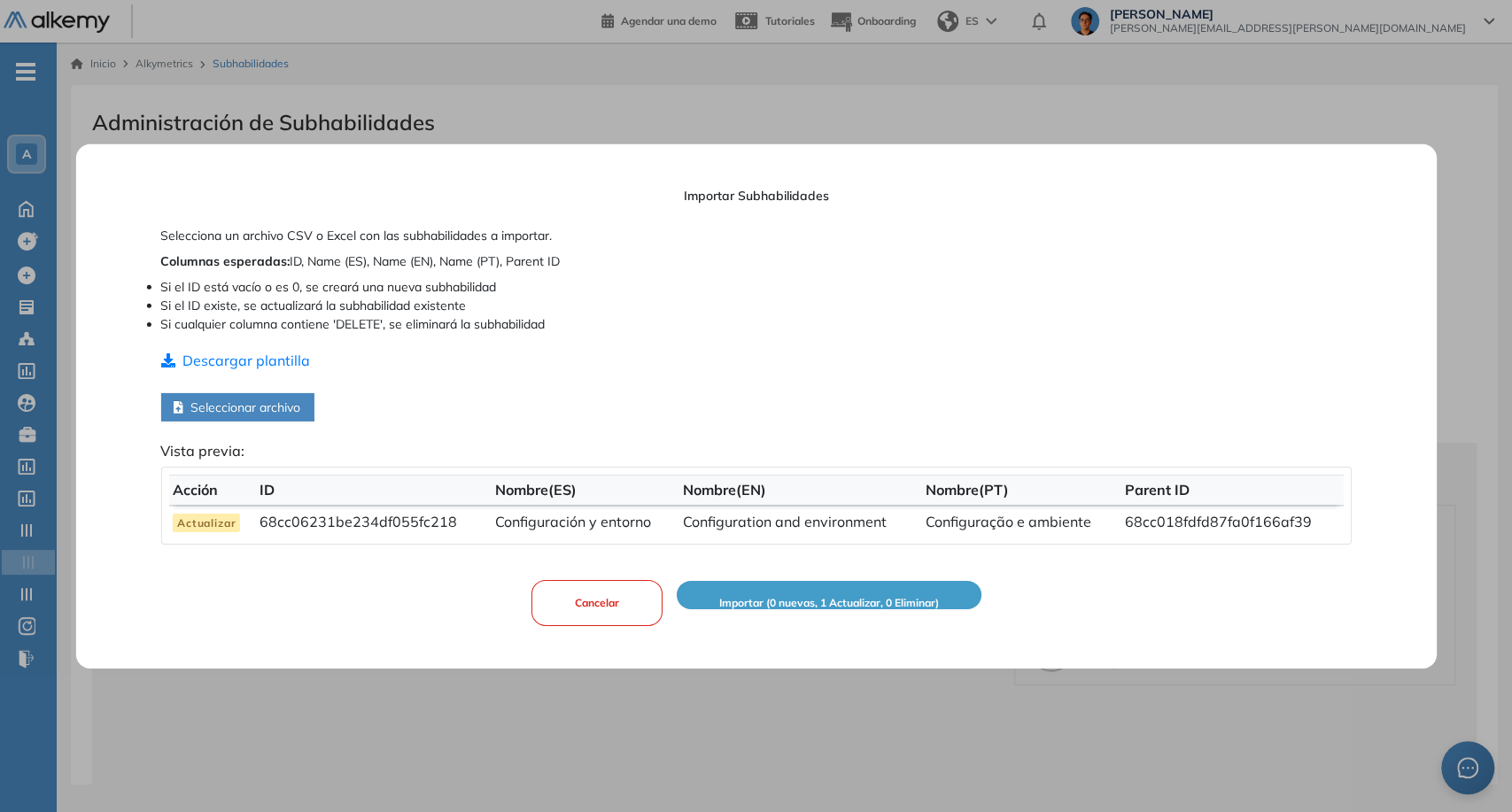
click at [889, 604] on span "Importar (0 nuevas, 1 Actualizar, 0 Eliminar)" at bounding box center [829, 603] width 220 height 17
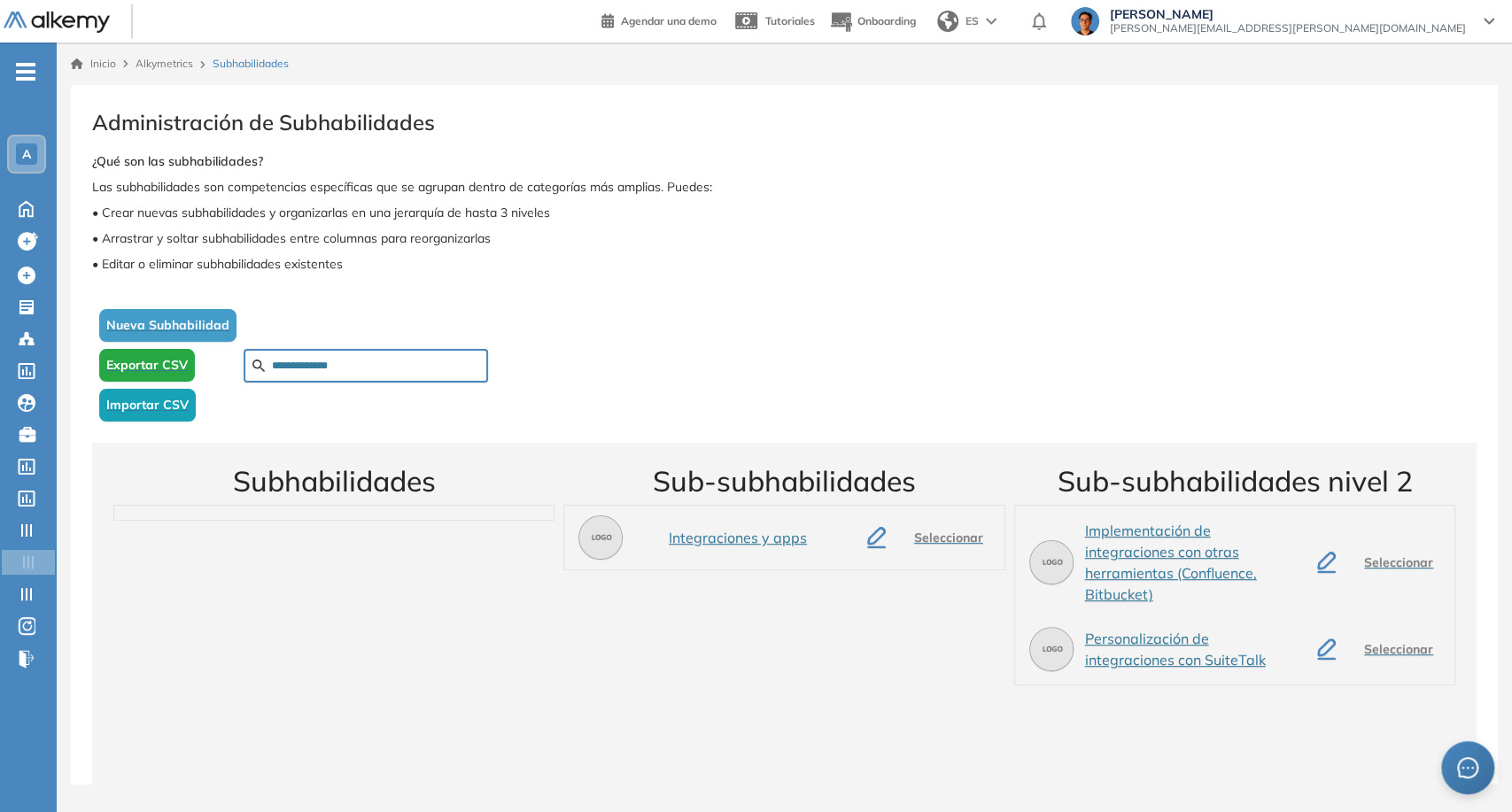
click at [181, 399] on span "Importar CSV" at bounding box center [147, 405] width 82 height 19
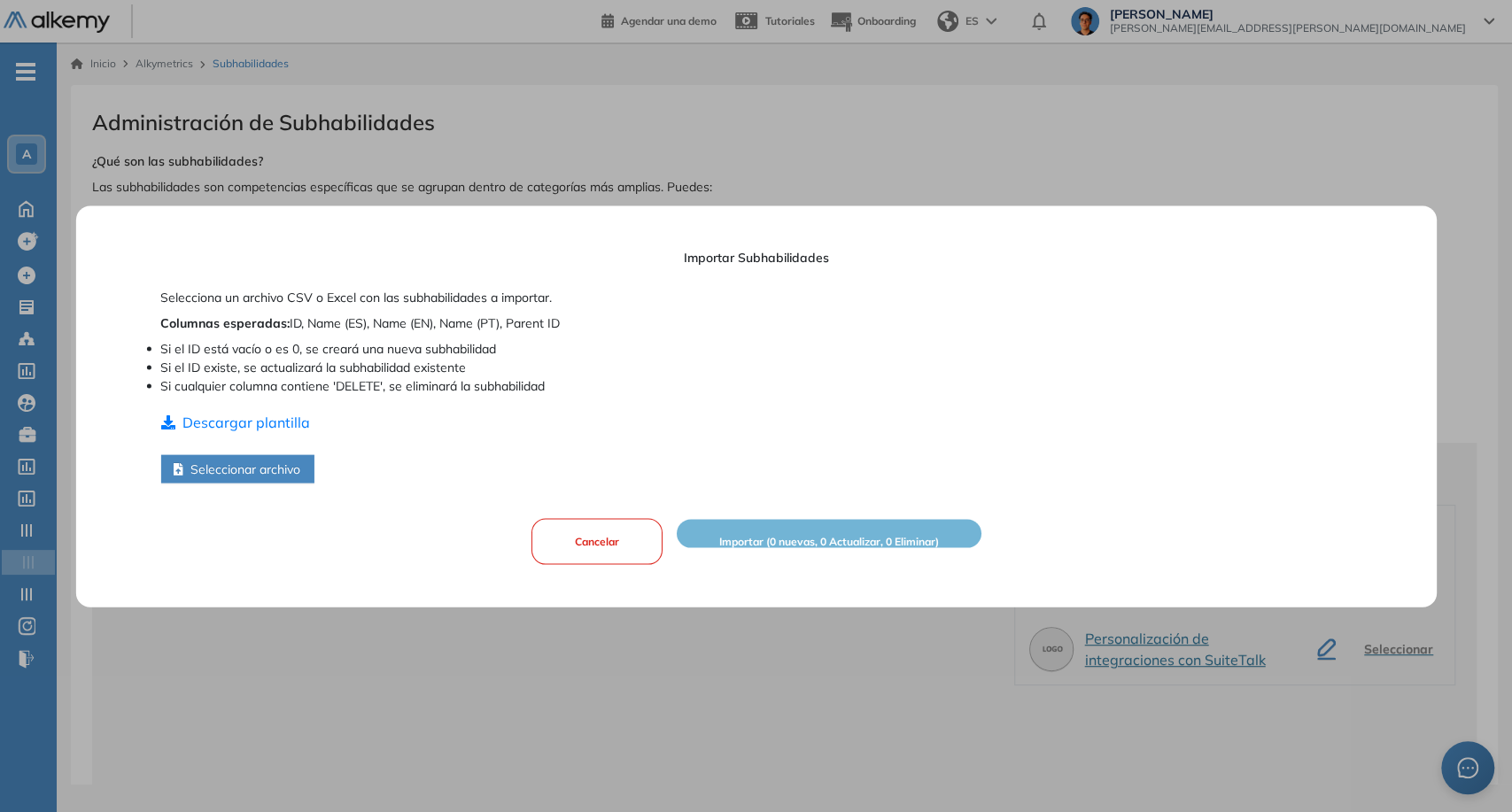
click at [301, 476] on button "Seleccionar archivo" at bounding box center [237, 468] width 153 height 28
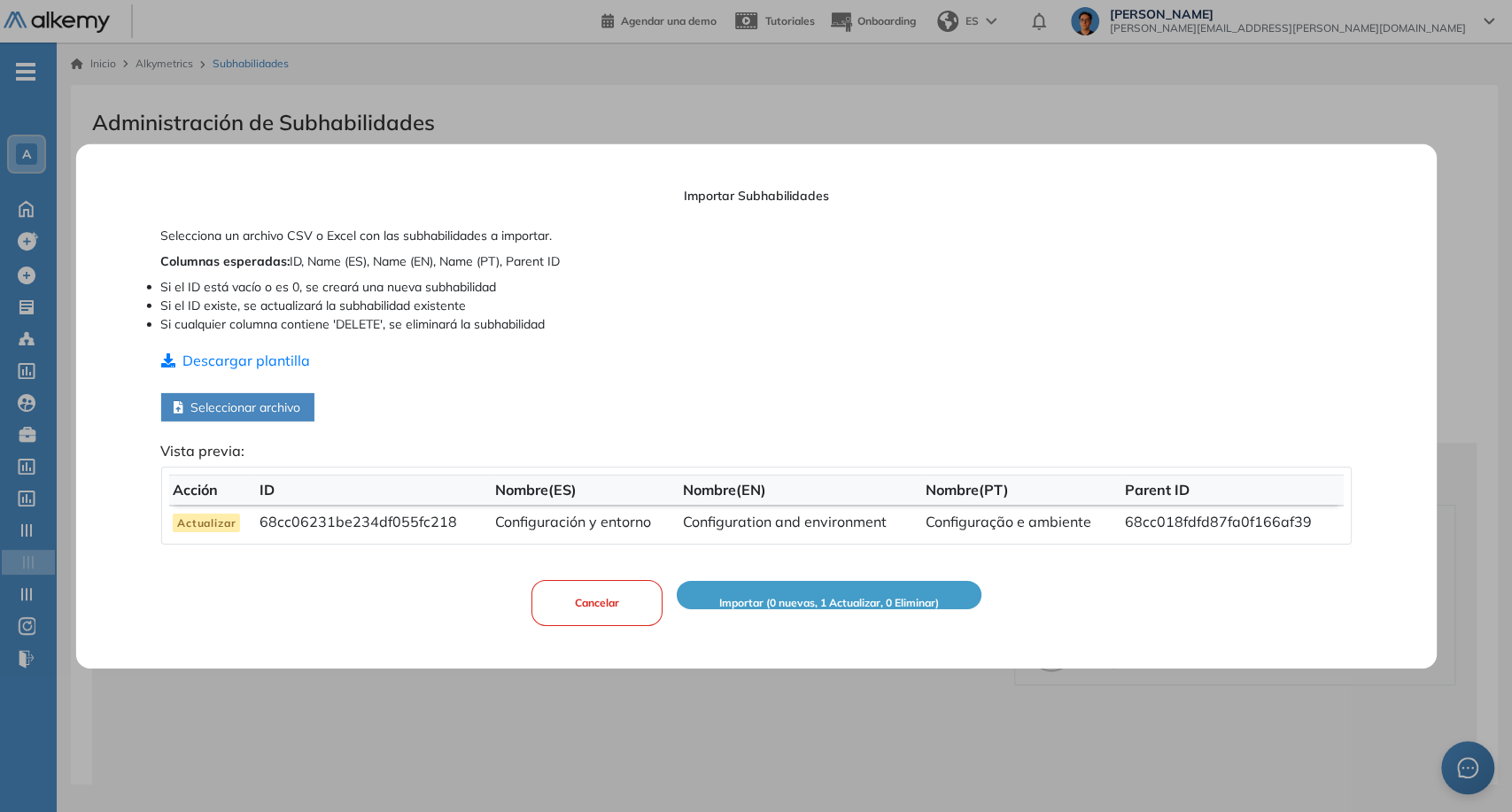
click at [1176, 481] on th "Parent ID" at bounding box center [1231, 491] width 223 height 31
click at [1182, 493] on th "Parent ID" at bounding box center [1231, 491] width 223 height 31
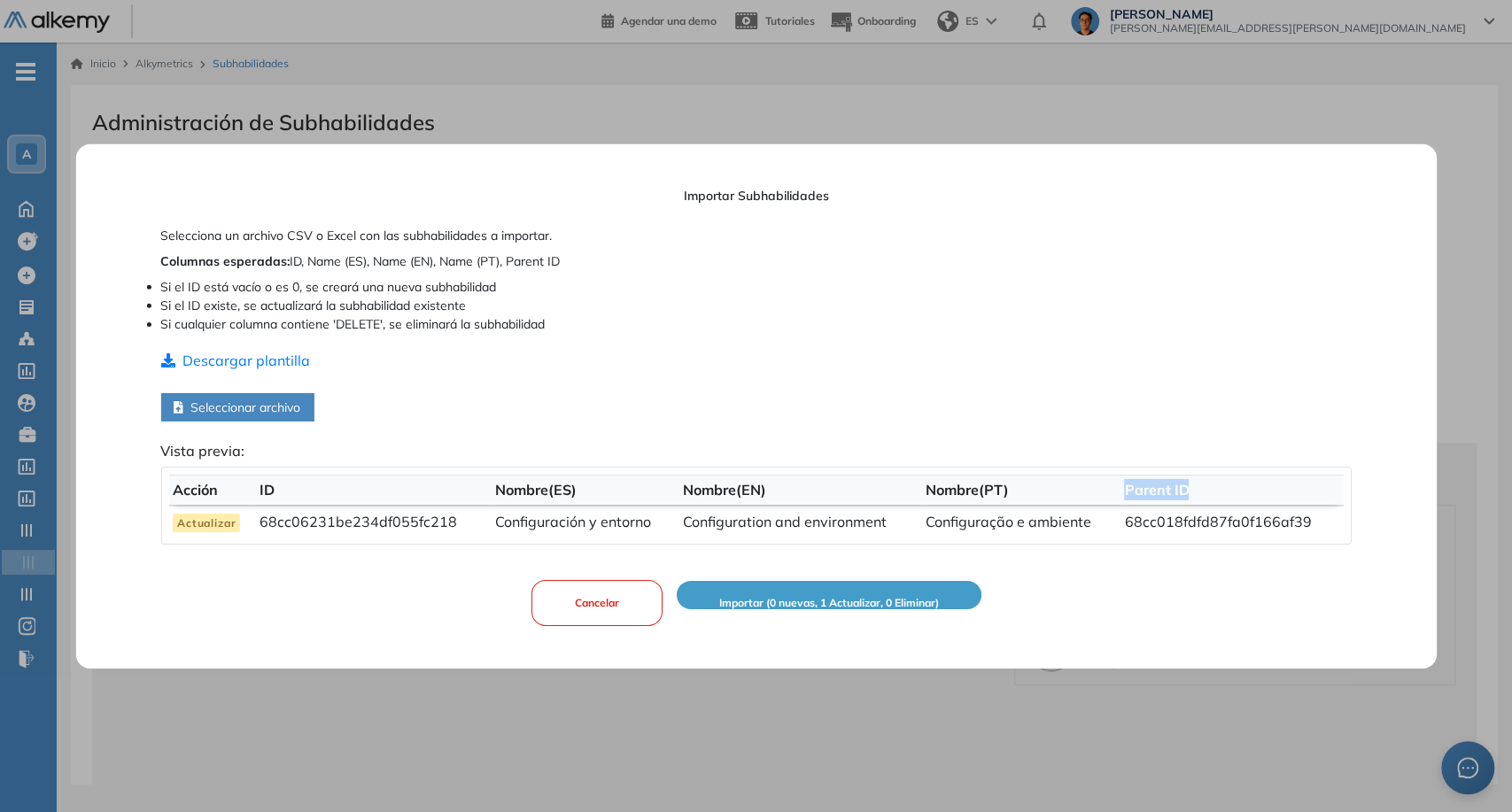
click at [1182, 493] on th "Parent ID" at bounding box center [1231, 491] width 223 height 31
click at [1179, 594] on div "Importar Subhabilidades Selecciona un archivo CSV o Excel con las subhabilidade…" at bounding box center [755, 406] width 1191 height 524
click at [777, 613] on div "Cancelar Importar (0 nuevas, 1 Actualizar, 0 Eliminar)" at bounding box center [756, 596] width 450 height 60
click at [882, 598] on span "Importar (0 nuevas, 1 Actualizar, 0 Eliminar)" at bounding box center [829, 603] width 220 height 17
